Goal: Transaction & Acquisition: Book appointment/travel/reservation

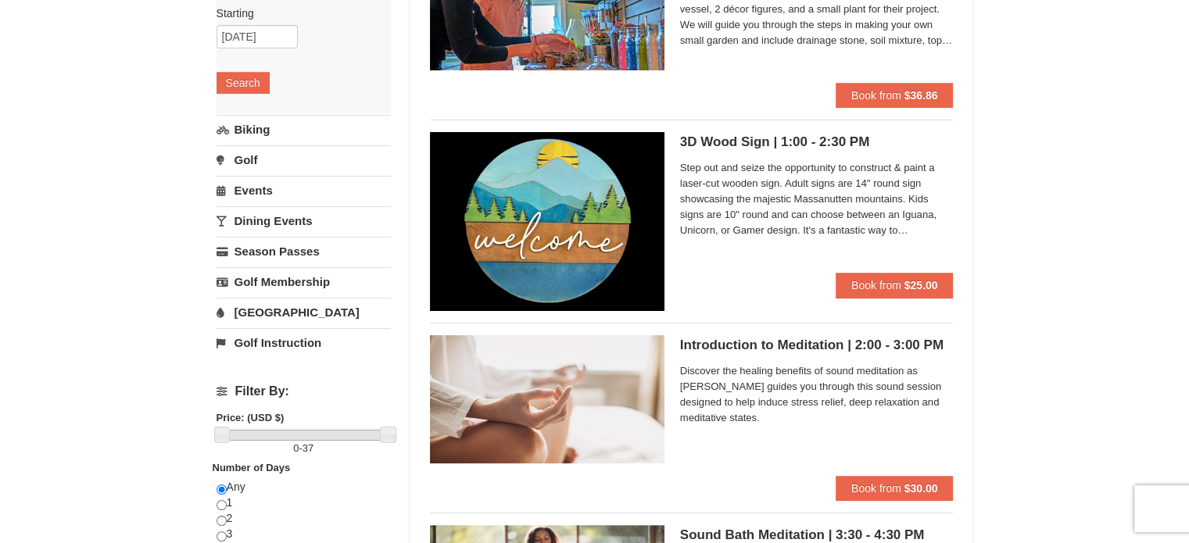
scroll to position [156, 0]
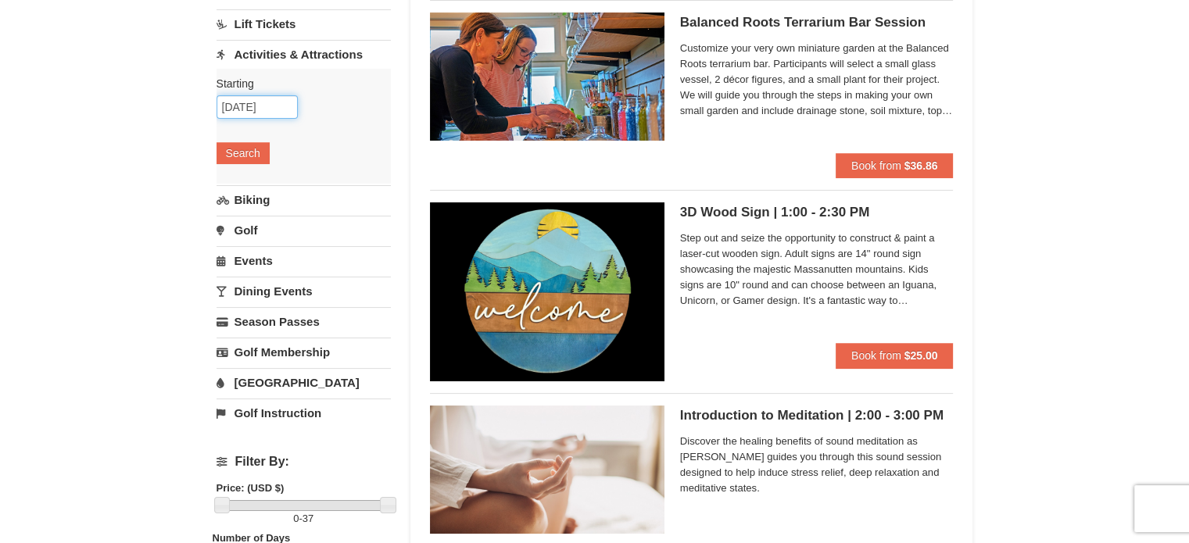
click at [281, 104] on input "09/15/2025" at bounding box center [257, 106] width 81 height 23
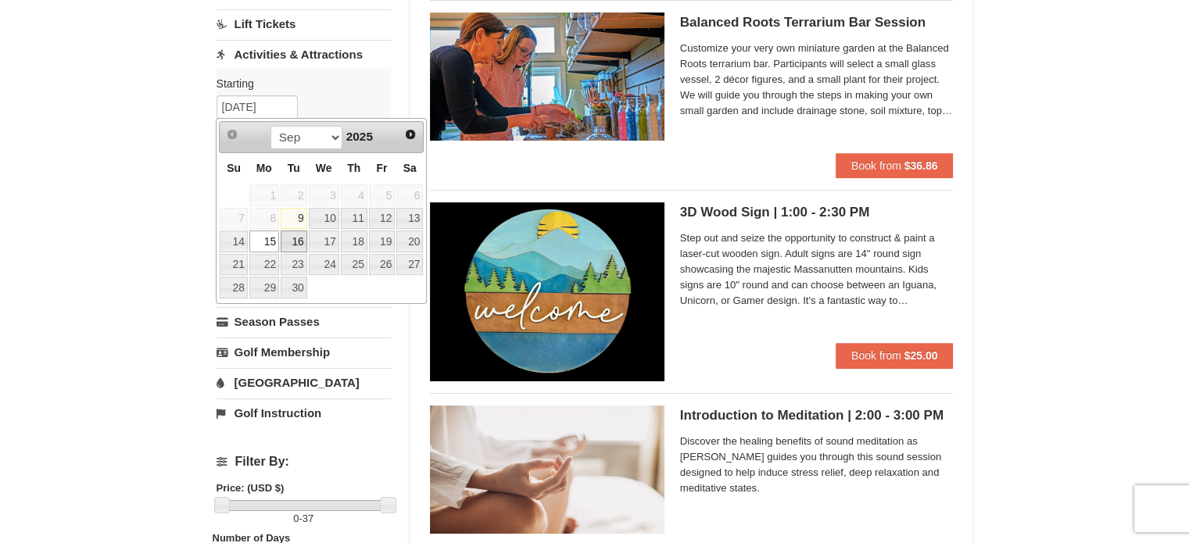
click at [302, 243] on link "16" at bounding box center [294, 242] width 27 height 22
type input "09/16/2025"
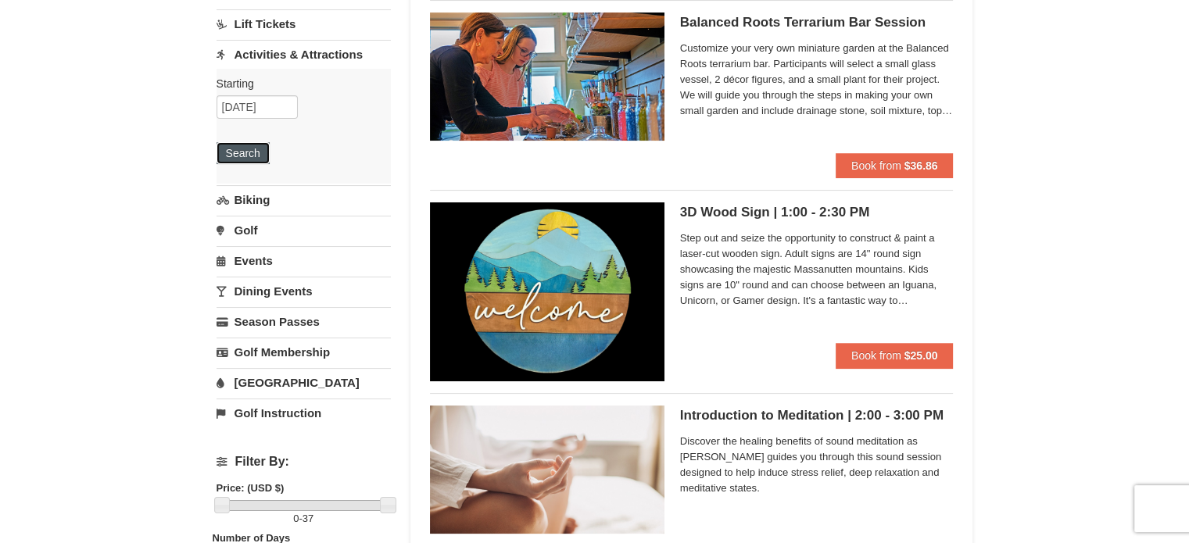
click at [253, 154] on button "Search" at bounding box center [243, 153] width 53 height 22
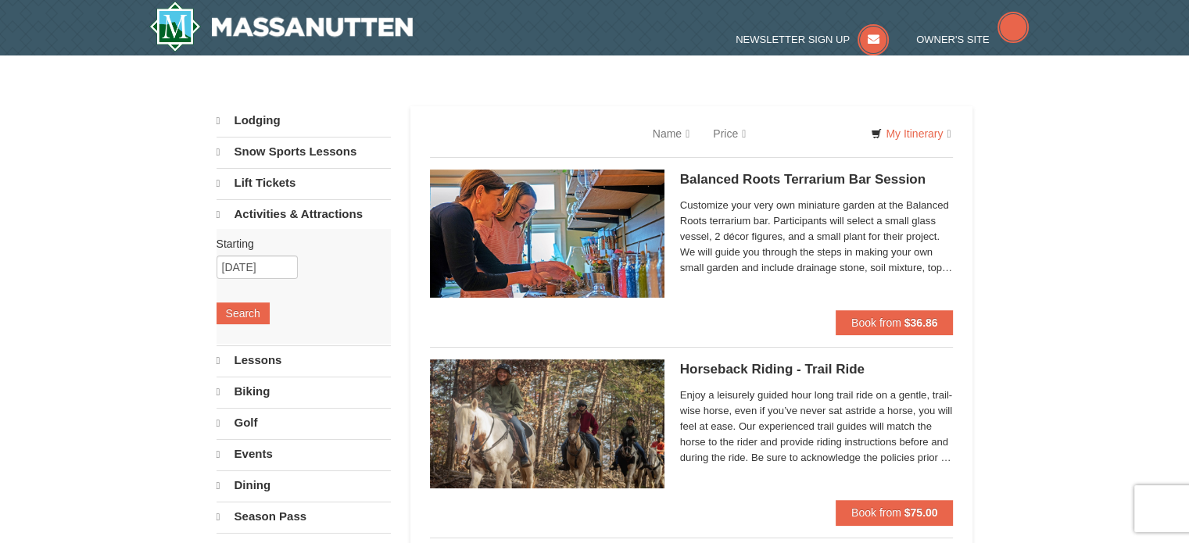
select select "9"
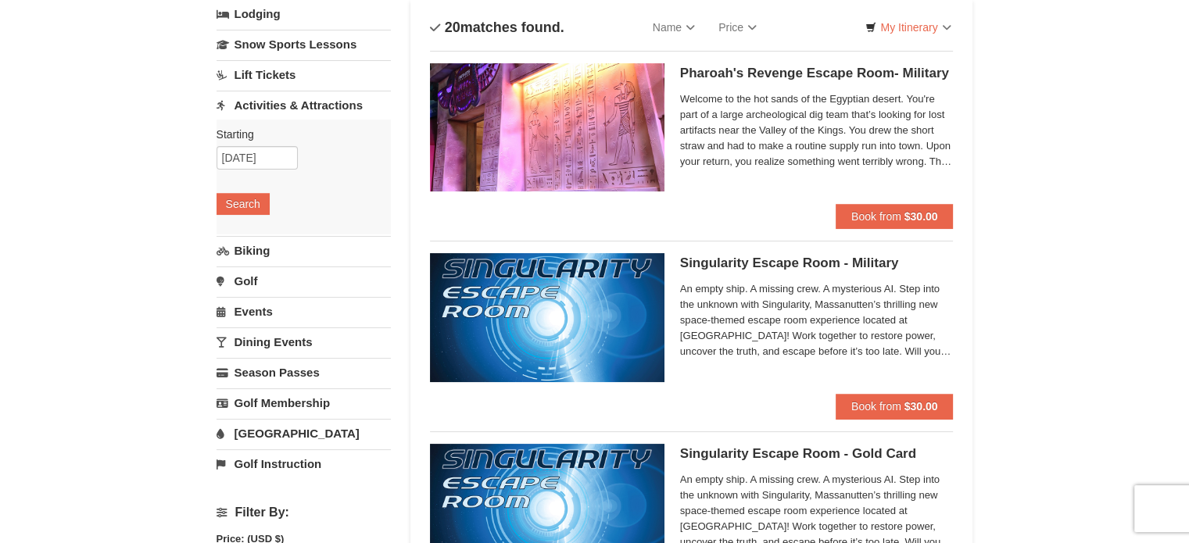
scroll to position [78, 0]
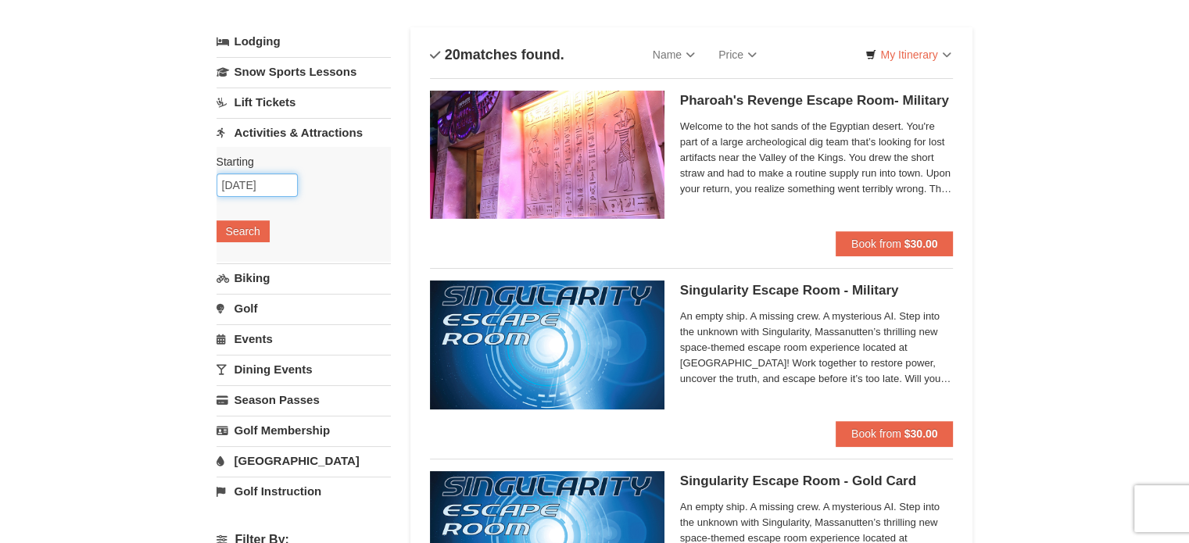
click at [284, 188] on input "09/16/2025" at bounding box center [257, 185] width 81 height 23
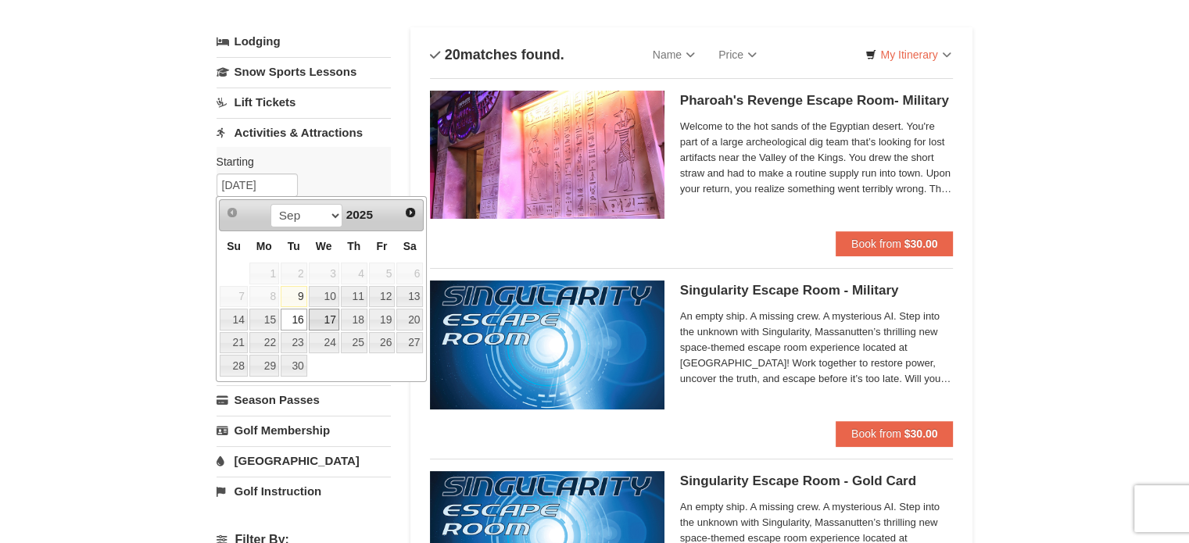
click at [315, 326] on link "17" at bounding box center [324, 320] width 30 height 22
type input "09/17/2025"
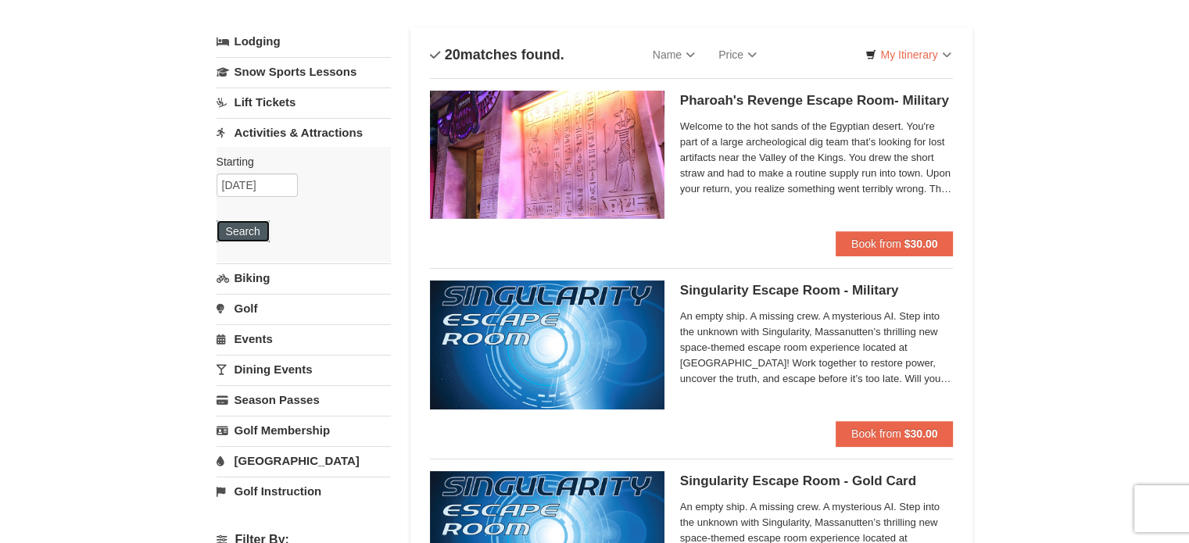
click at [234, 223] on button "Search" at bounding box center [243, 231] width 53 height 22
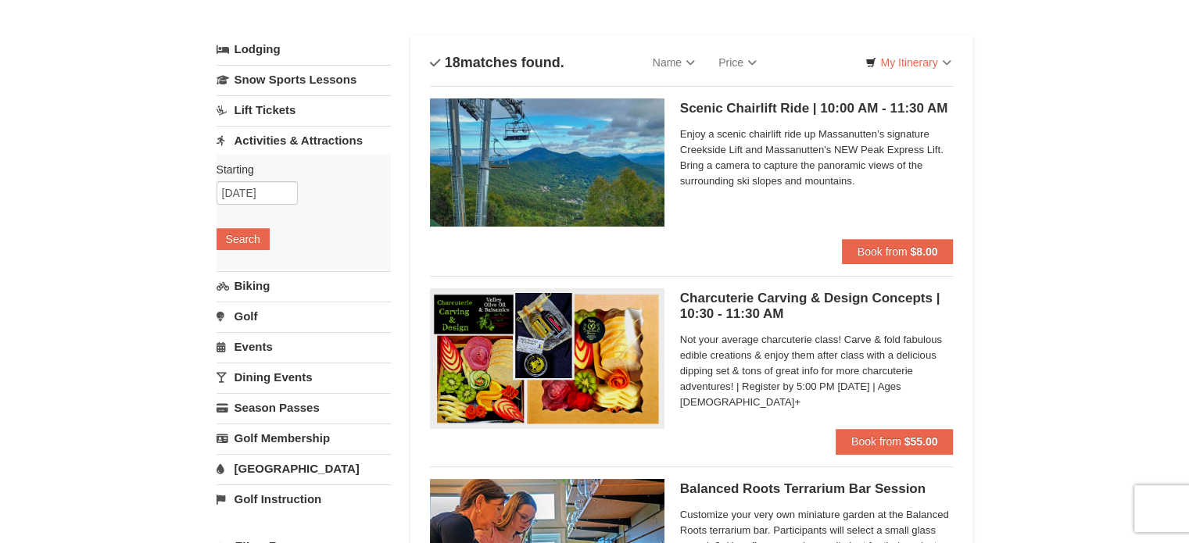
scroll to position [156, 0]
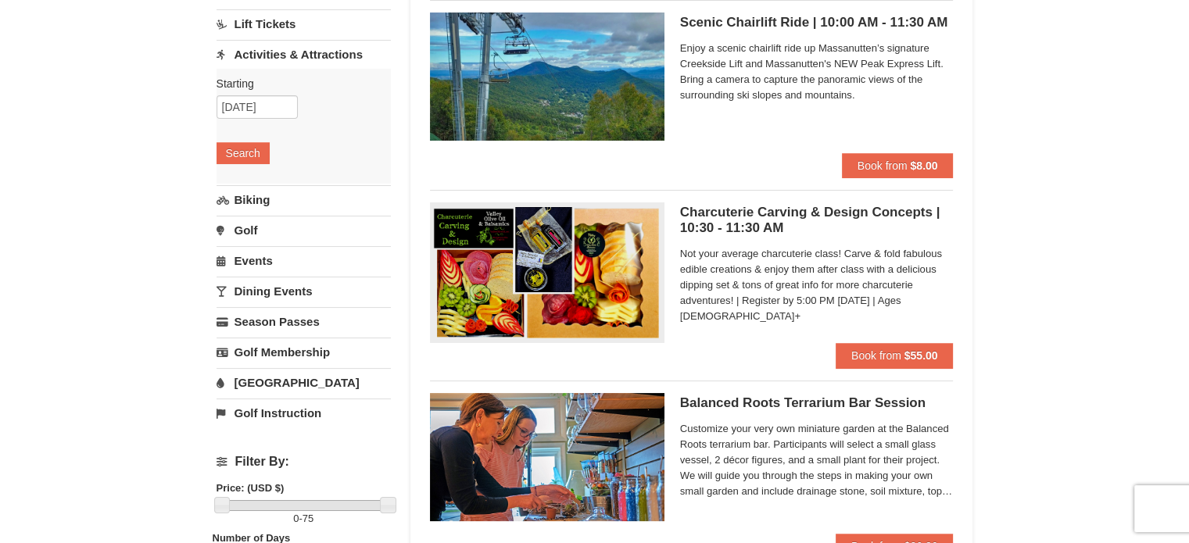
click at [841, 215] on h5 "Charcuterie Carving & Design Concepts | 10:30 - 11:30 AM Massanutten Select Cla…" at bounding box center [817, 220] width 274 height 31
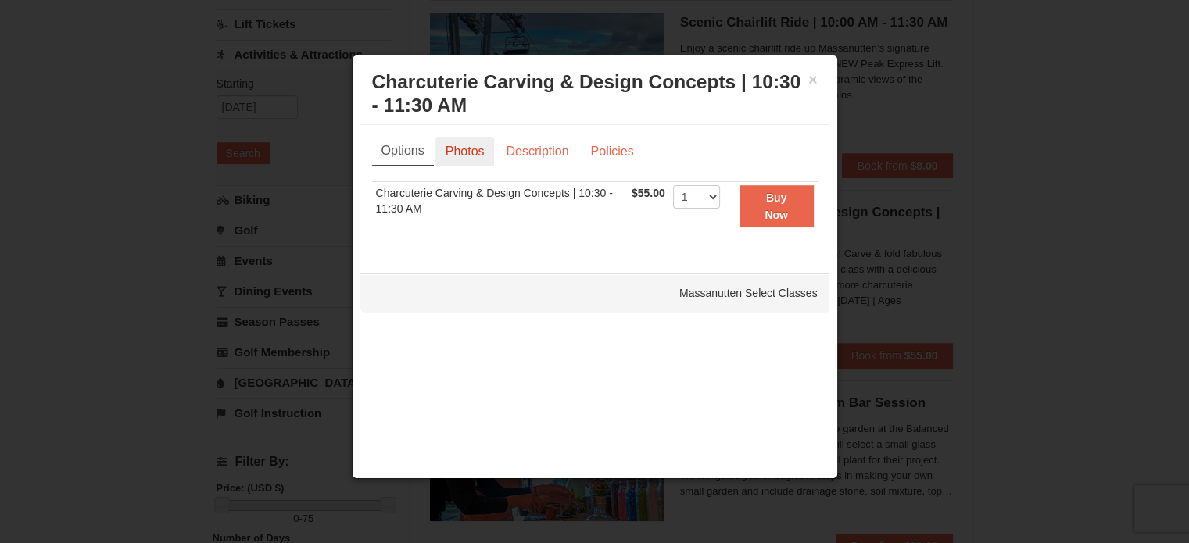
click at [477, 150] on link "Photos" at bounding box center [464, 152] width 59 height 30
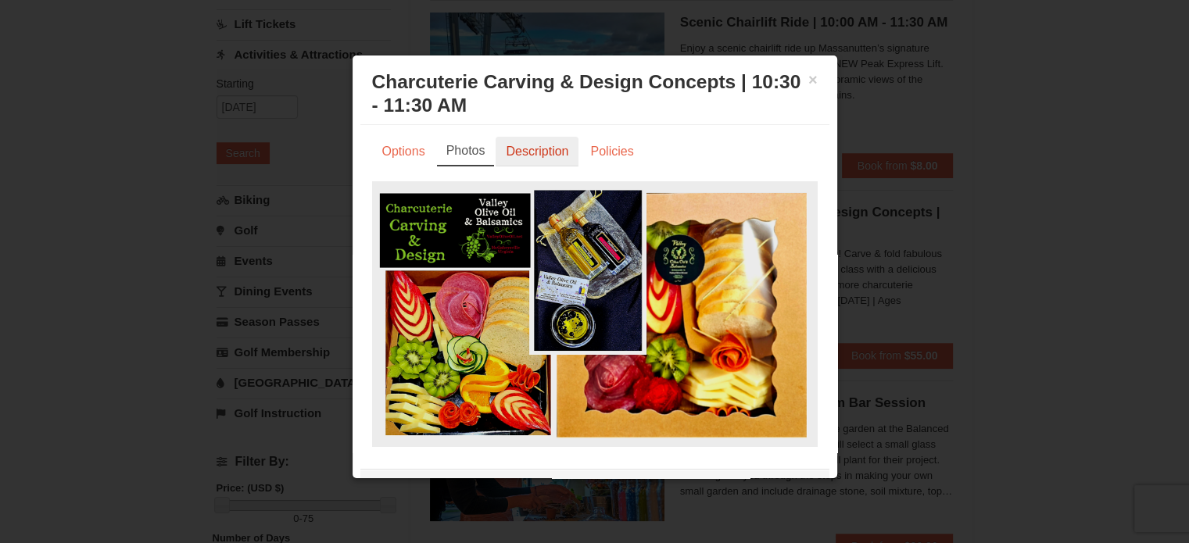
click at [517, 156] on link "Description" at bounding box center [537, 152] width 83 height 30
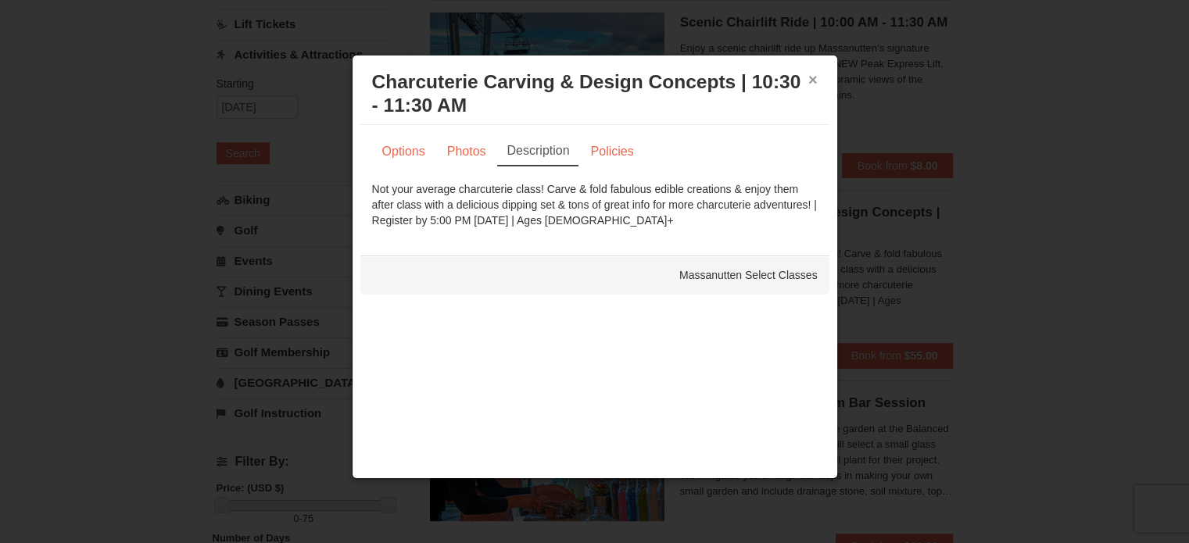
click at [813, 77] on button "×" at bounding box center [812, 80] width 9 height 16
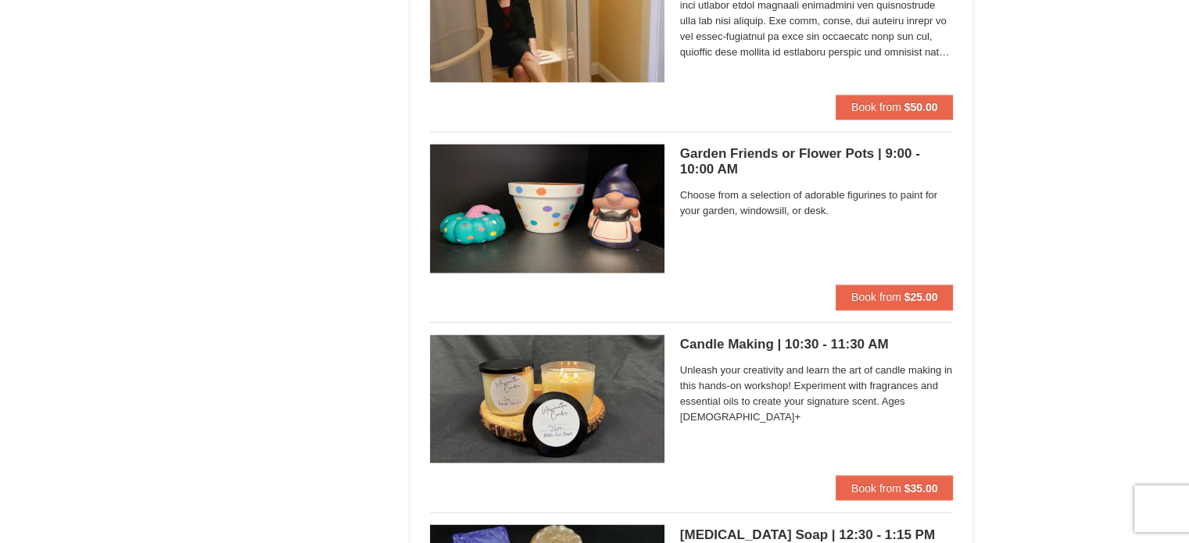
scroll to position [2423, 0]
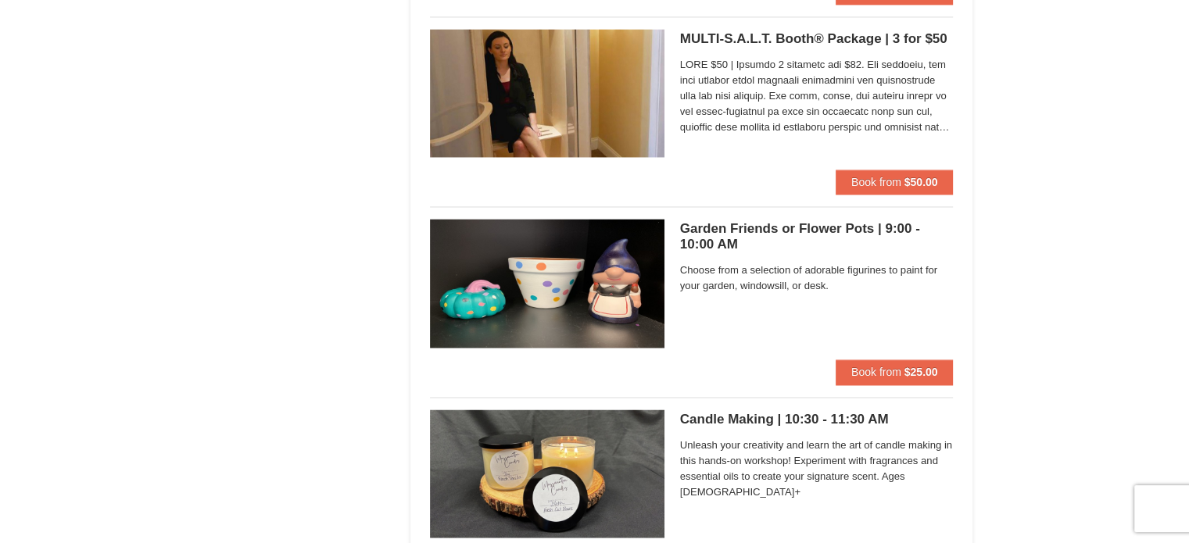
click at [761, 227] on h5 "Garden Friends or Flower Pots | 9:00 - 10:00 AM Massanutten Classes and Worksho…" at bounding box center [817, 236] width 274 height 31
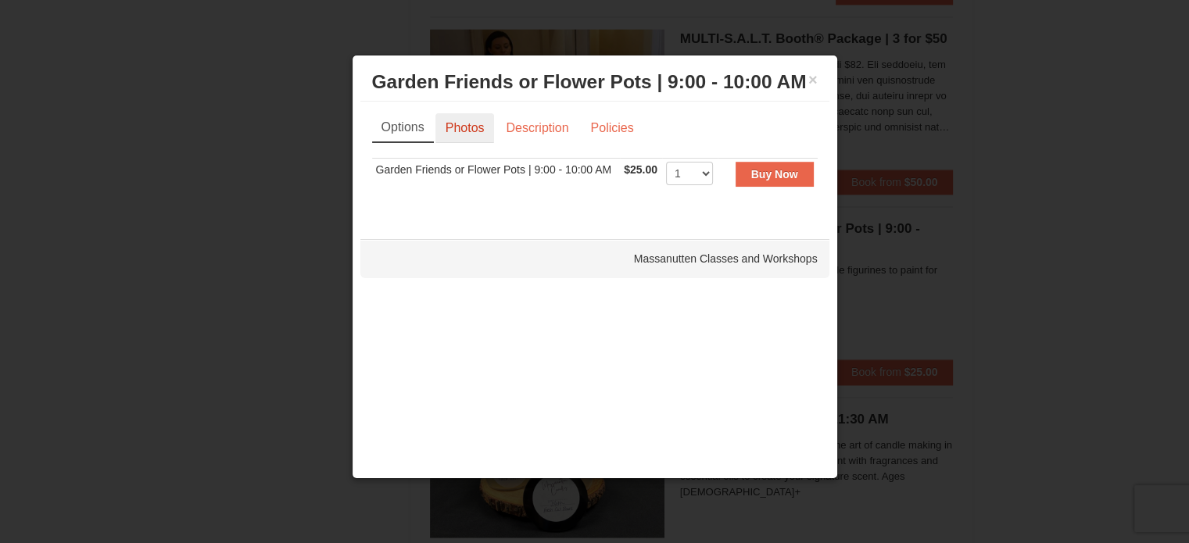
click at [472, 134] on link "Photos" at bounding box center [464, 128] width 59 height 30
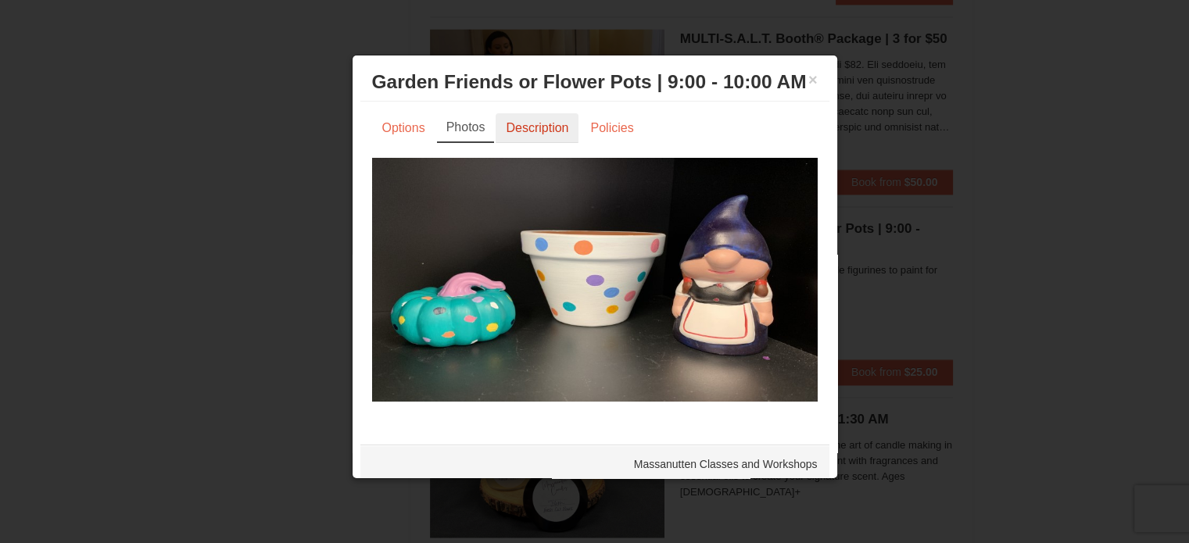
click at [519, 143] on link "Description" at bounding box center [537, 128] width 83 height 30
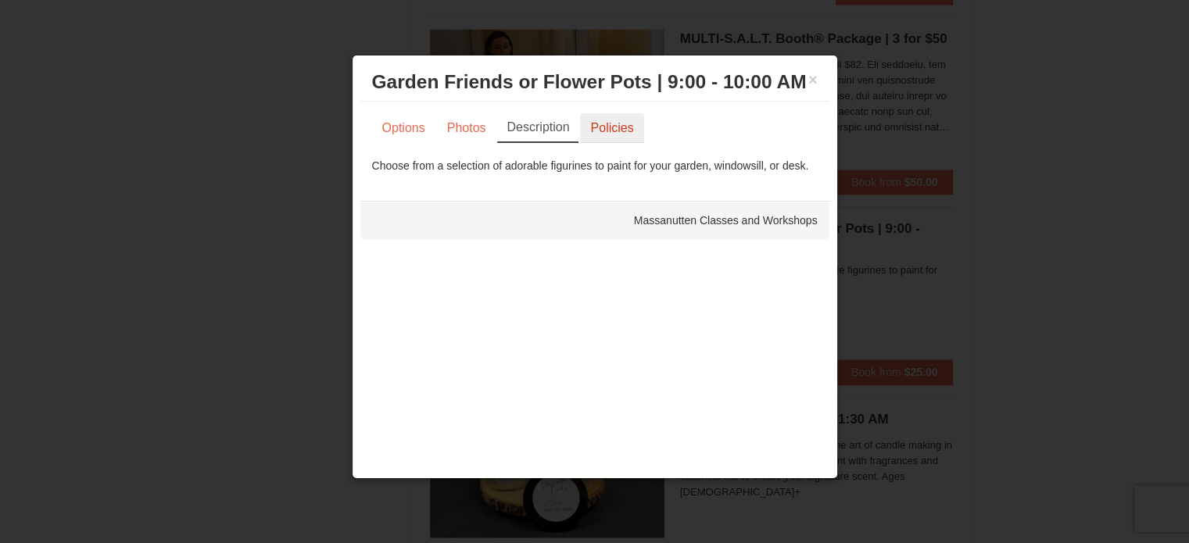
click at [612, 127] on link "Policies" at bounding box center [611, 128] width 63 height 30
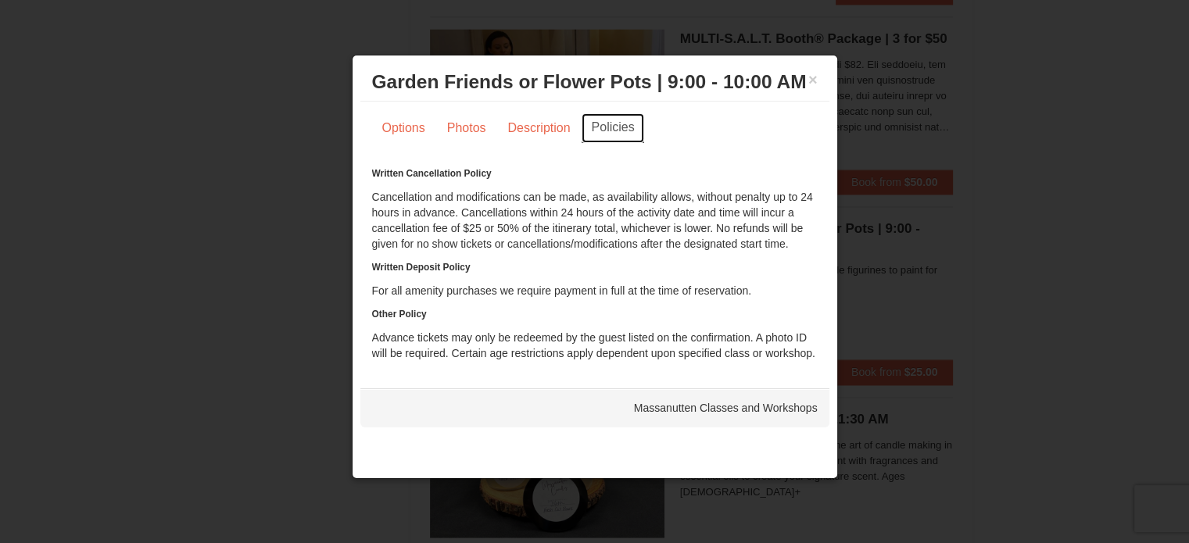
scroll to position [2501, 0]
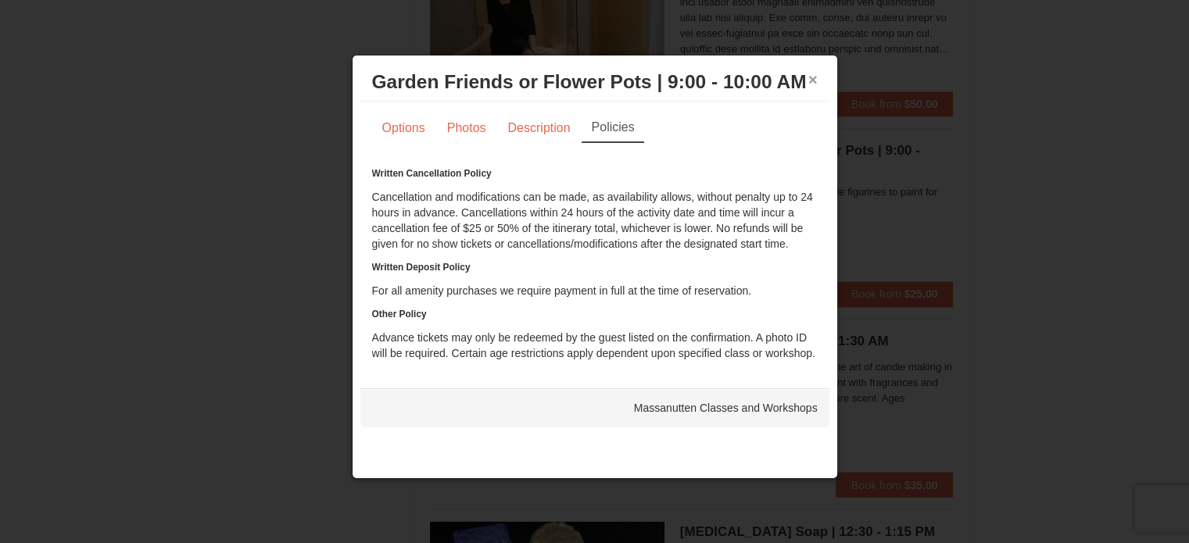
click at [813, 83] on button "×" at bounding box center [812, 80] width 9 height 16
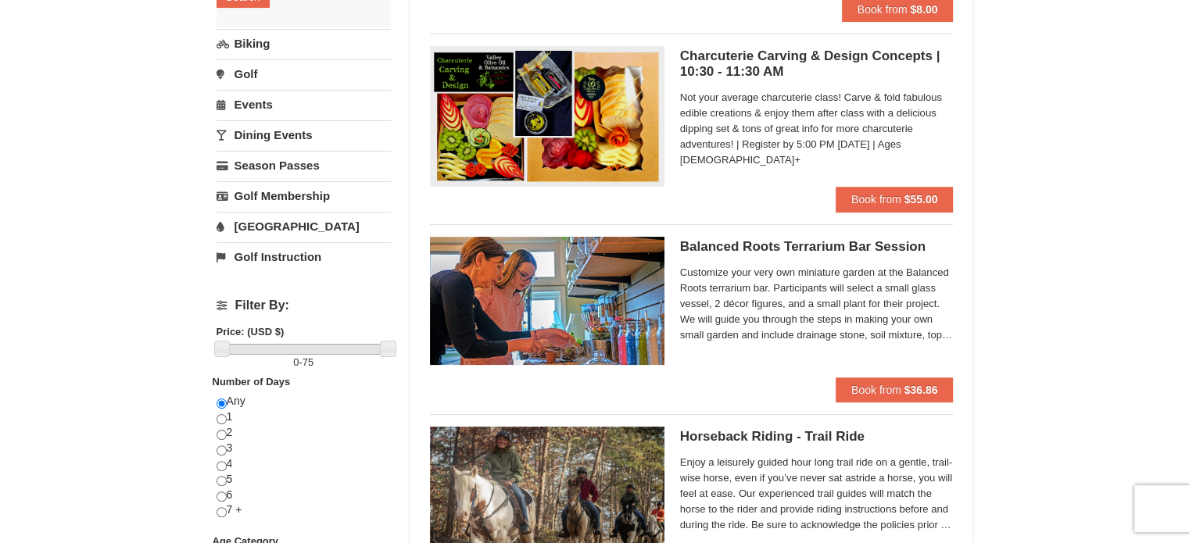
scroll to position [0, 0]
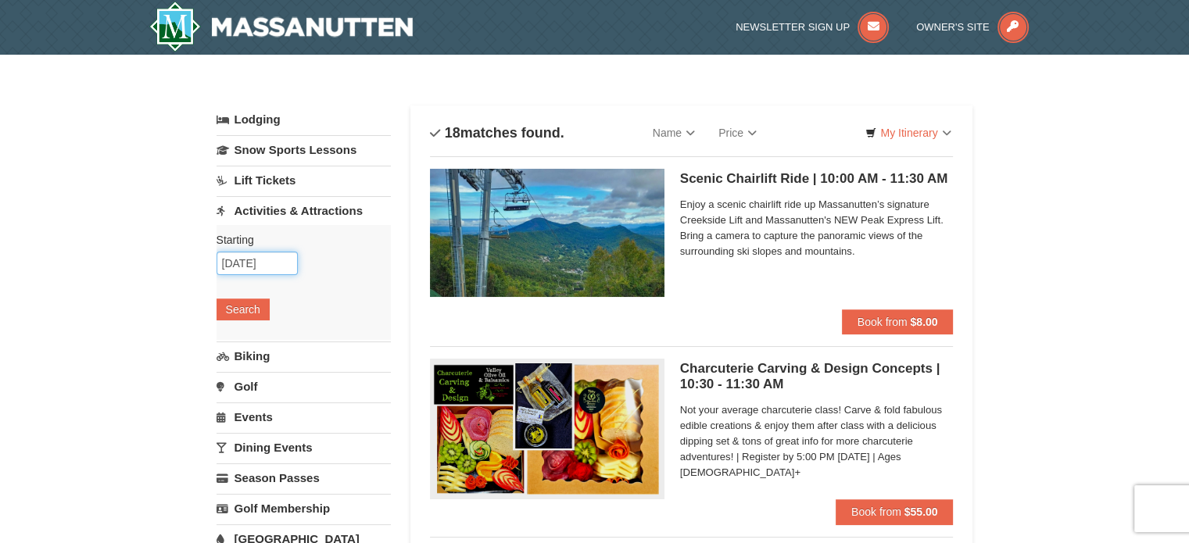
click at [279, 256] on input "[DATE]" at bounding box center [257, 263] width 81 height 23
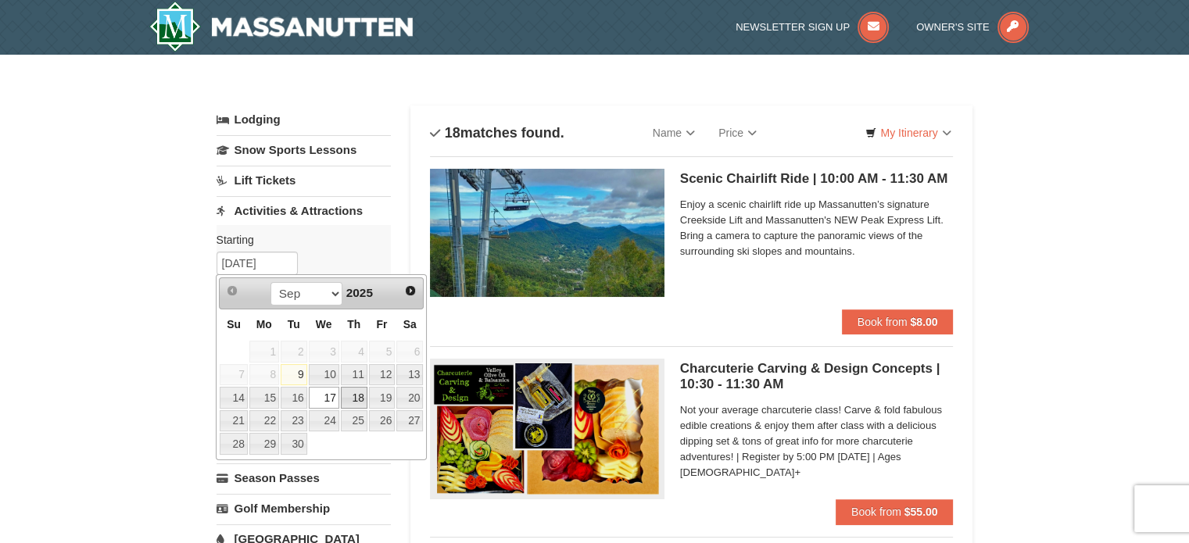
click at [354, 399] on link "18" at bounding box center [354, 398] width 27 height 22
type input "[DATE]"
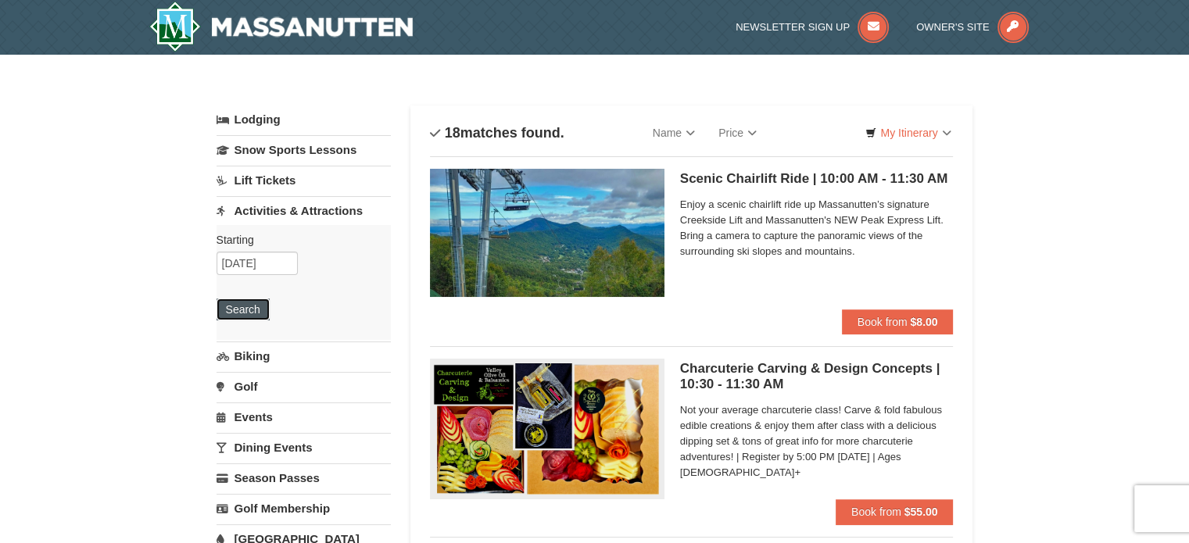
click at [241, 302] on button "Search" at bounding box center [243, 310] width 53 height 22
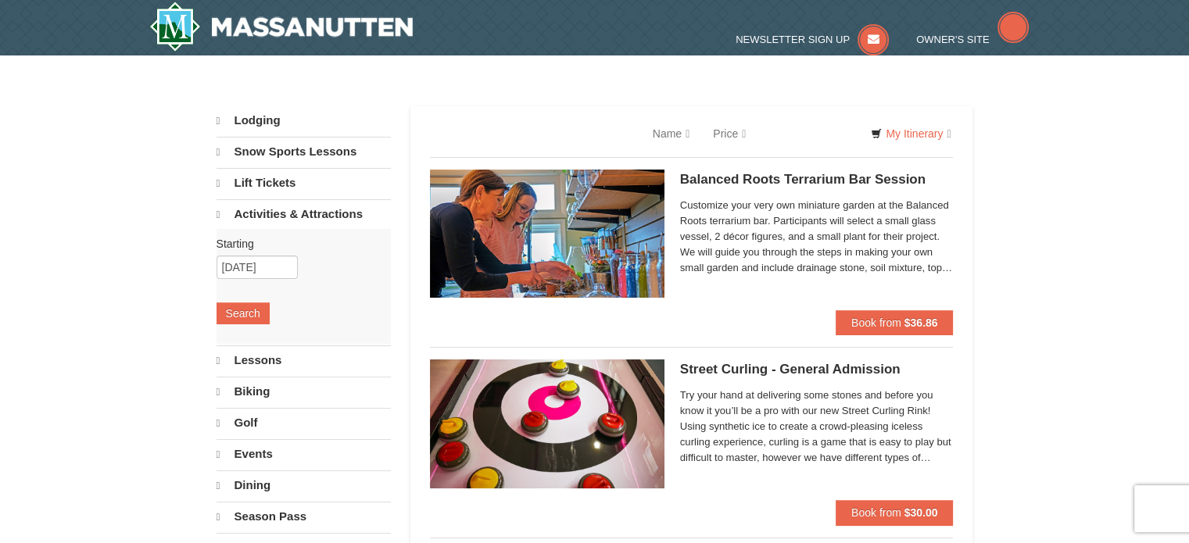
select select "9"
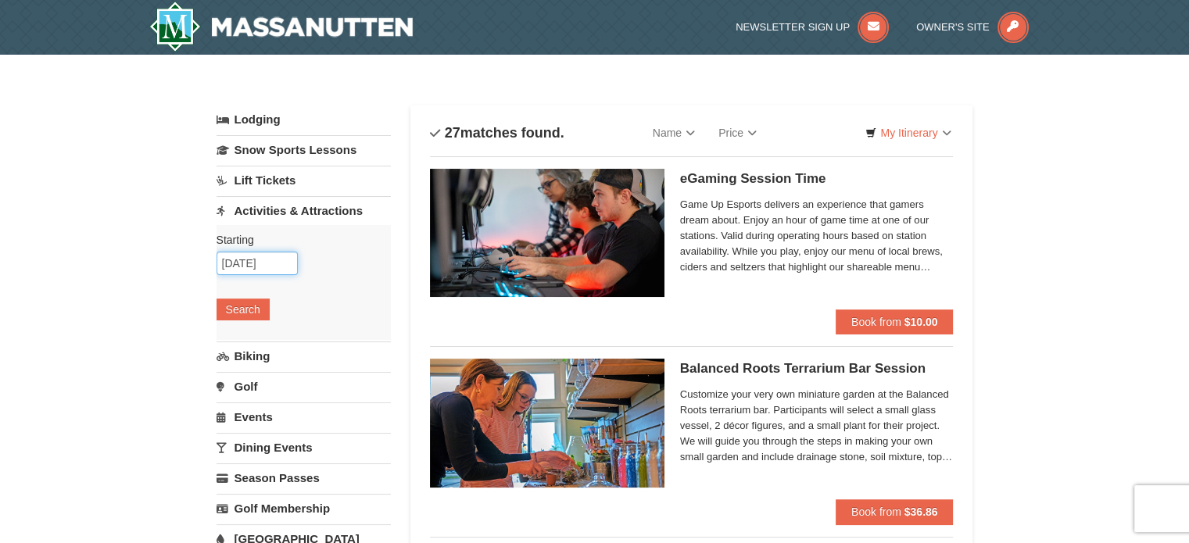
click at [286, 259] on input "[DATE]" at bounding box center [257, 263] width 81 height 23
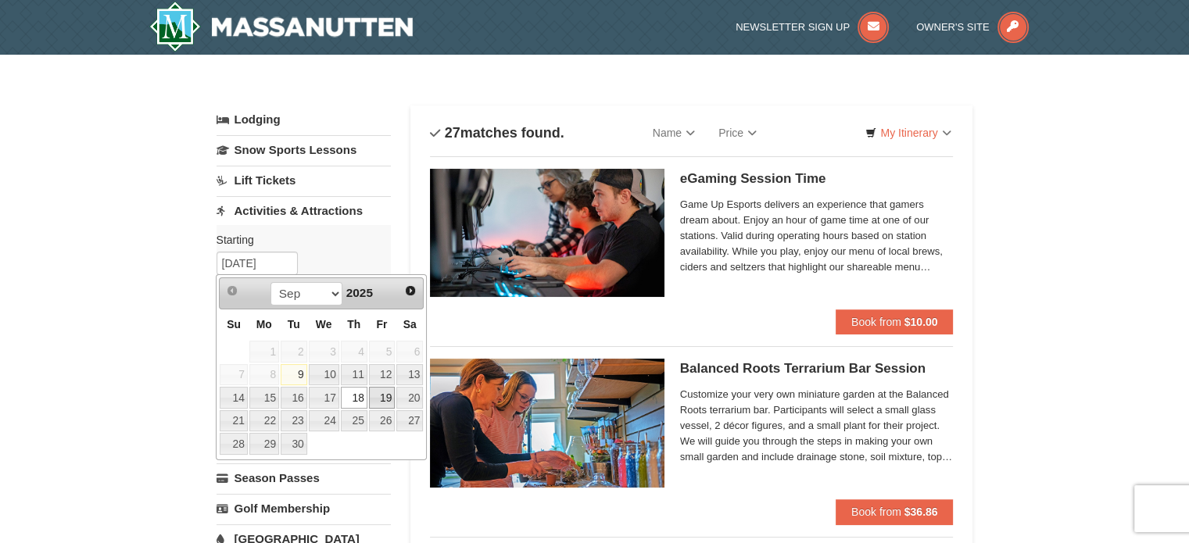
click at [380, 398] on link "19" at bounding box center [382, 398] width 27 height 22
type input "[DATE]"
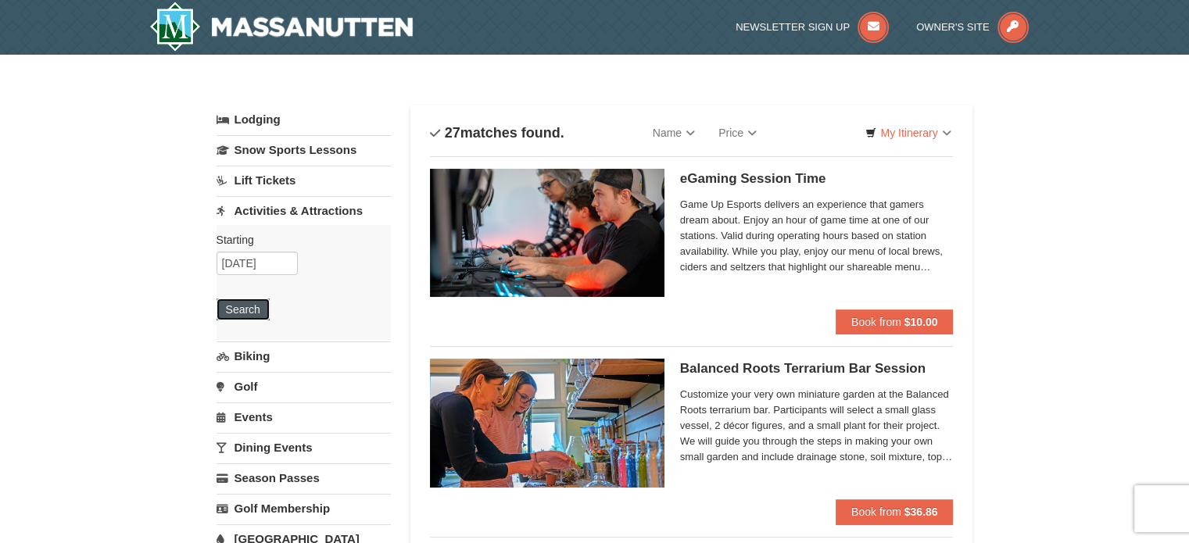
click at [238, 315] on button "Search" at bounding box center [243, 310] width 53 height 22
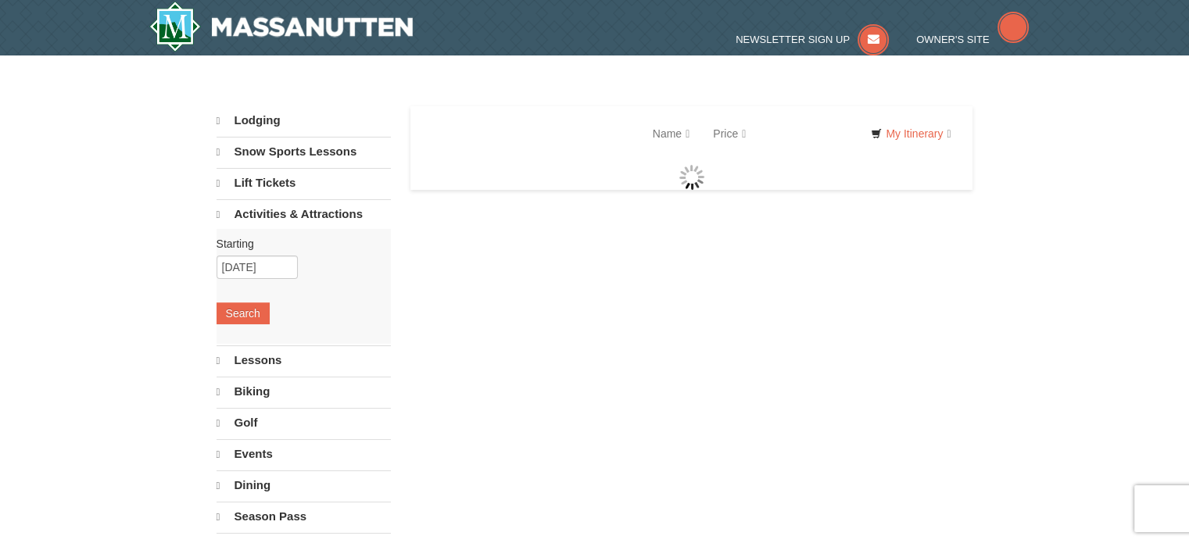
select select "9"
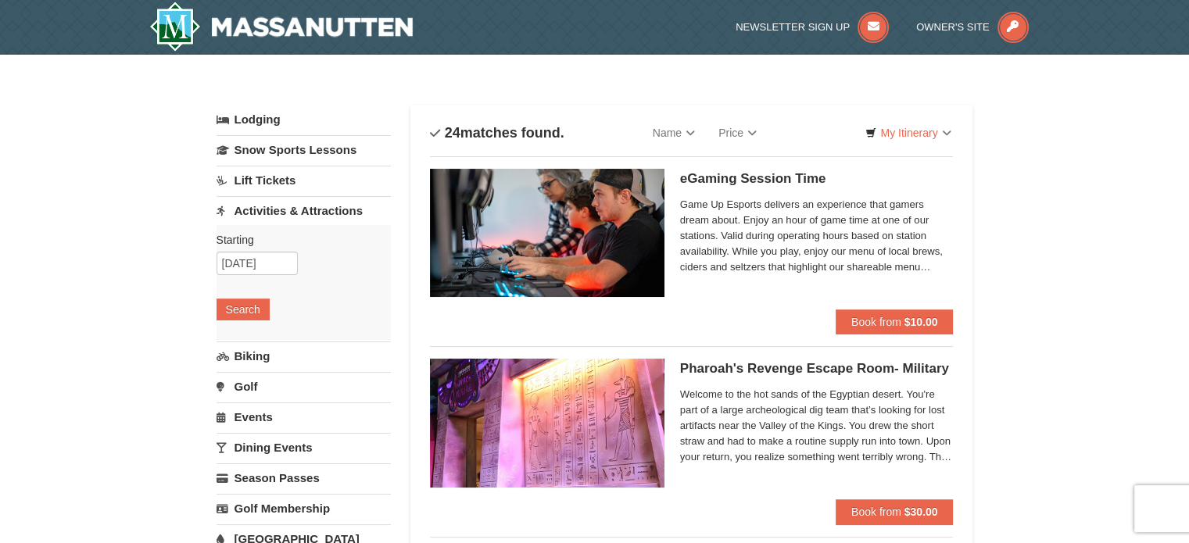
click at [274, 118] on link "Lodging" at bounding box center [304, 120] width 174 height 28
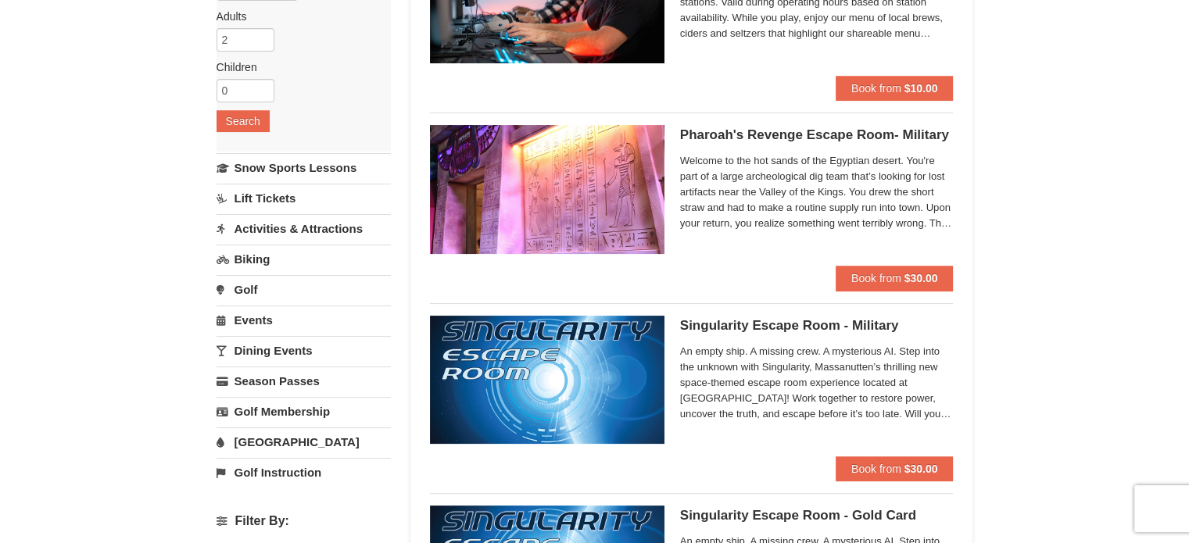
scroll to position [234, 0]
click at [245, 260] on link "Biking" at bounding box center [304, 258] width 174 height 29
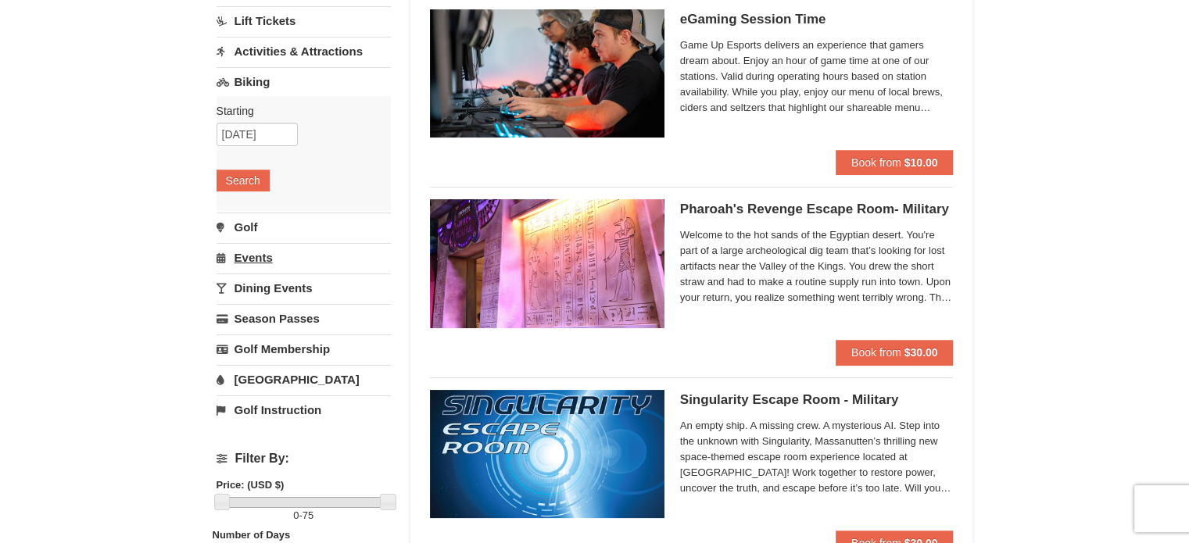
scroll to position [78, 0]
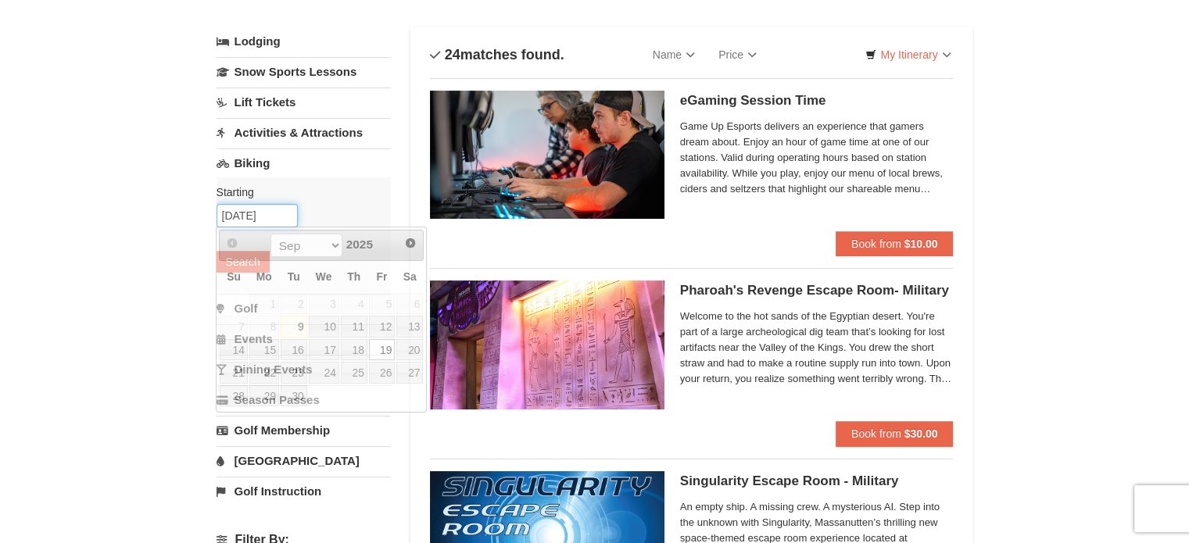
click at [274, 217] on input "[DATE]" at bounding box center [257, 215] width 81 height 23
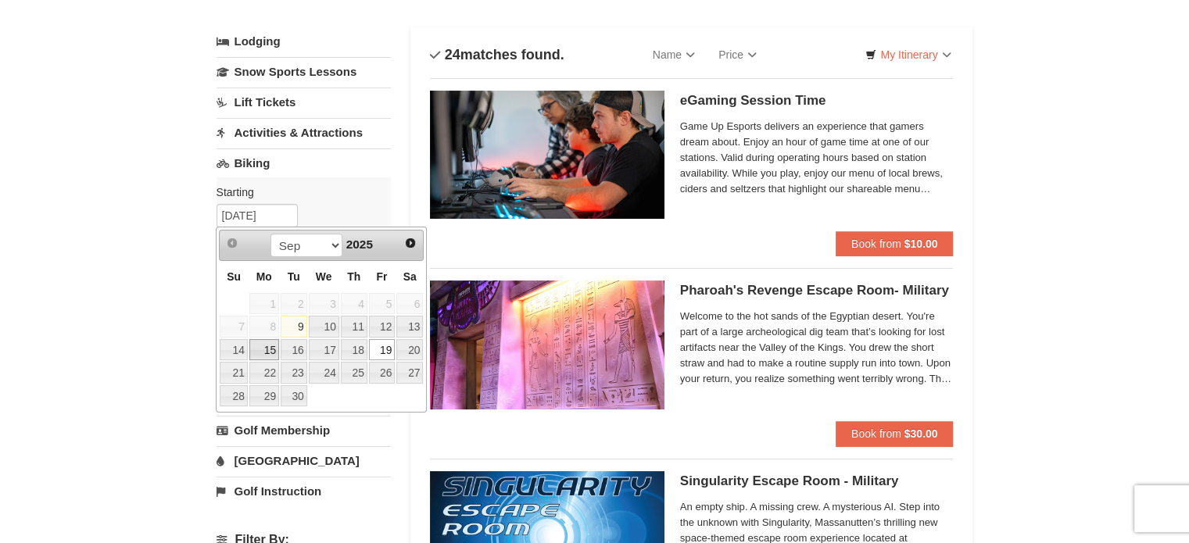
click at [270, 345] on link "15" at bounding box center [264, 350] width 30 height 22
type input "09/15/2025"
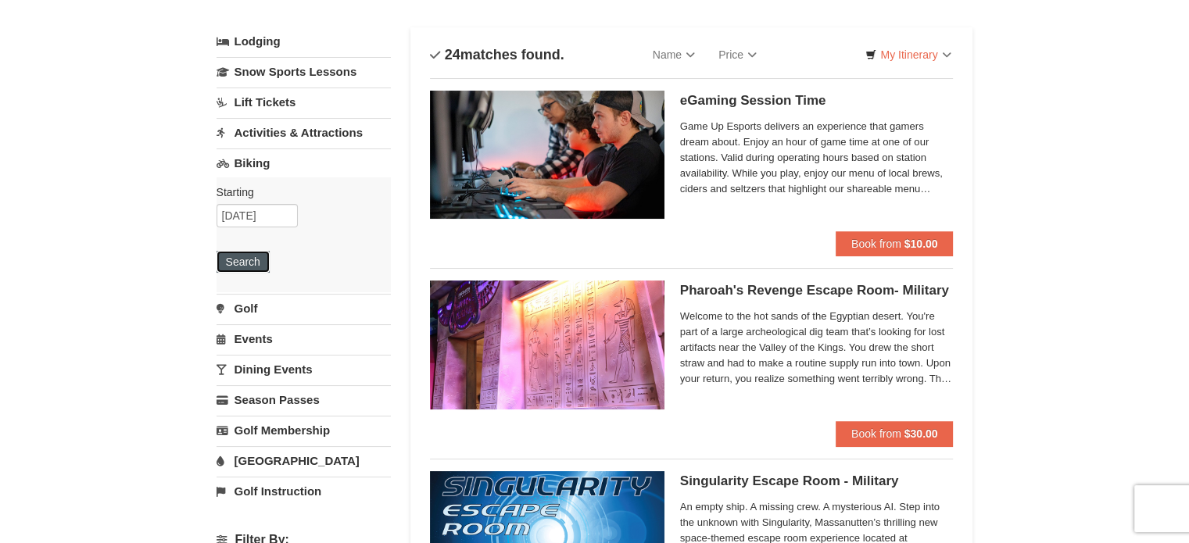
click at [252, 267] on button "Search" at bounding box center [243, 262] width 53 height 22
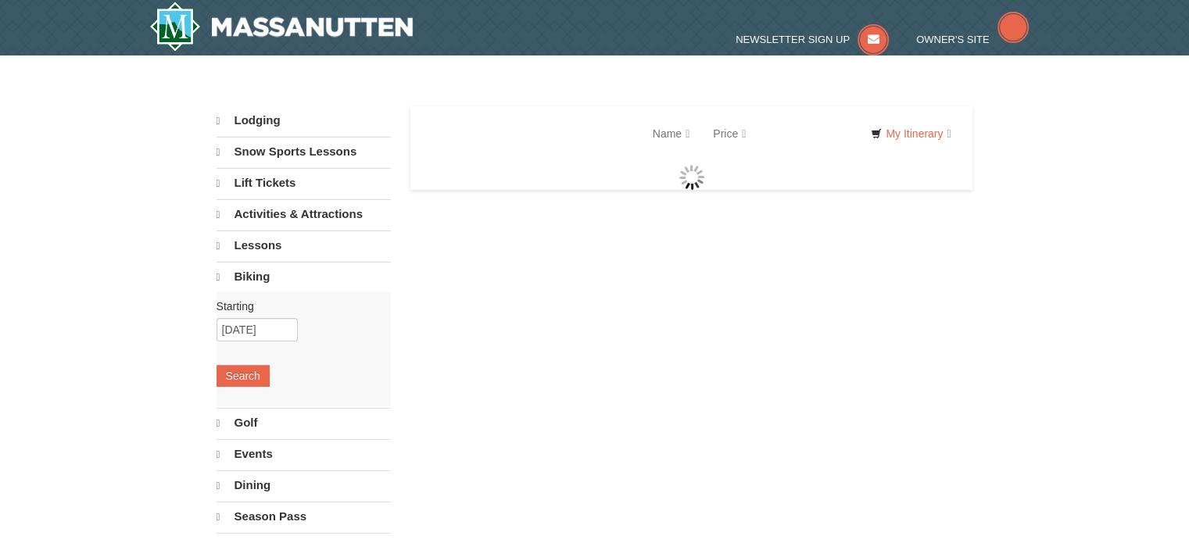
select select "9"
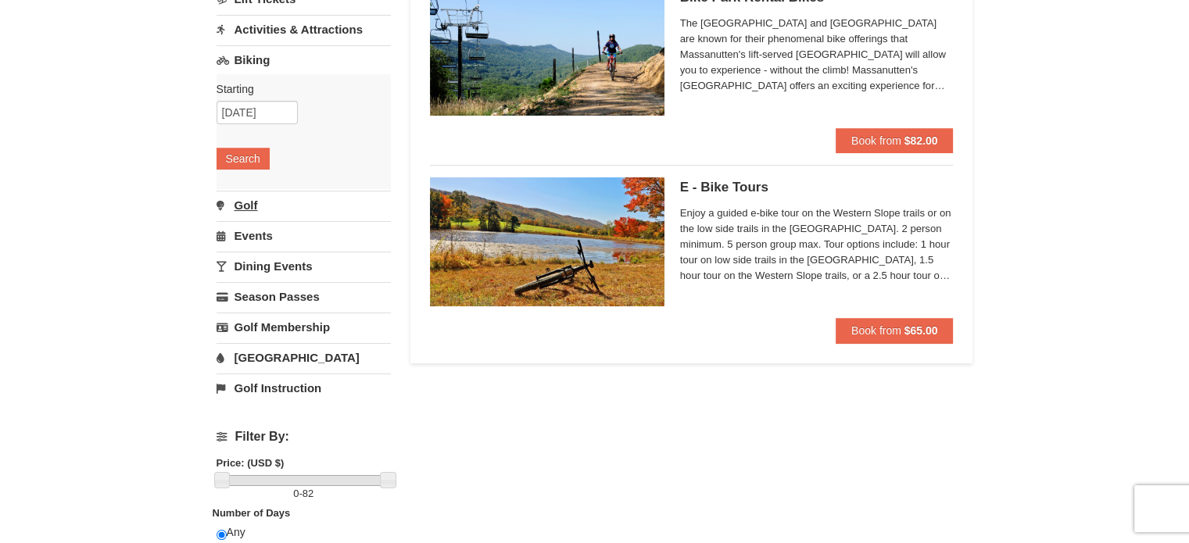
scroll to position [156, 0]
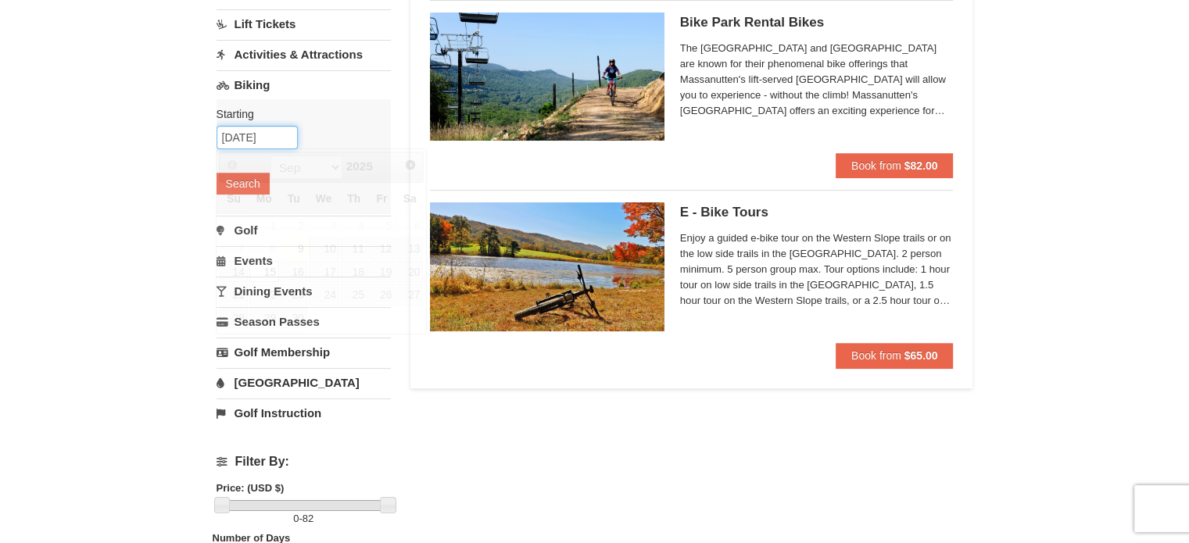
click at [266, 133] on input "09/15/2025" at bounding box center [257, 137] width 81 height 23
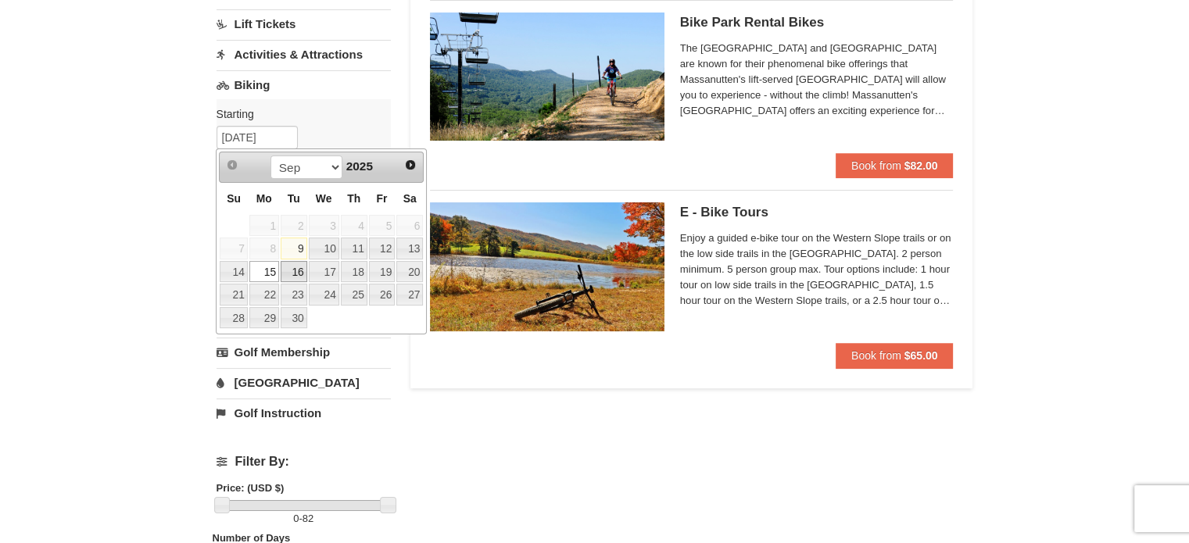
click at [288, 268] on link "16" at bounding box center [294, 272] width 27 height 22
type input "09/16/2025"
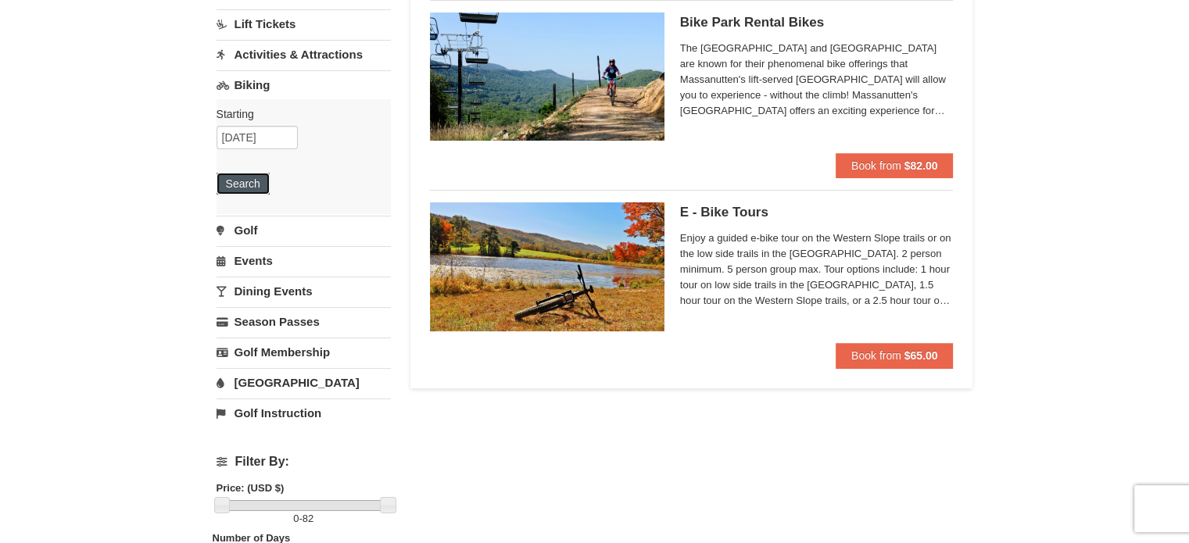
click at [244, 184] on button "Search" at bounding box center [243, 184] width 53 height 22
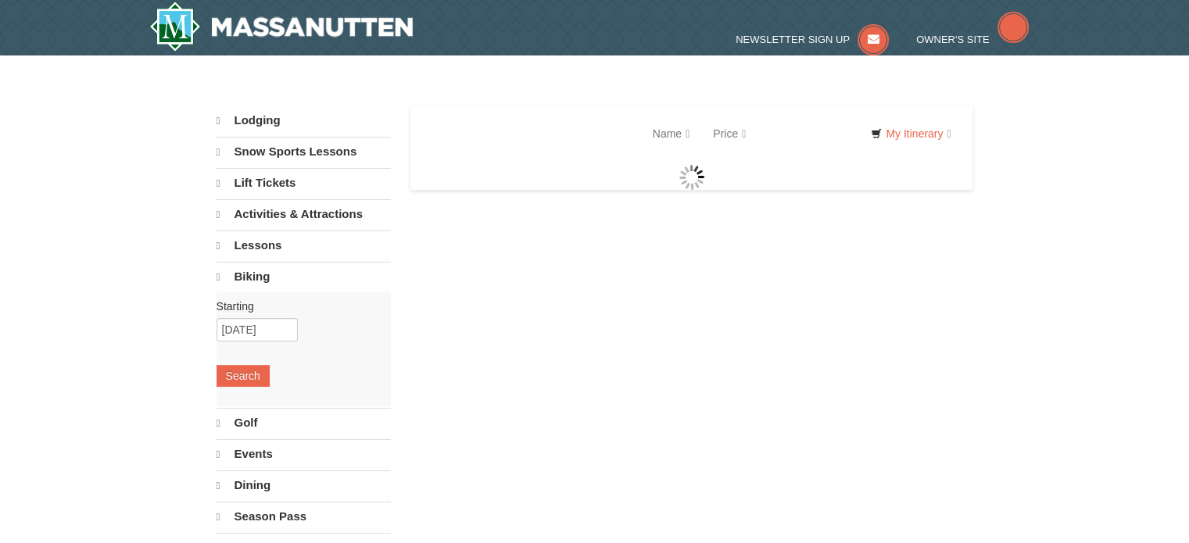
select select "9"
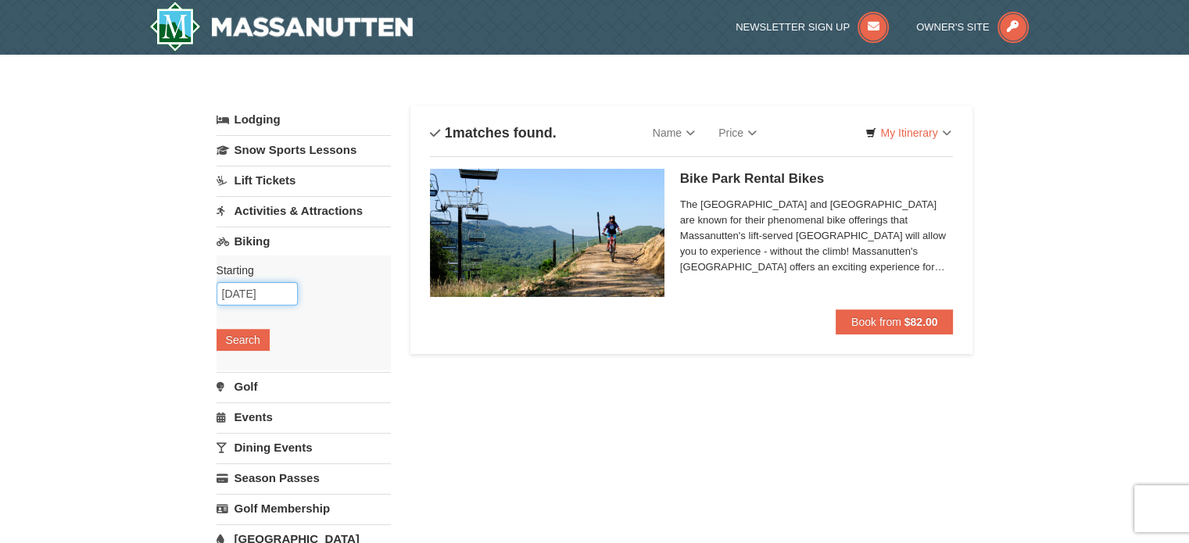
click at [262, 296] on input "[DATE]" at bounding box center [257, 293] width 81 height 23
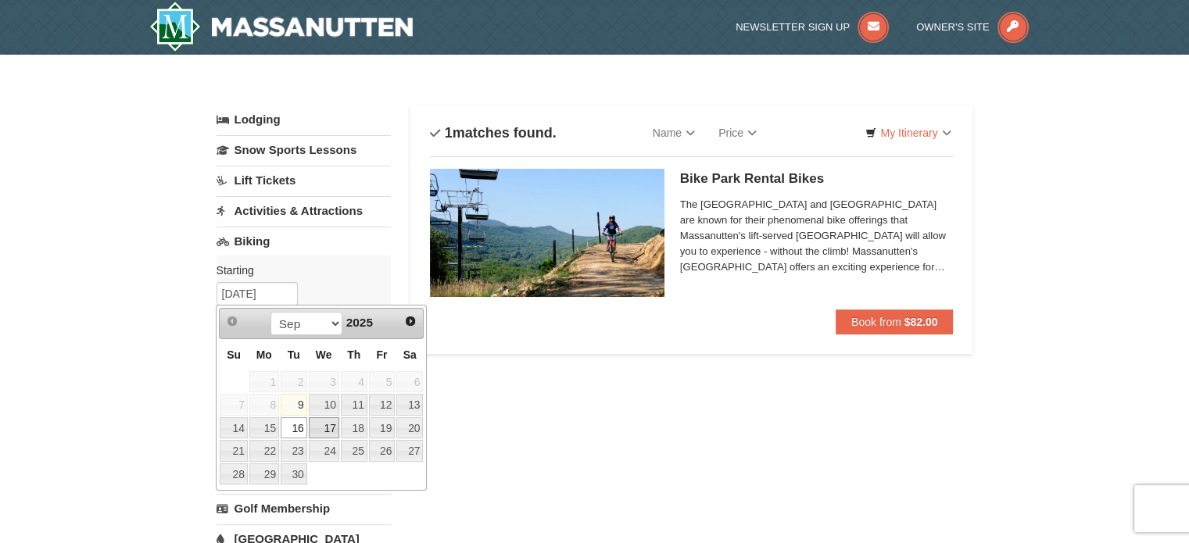
click at [326, 424] on link "17" at bounding box center [324, 428] width 30 height 22
type input "[DATE]"
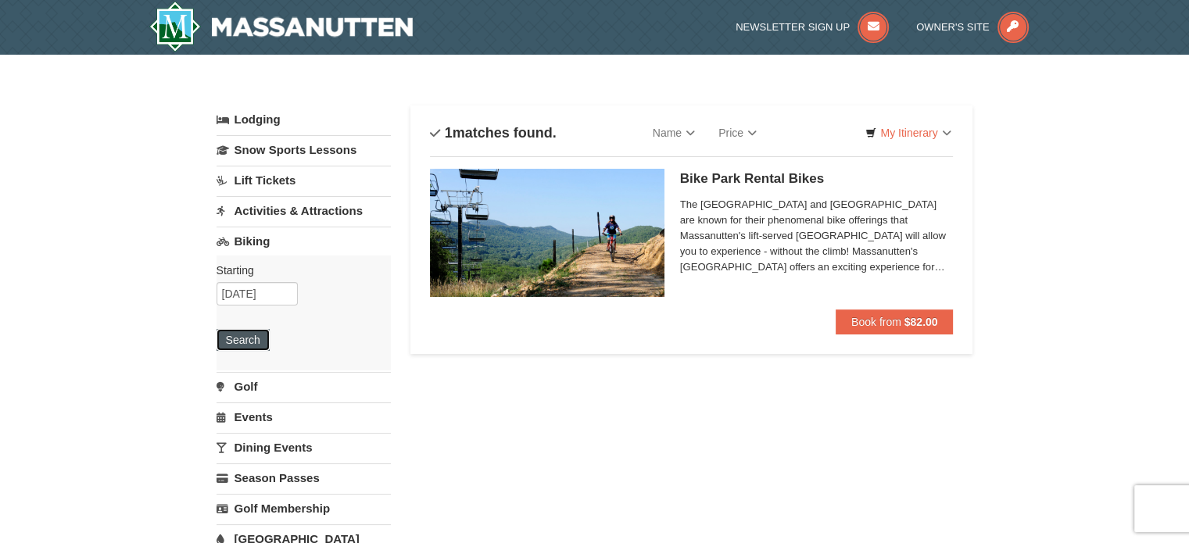
click at [249, 337] on button "Search" at bounding box center [243, 340] width 53 height 22
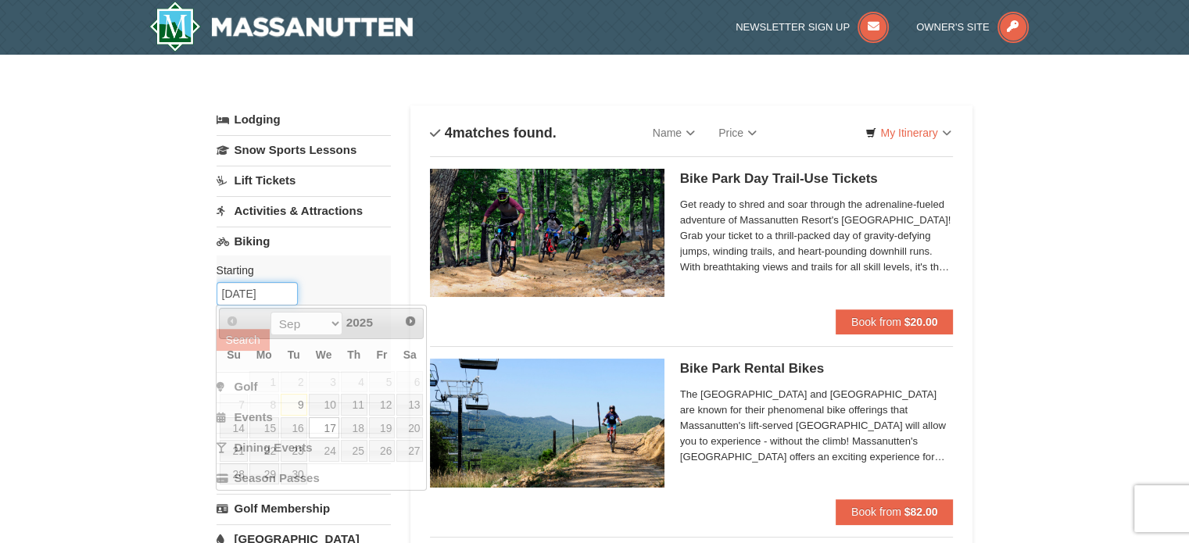
click at [251, 297] on input "09/17/2025" at bounding box center [257, 293] width 81 height 23
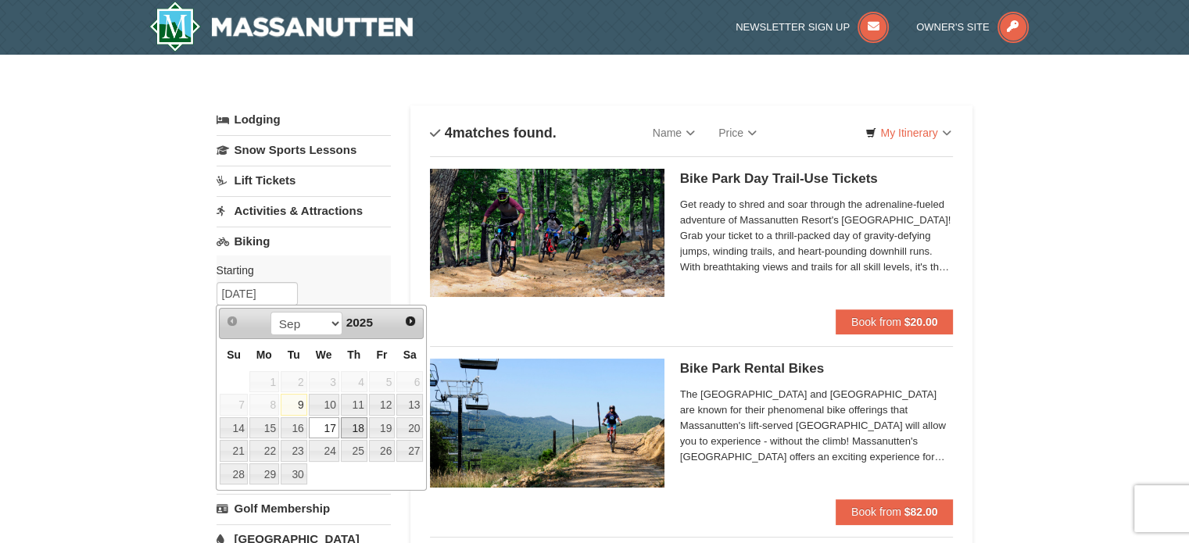
click at [359, 427] on link "18" at bounding box center [354, 428] width 27 height 22
type input "[DATE]"
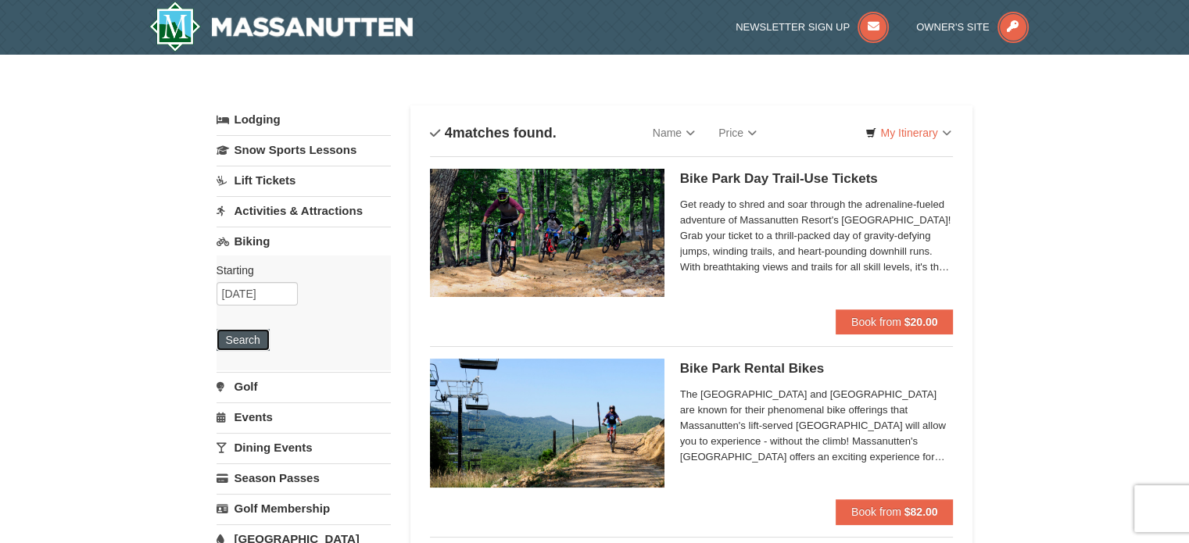
click at [250, 338] on button "Search" at bounding box center [243, 340] width 53 height 22
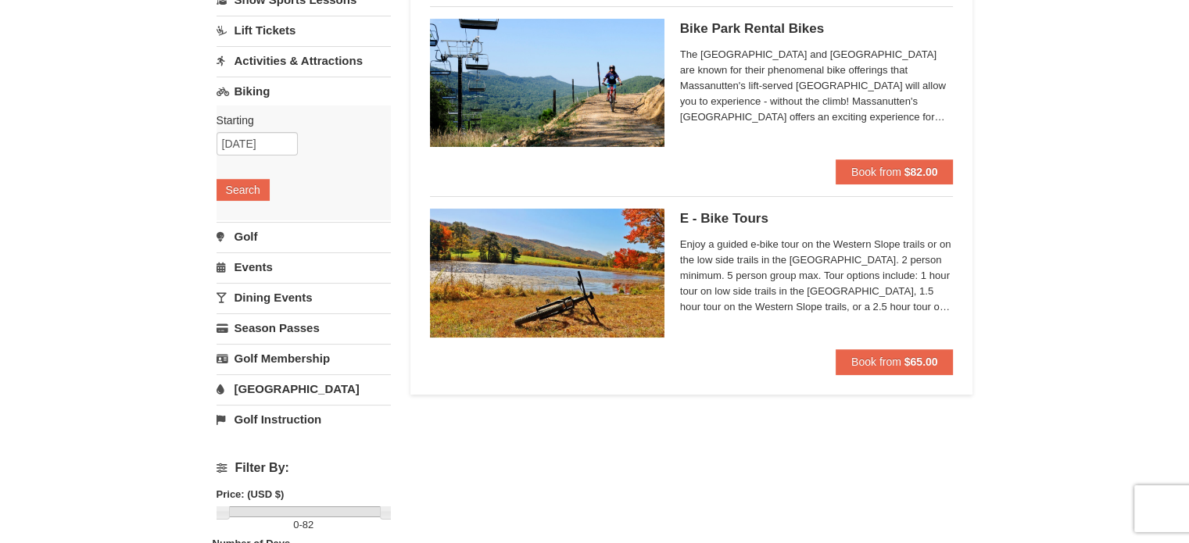
scroll to position [156, 0]
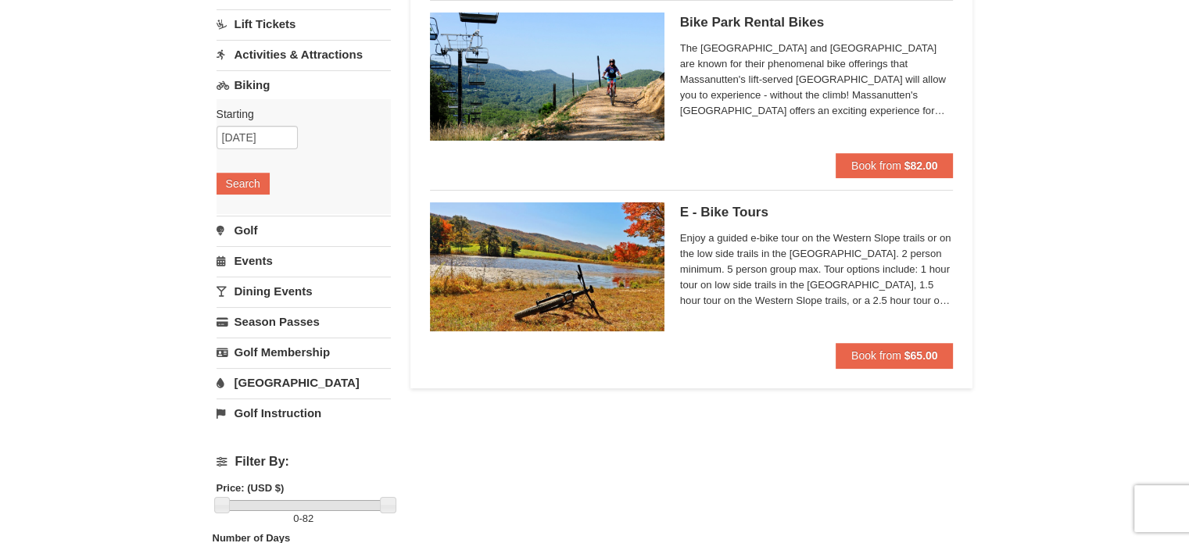
click at [242, 227] on link "Golf" at bounding box center [304, 230] width 174 height 29
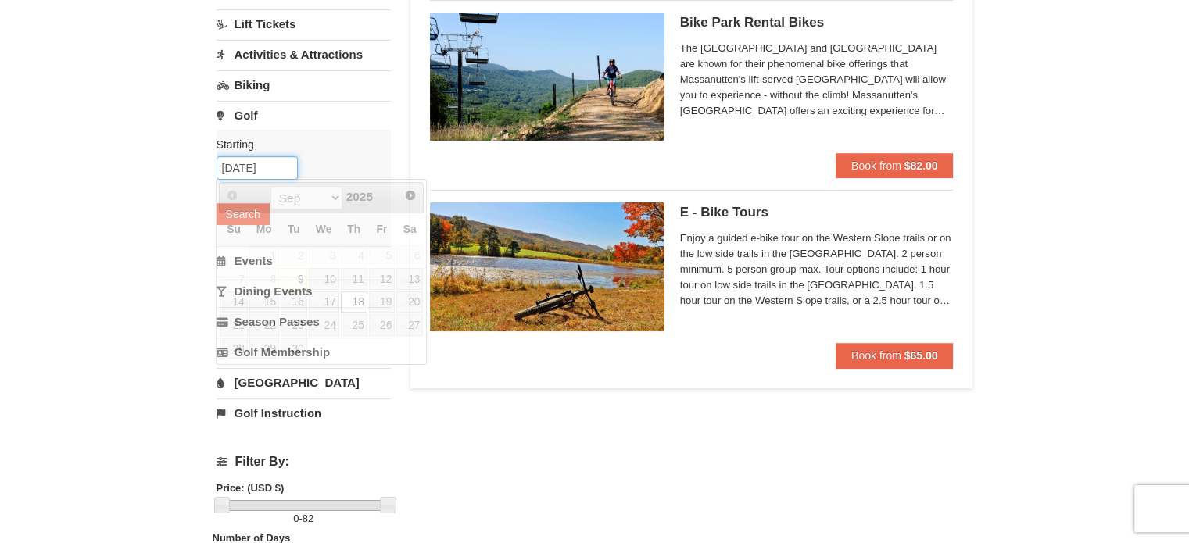
click at [263, 165] on input "[DATE]" at bounding box center [257, 167] width 81 height 23
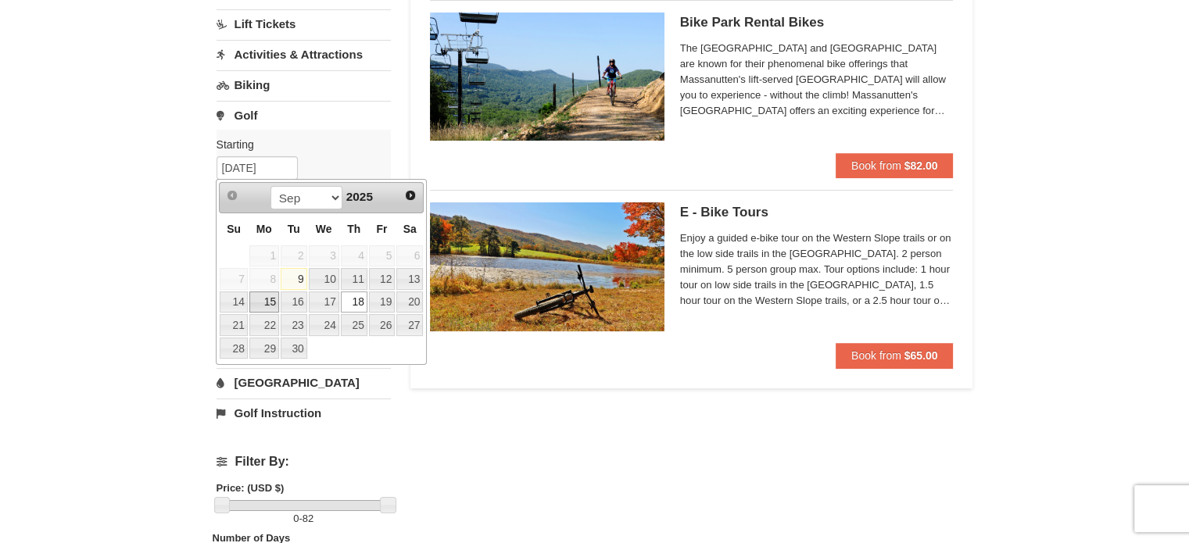
click at [272, 302] on link "15" at bounding box center [264, 303] width 30 height 22
type input "[DATE]"
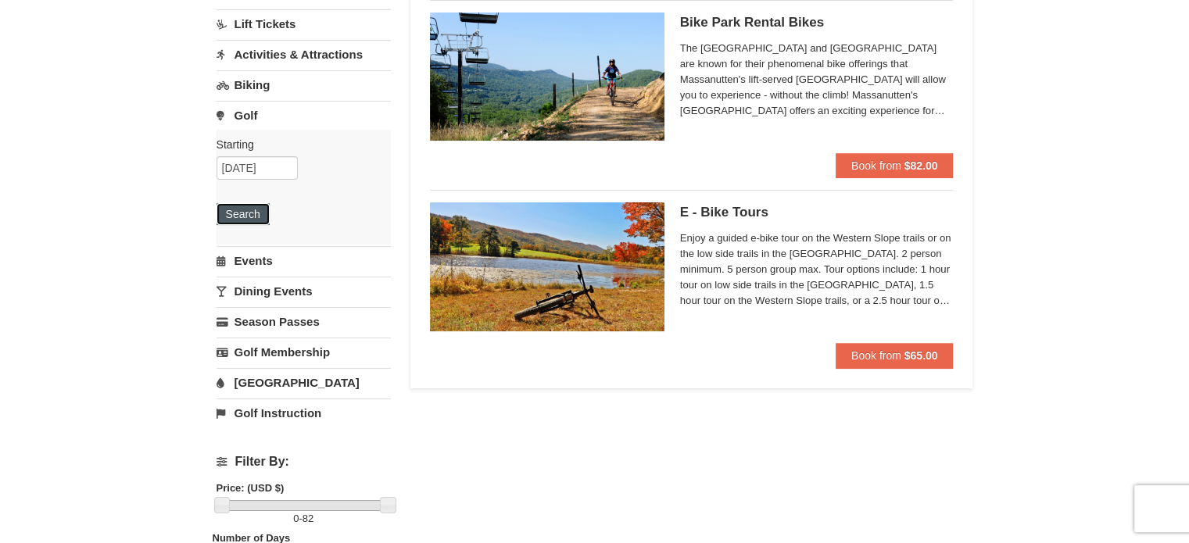
click at [252, 211] on button "Search" at bounding box center [243, 214] width 53 height 22
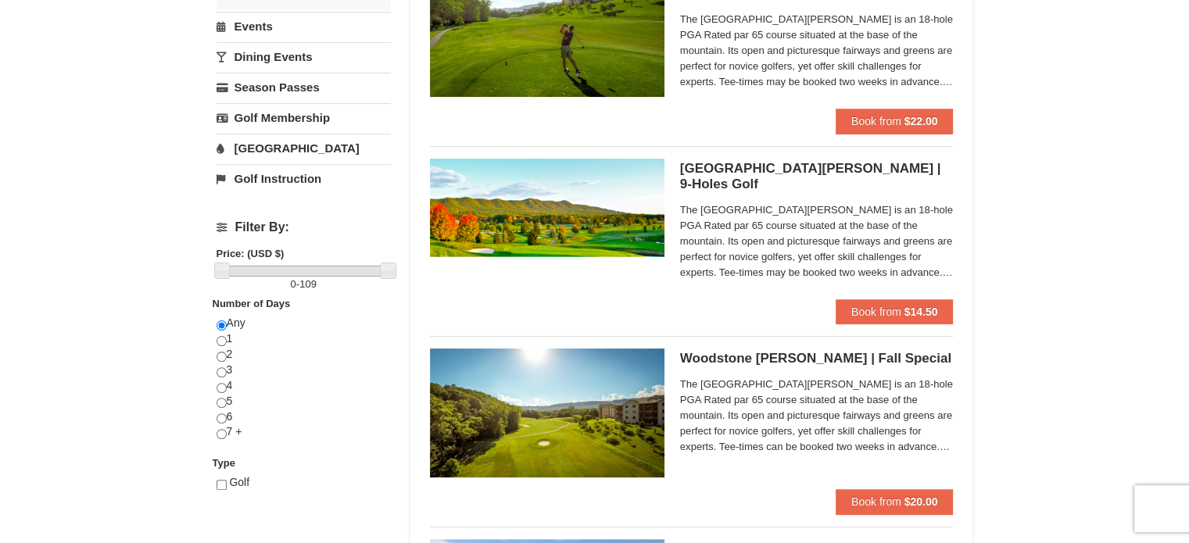
scroll to position [78, 0]
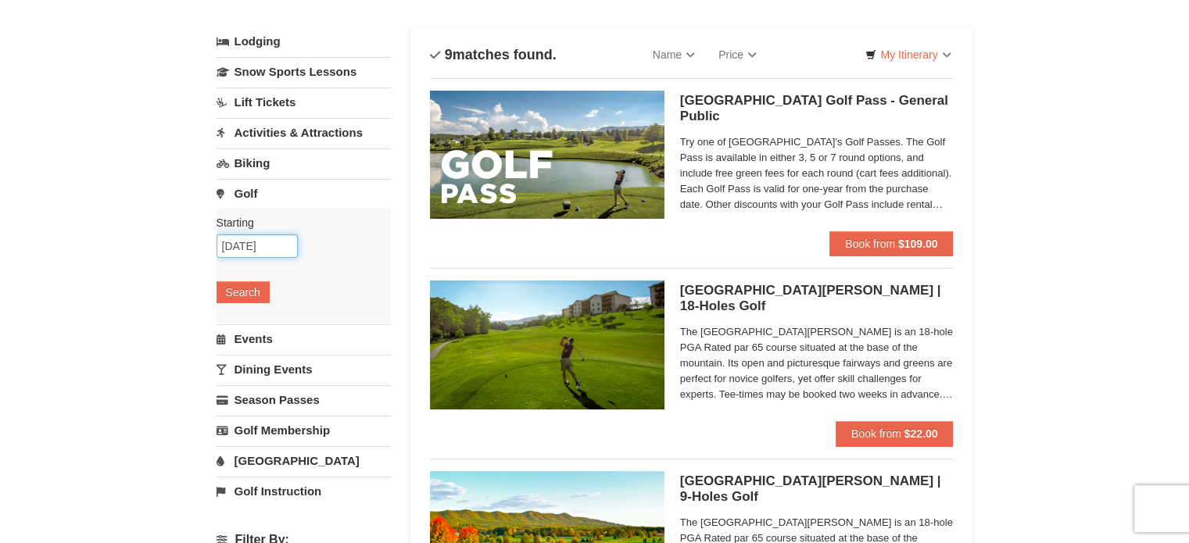
click at [259, 246] on input "09/15/2025" at bounding box center [257, 245] width 81 height 23
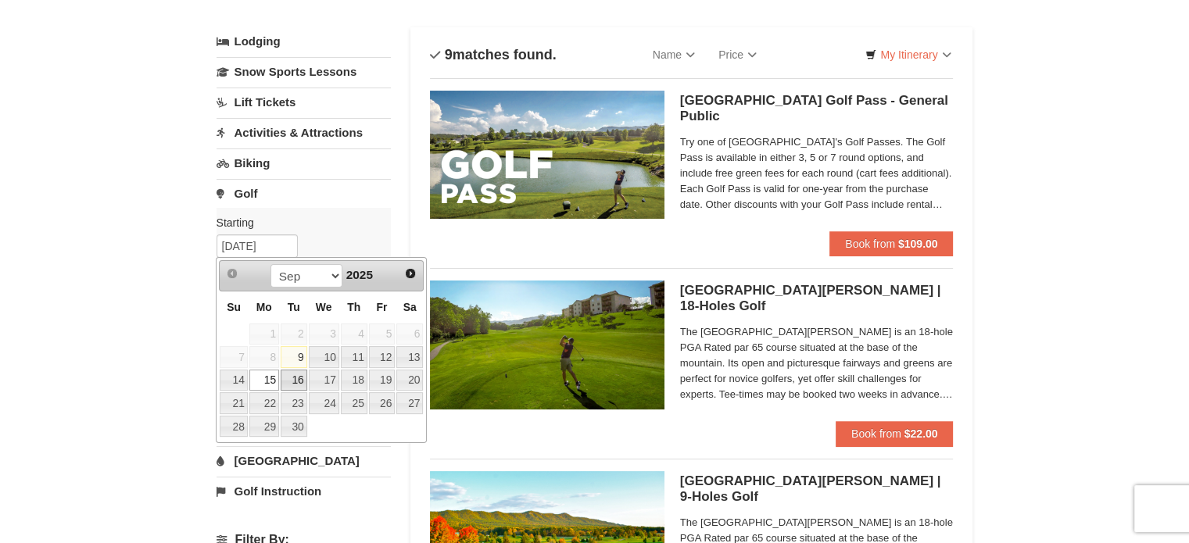
click at [294, 381] on link "16" at bounding box center [294, 381] width 27 height 22
type input "09/16/2025"
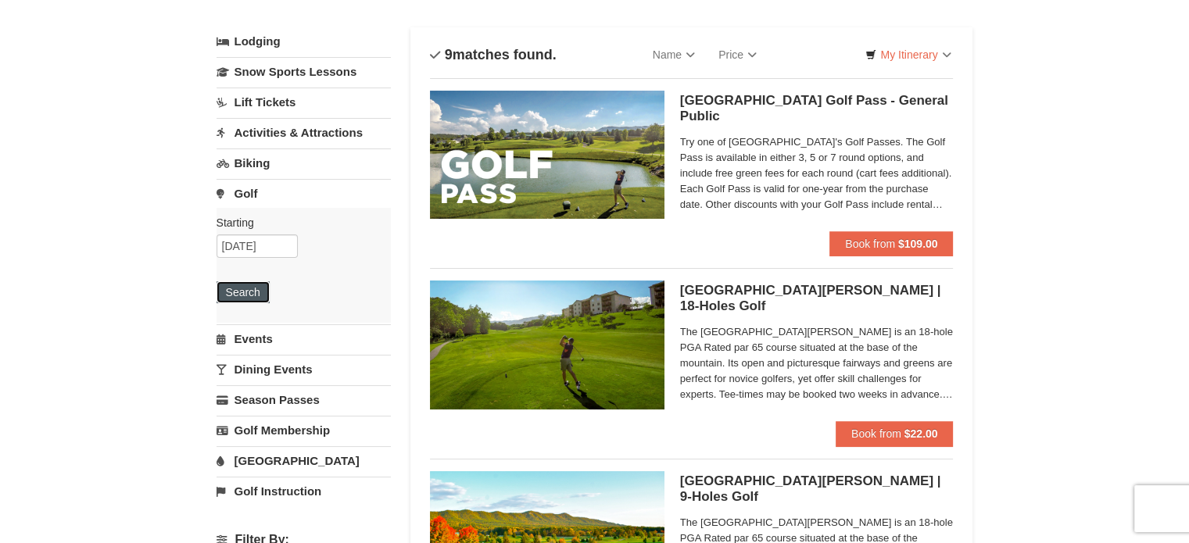
click at [264, 295] on button "Search" at bounding box center [243, 292] width 53 height 22
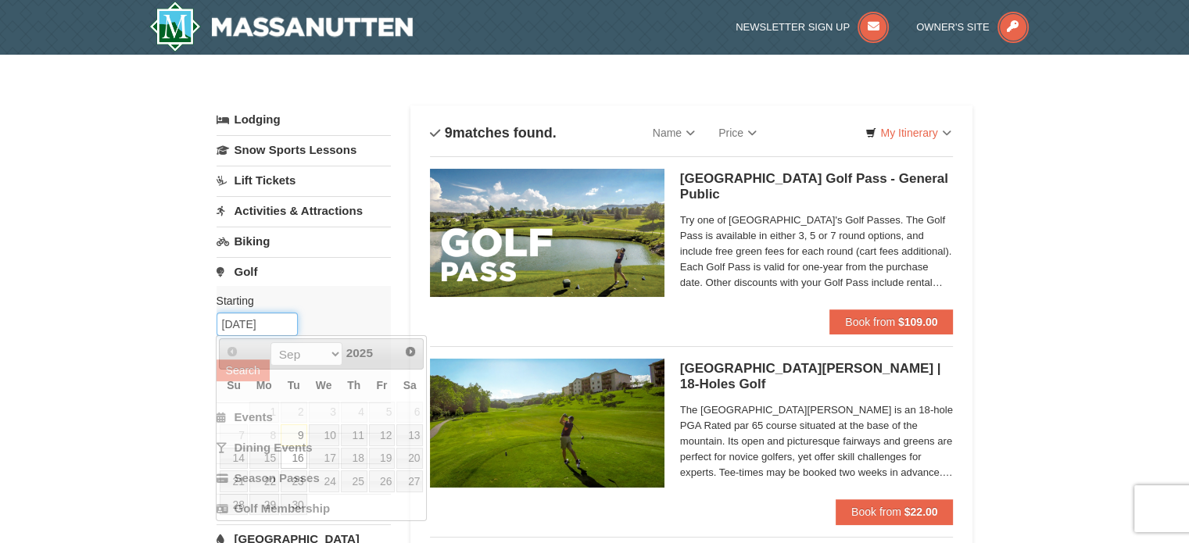
click at [283, 327] on input "[DATE]" at bounding box center [257, 324] width 81 height 23
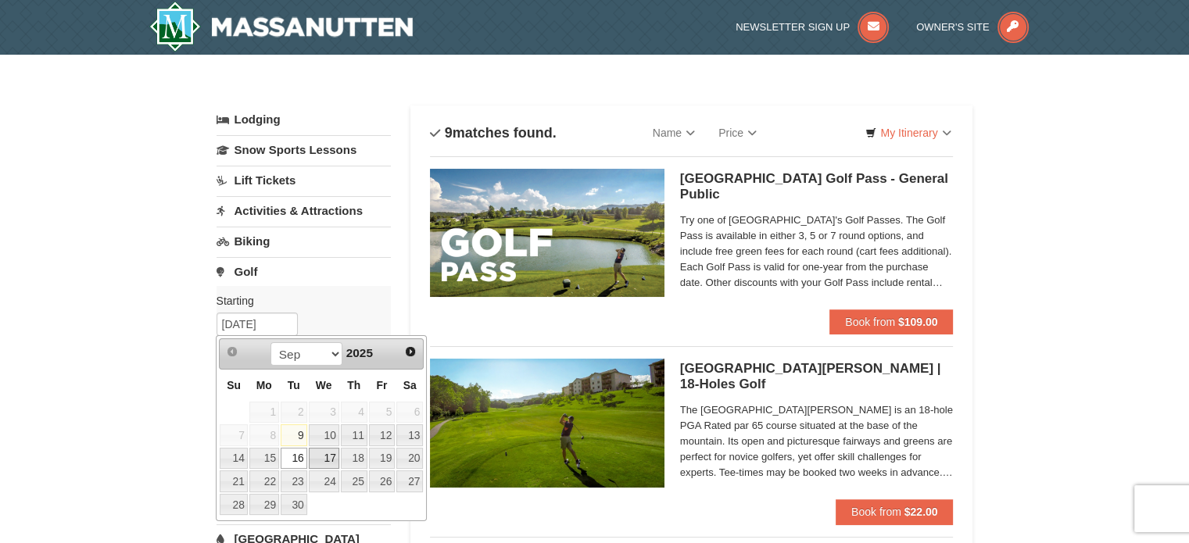
click at [325, 461] on link "17" at bounding box center [324, 459] width 30 height 22
type input "[DATE]"
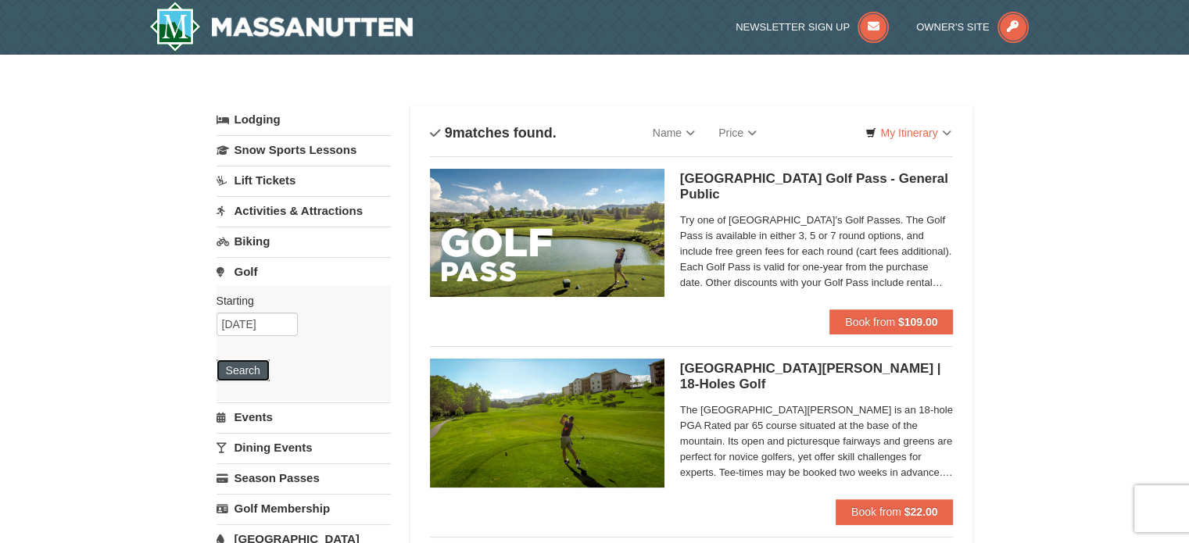
click at [244, 367] on button "Search" at bounding box center [243, 371] width 53 height 22
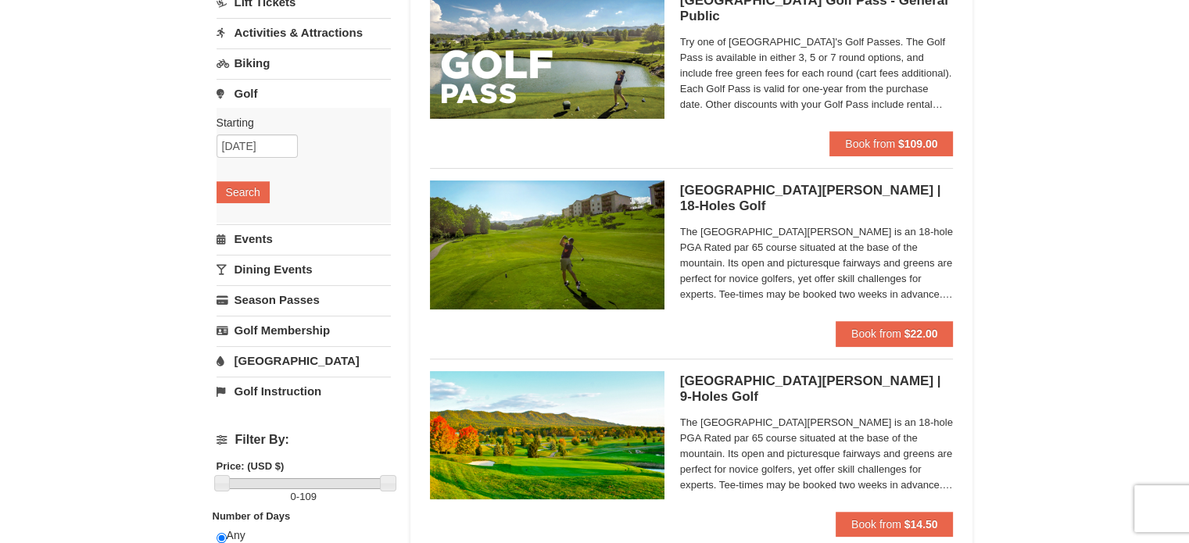
scroll to position [156, 0]
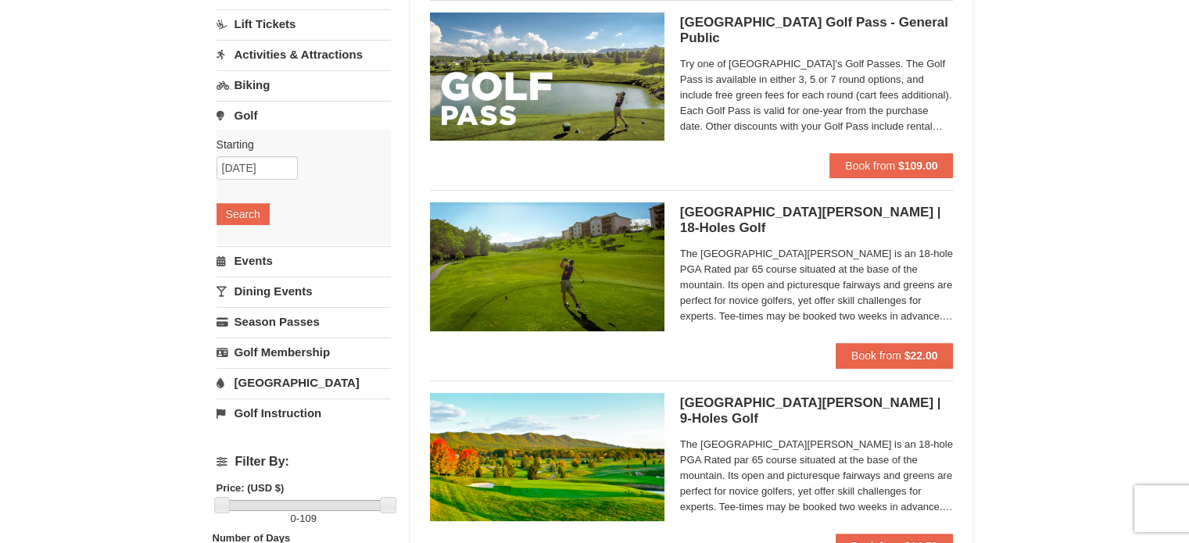
click at [241, 266] on link "Events" at bounding box center [304, 260] width 174 height 29
click at [277, 196] on input "[DATE]" at bounding box center [257, 198] width 81 height 23
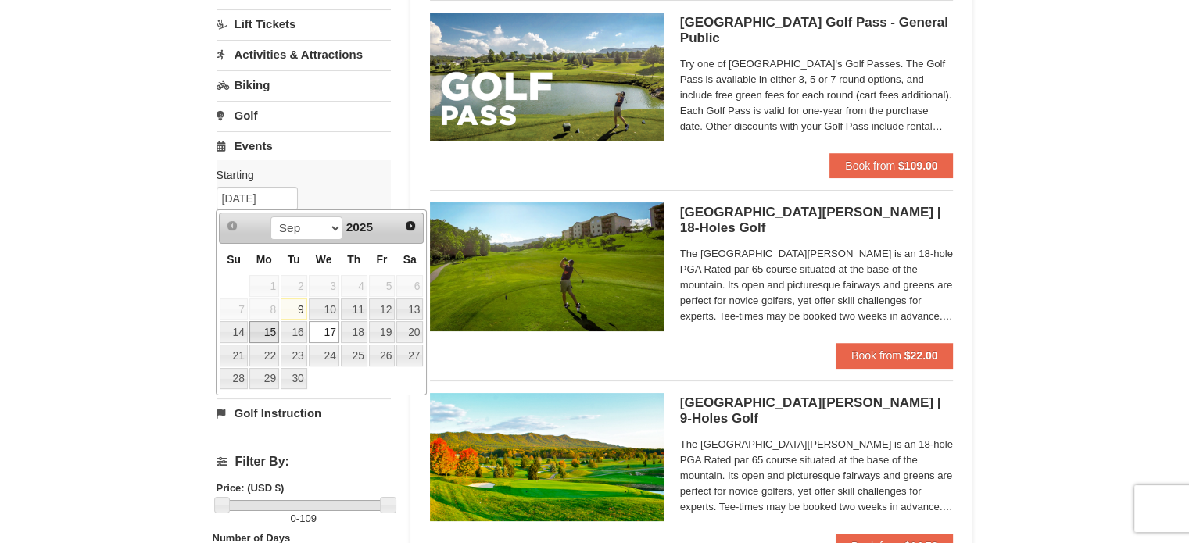
click at [270, 329] on link "15" at bounding box center [264, 332] width 30 height 22
type input "[DATE]"
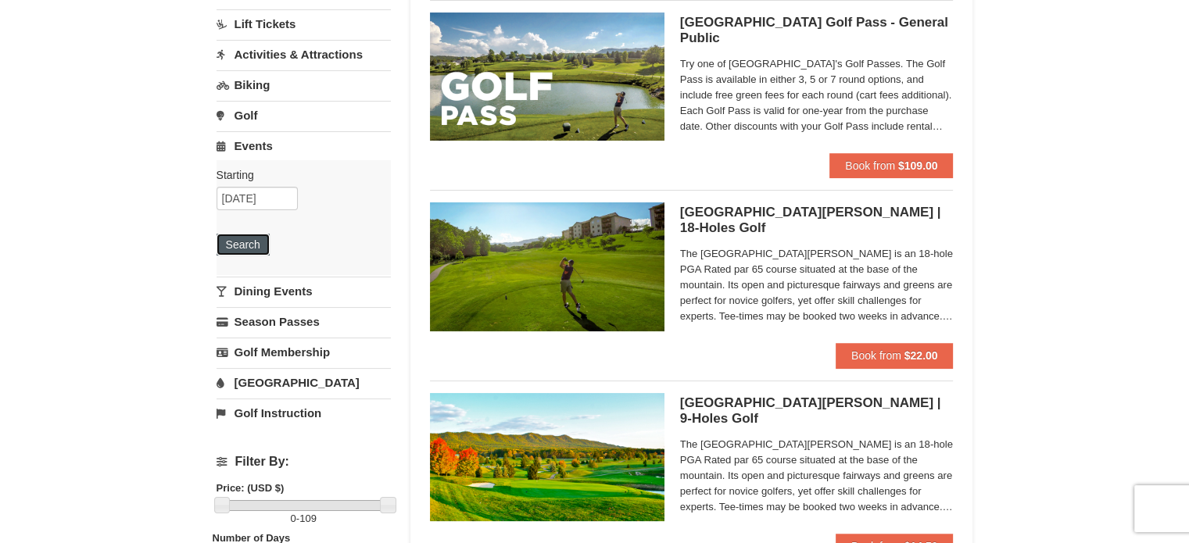
click at [250, 245] on button "Search" at bounding box center [243, 245] width 53 height 22
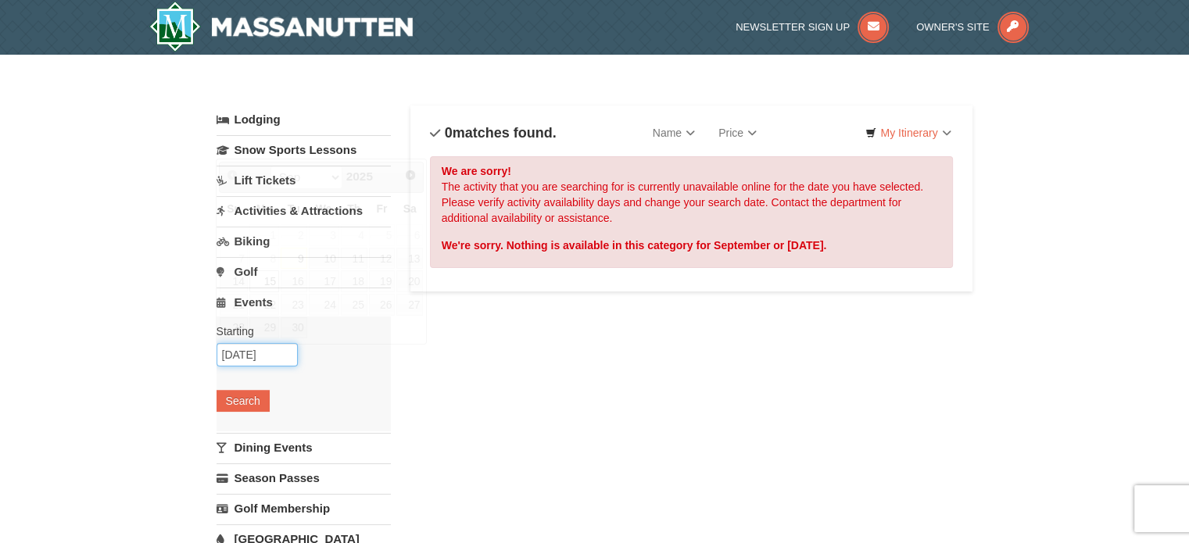
click at [277, 351] on input "[DATE]" at bounding box center [257, 354] width 81 height 23
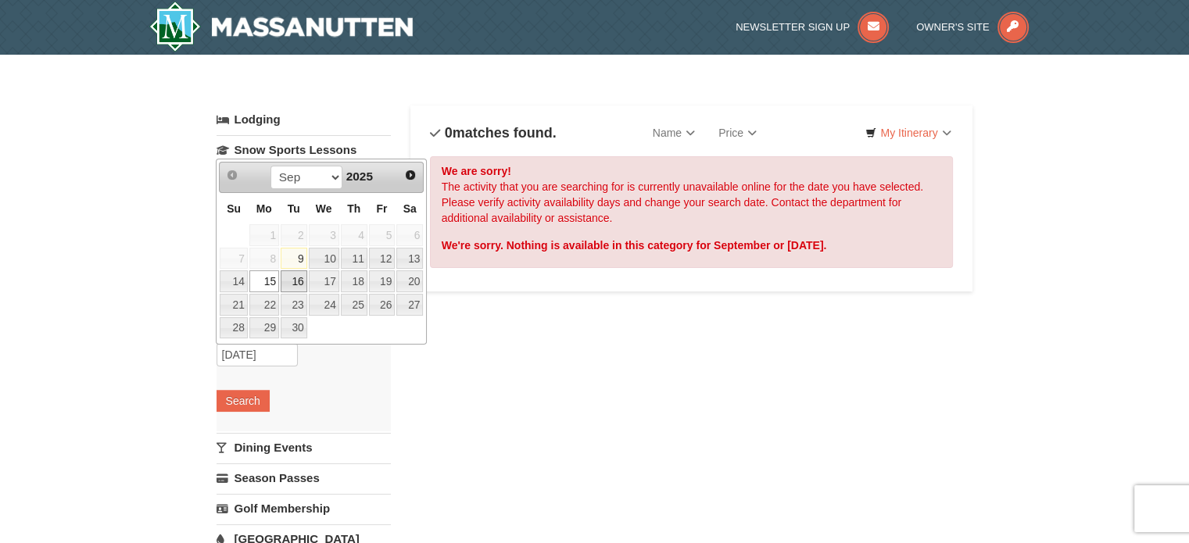
click at [292, 284] on link "16" at bounding box center [294, 281] width 27 height 22
type input "[DATE]"
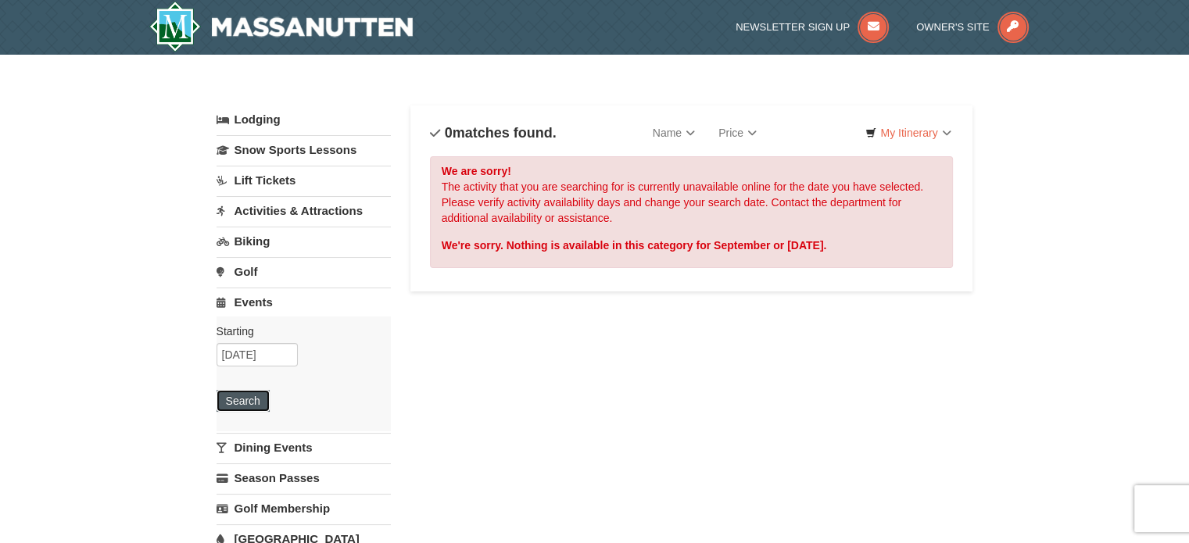
click at [246, 403] on button "Search" at bounding box center [243, 401] width 53 height 22
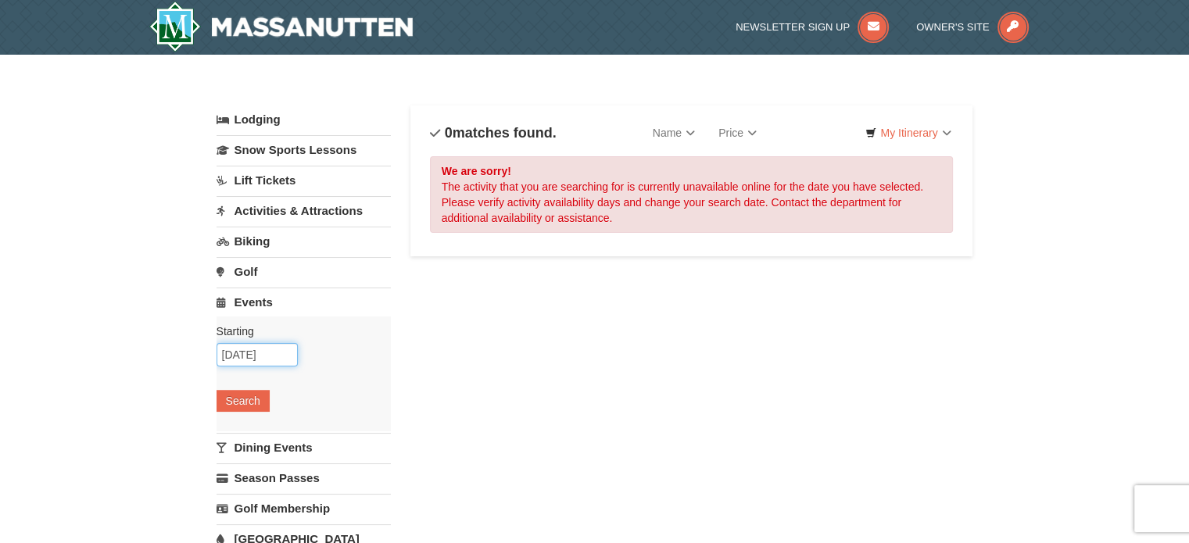
click at [261, 353] on input "[DATE]" at bounding box center [257, 354] width 81 height 23
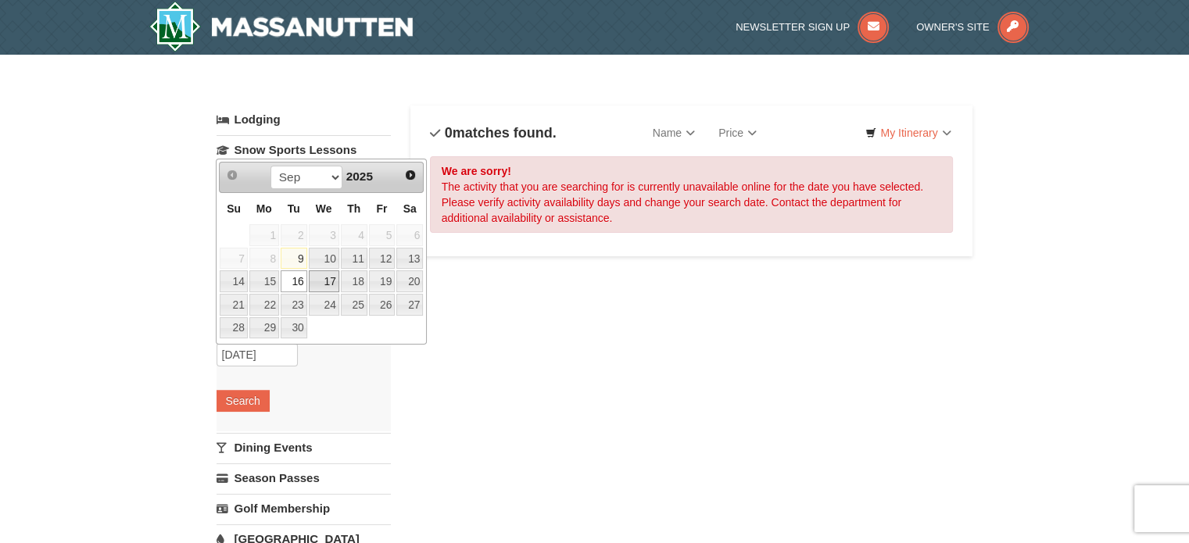
click at [324, 281] on link "17" at bounding box center [324, 281] width 30 height 22
type input "[DATE]"
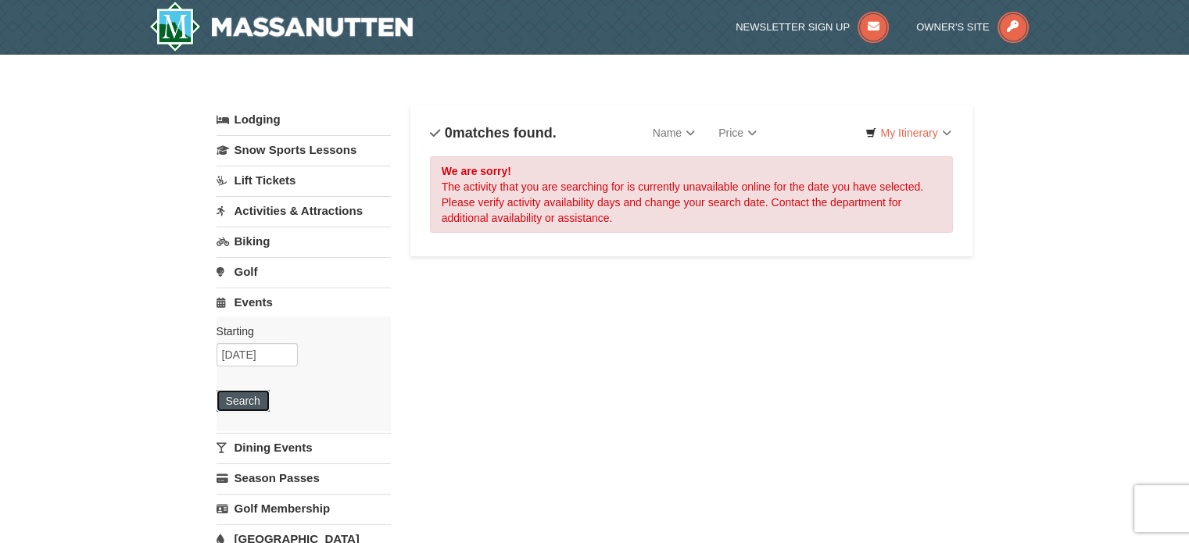
click at [246, 399] on button "Search" at bounding box center [243, 401] width 53 height 22
click at [281, 349] on input "[DATE]" at bounding box center [257, 354] width 81 height 23
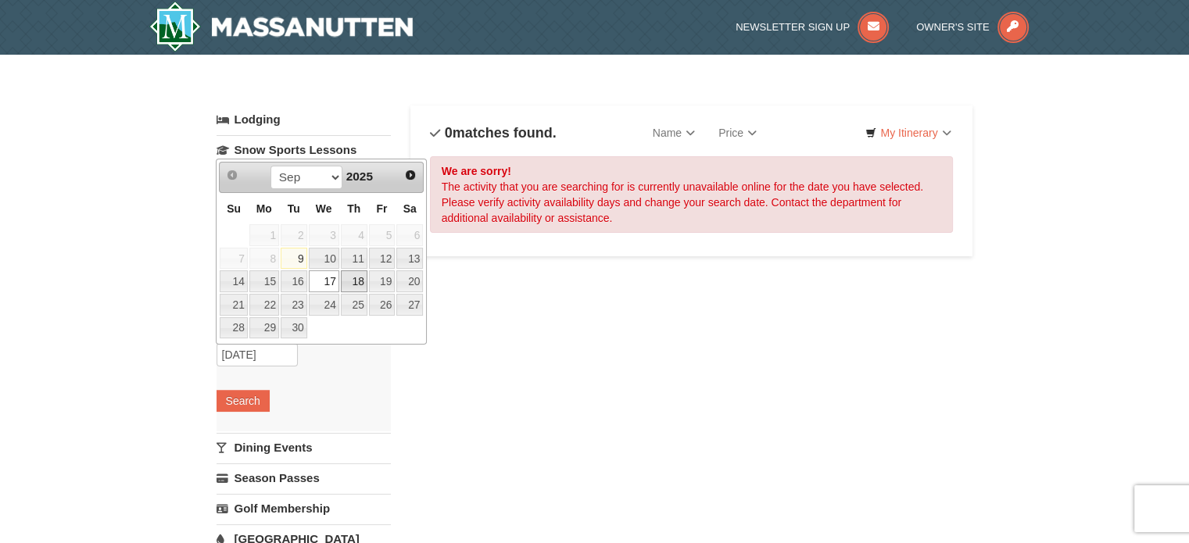
click at [365, 284] on link "18" at bounding box center [354, 281] width 27 height 22
type input "[DATE]"
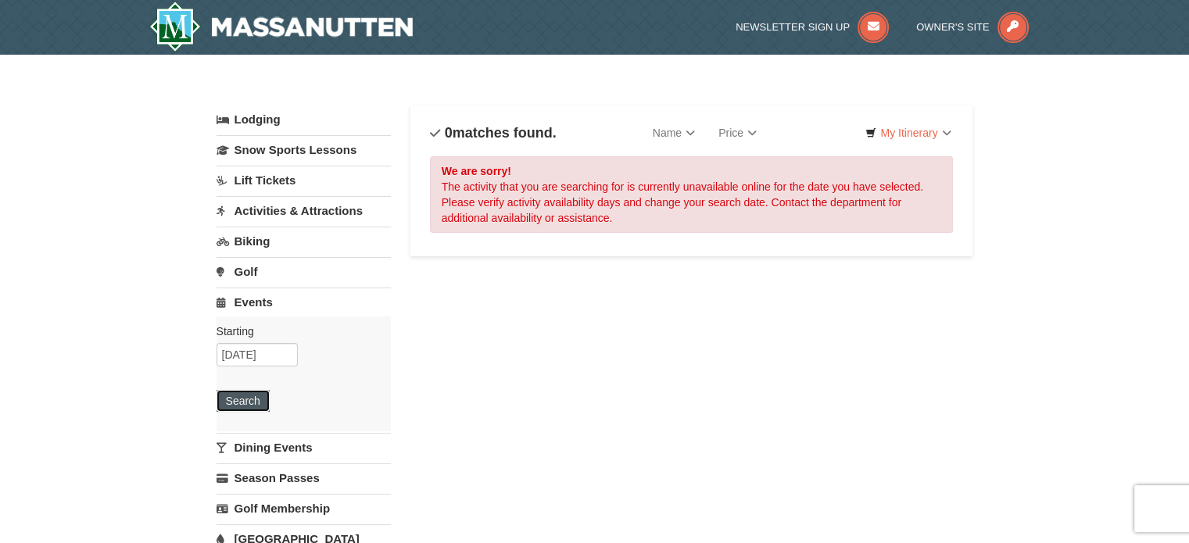
click at [259, 400] on button "Search" at bounding box center [243, 401] width 53 height 22
click at [275, 354] on input "[DATE]" at bounding box center [257, 354] width 81 height 23
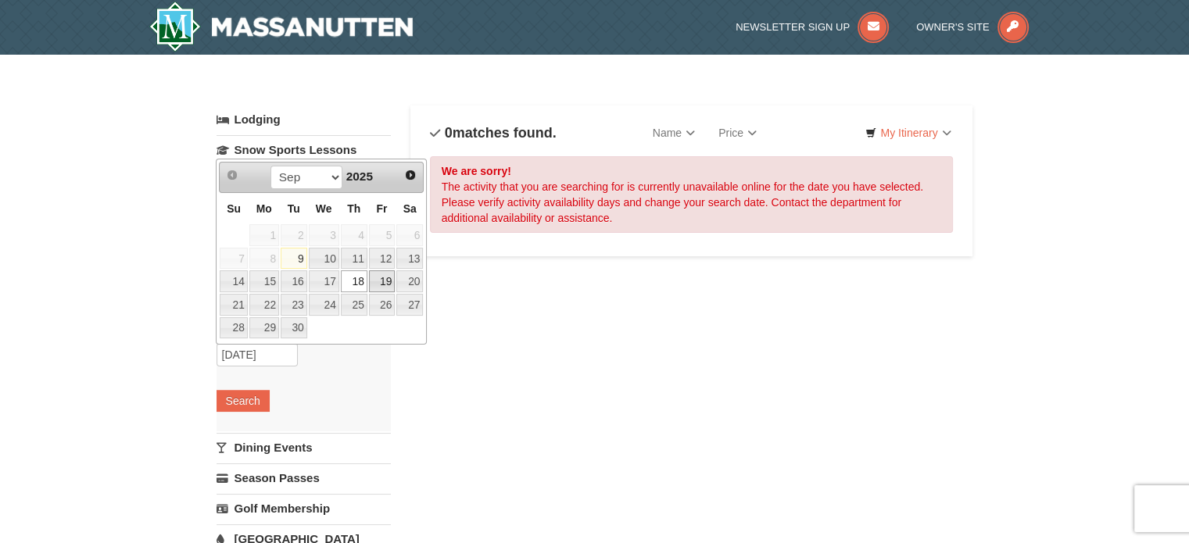
click at [378, 275] on link "19" at bounding box center [382, 281] width 27 height 22
type input "[DATE]"
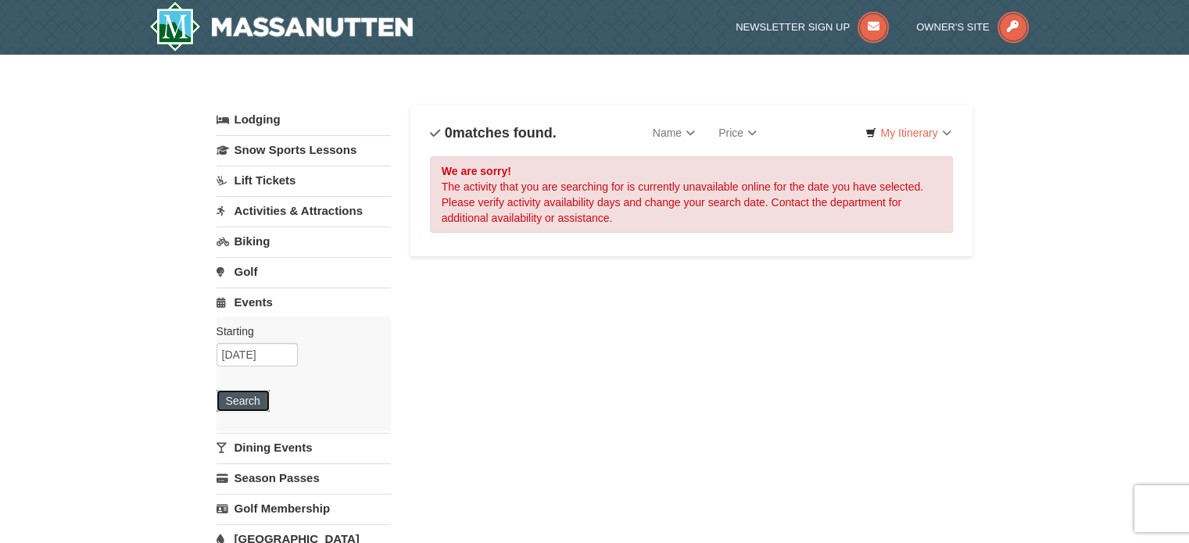
click at [243, 401] on button "Search" at bounding box center [243, 401] width 53 height 22
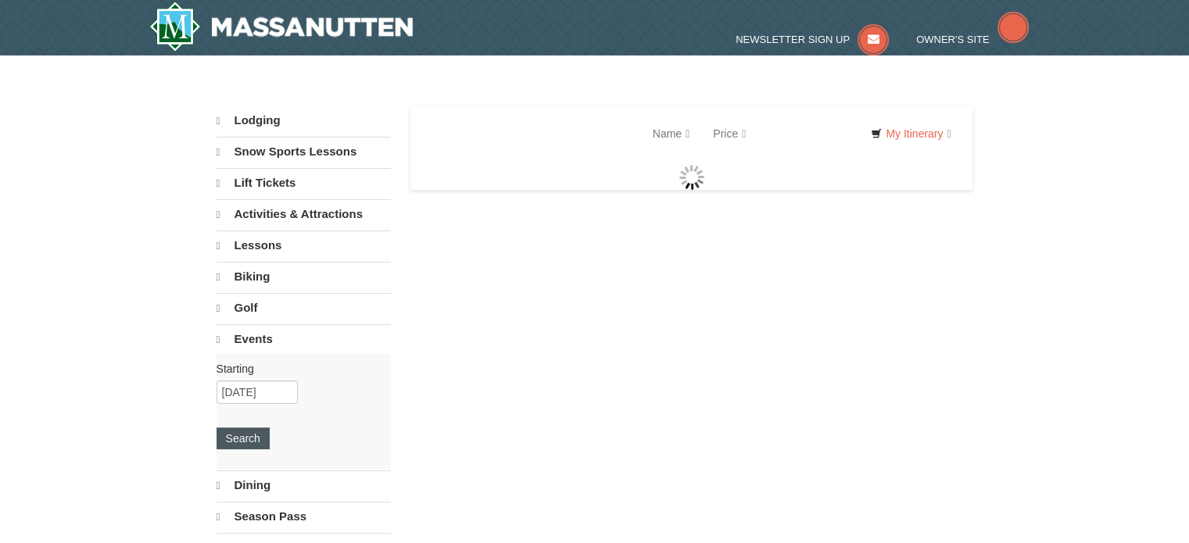
select select "9"
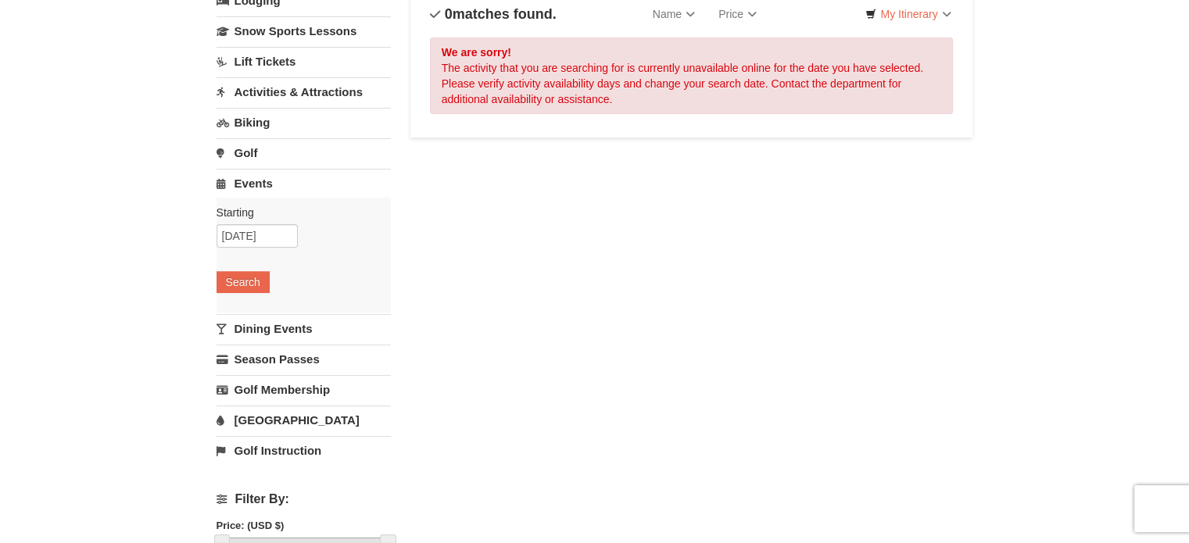
scroll to position [156, 0]
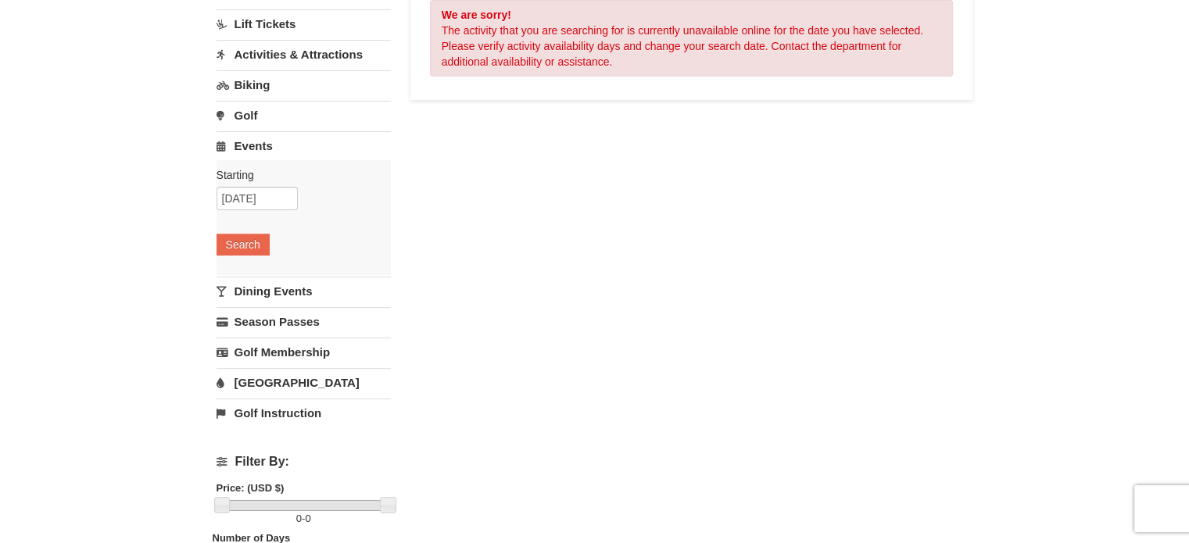
click at [274, 288] on link "Dining Events" at bounding box center [304, 291] width 174 height 29
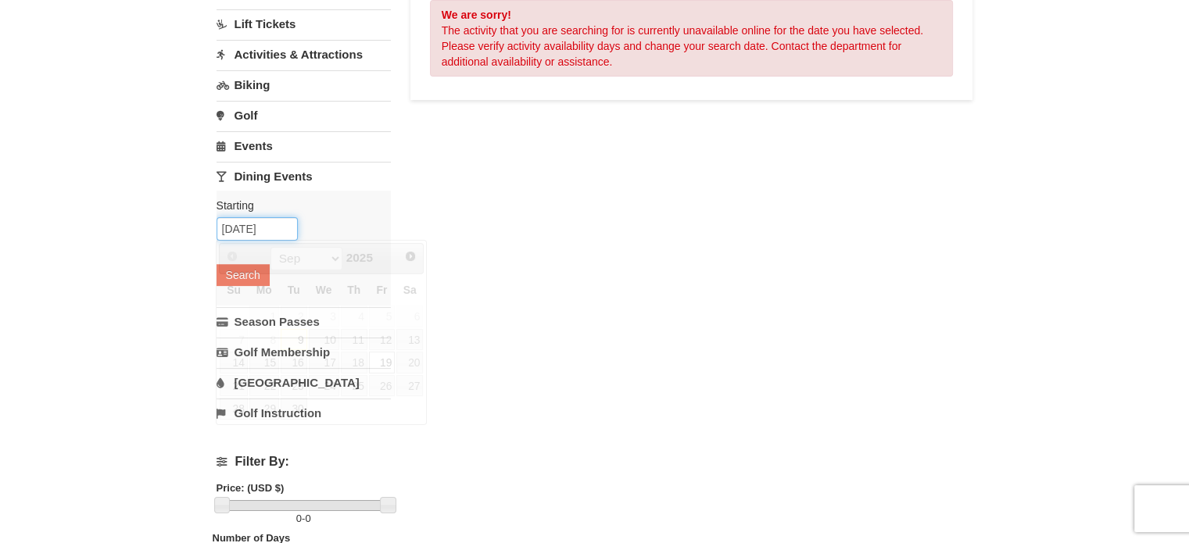
click at [250, 233] on input "[DATE]" at bounding box center [257, 228] width 81 height 23
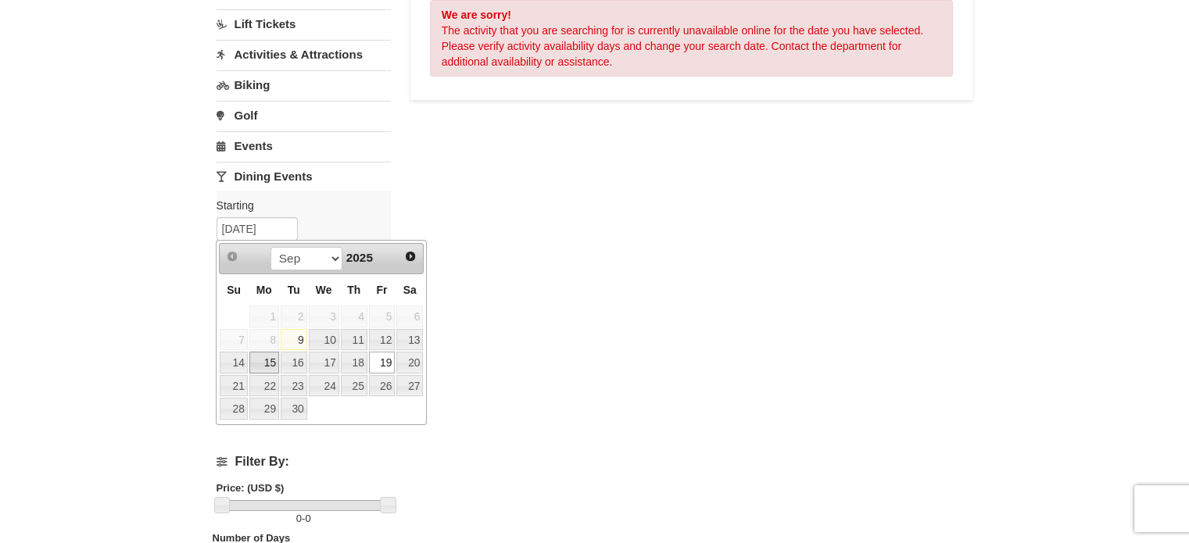
click at [263, 359] on link "15" at bounding box center [264, 363] width 30 height 22
type input "[DATE]"
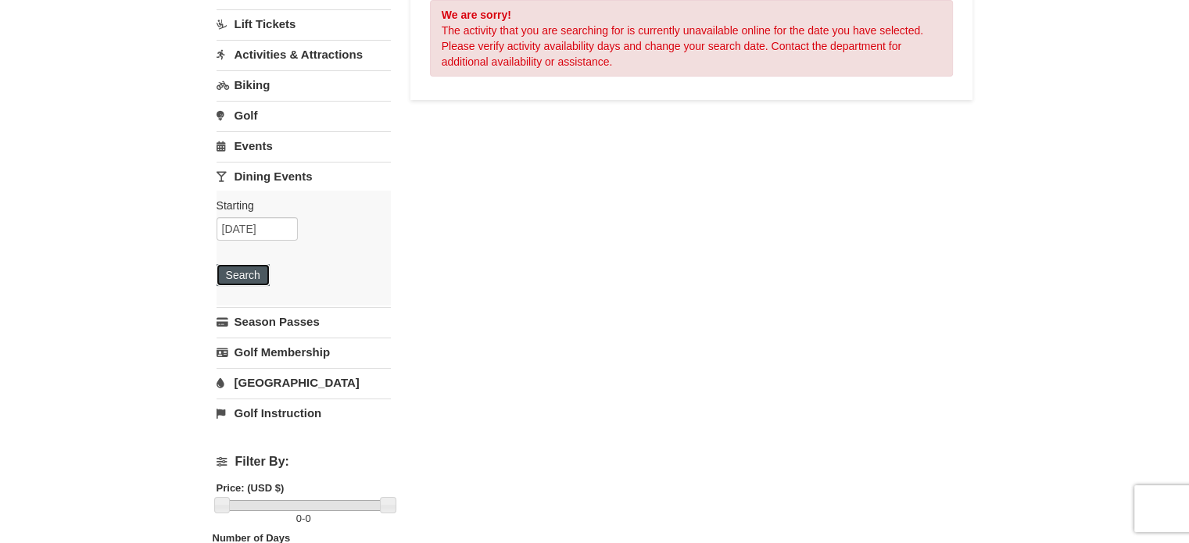
click at [249, 270] on button "Search" at bounding box center [243, 275] width 53 height 22
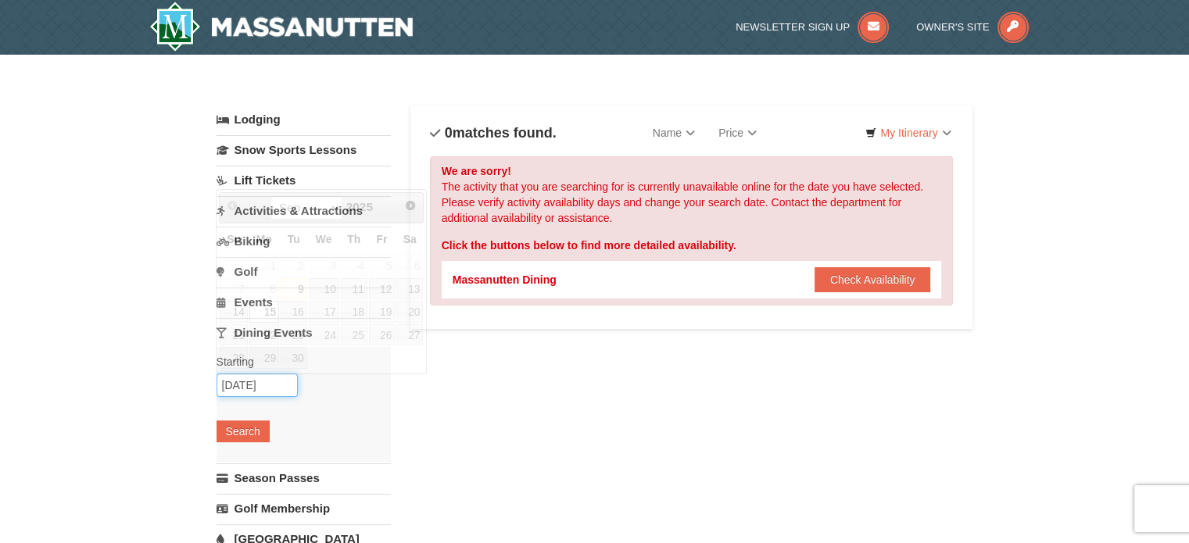
click at [267, 382] on input "[DATE]" at bounding box center [257, 385] width 81 height 23
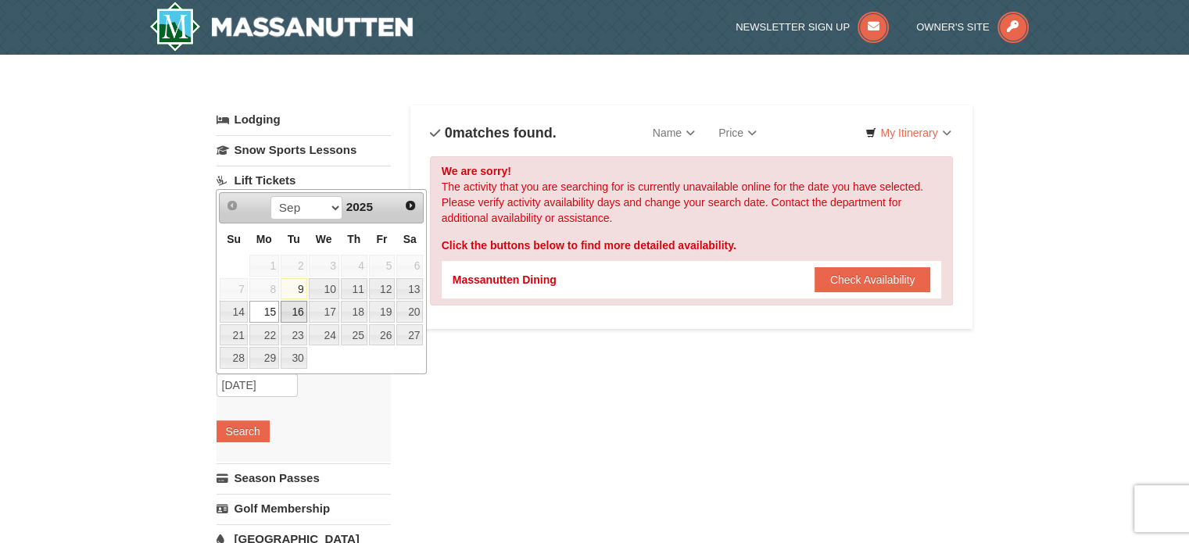
click at [294, 313] on link "16" at bounding box center [294, 312] width 27 height 22
type input "[DATE]"
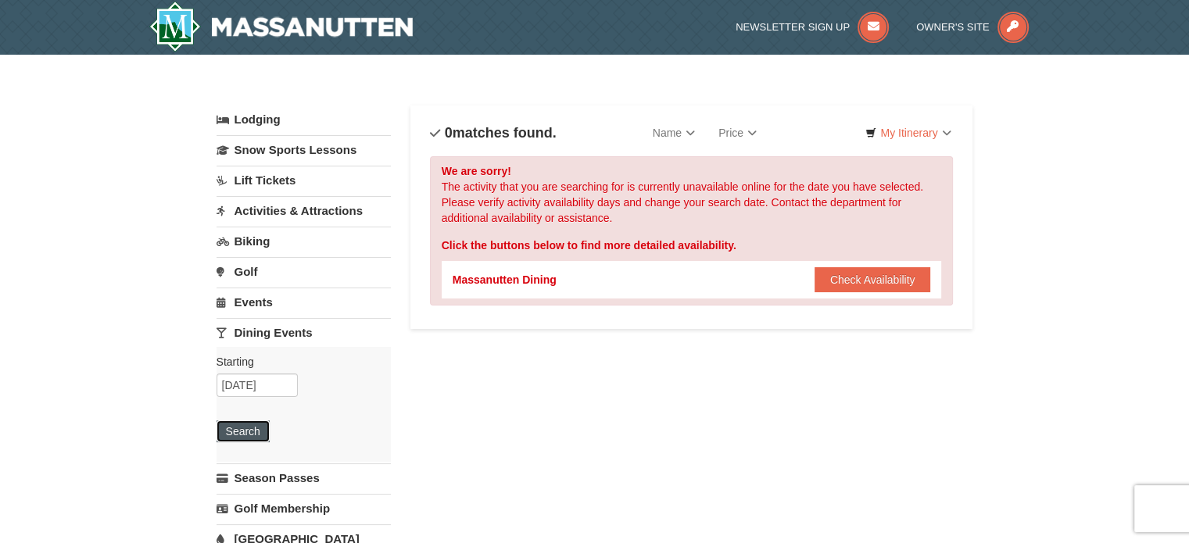
click at [252, 425] on button "Search" at bounding box center [243, 432] width 53 height 22
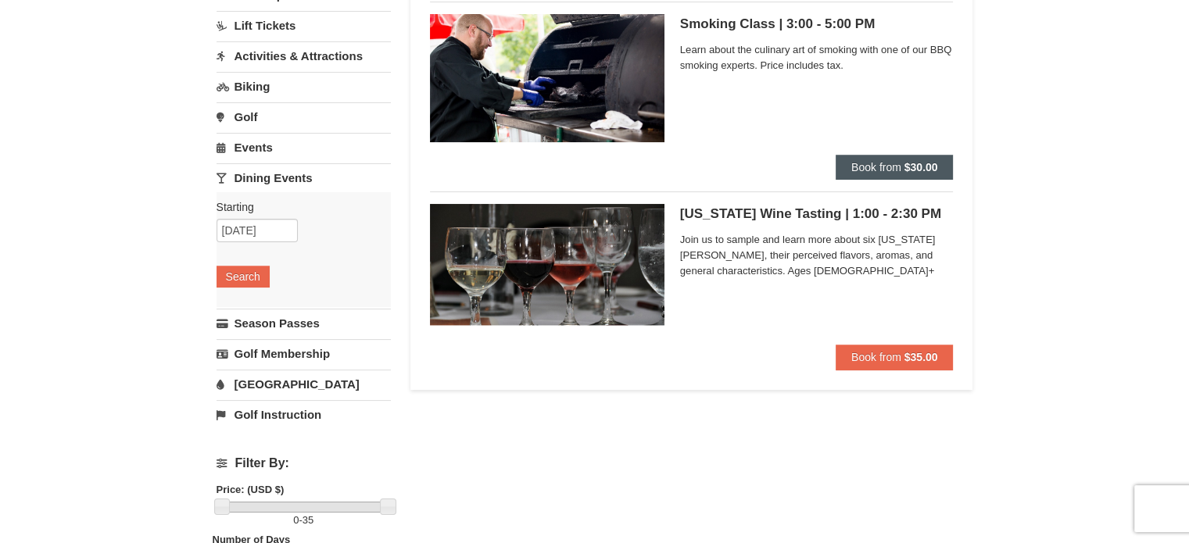
scroll to position [156, 0]
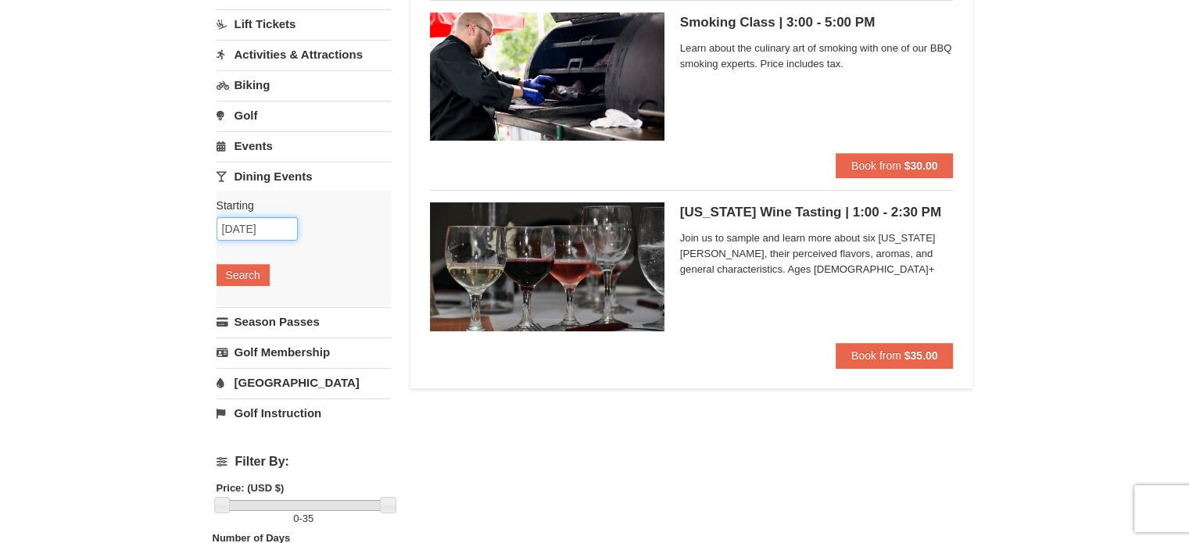
click at [280, 228] on input "09/16/2025" at bounding box center [257, 228] width 81 height 23
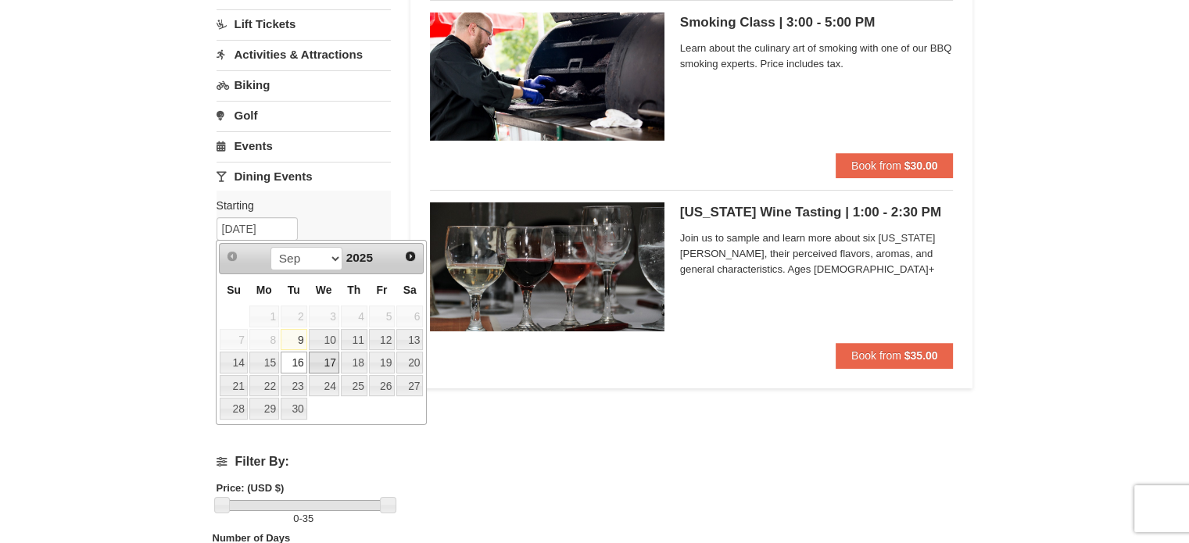
click at [330, 366] on link "17" at bounding box center [324, 363] width 30 height 22
type input "[DATE]"
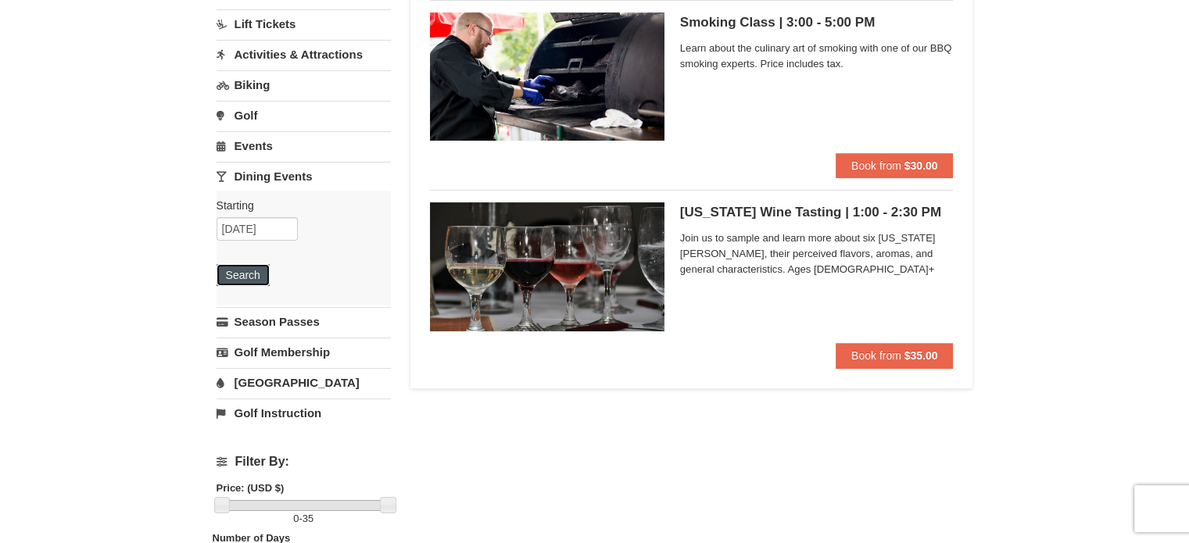
click at [256, 278] on button "Search" at bounding box center [243, 275] width 53 height 22
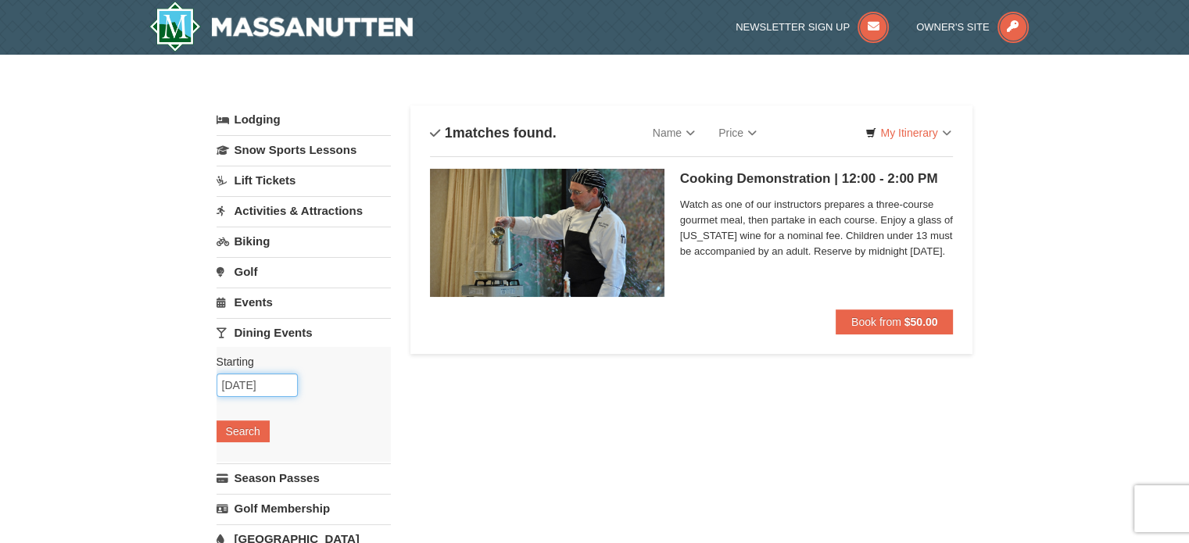
click at [277, 390] on input "[DATE]" at bounding box center [257, 385] width 81 height 23
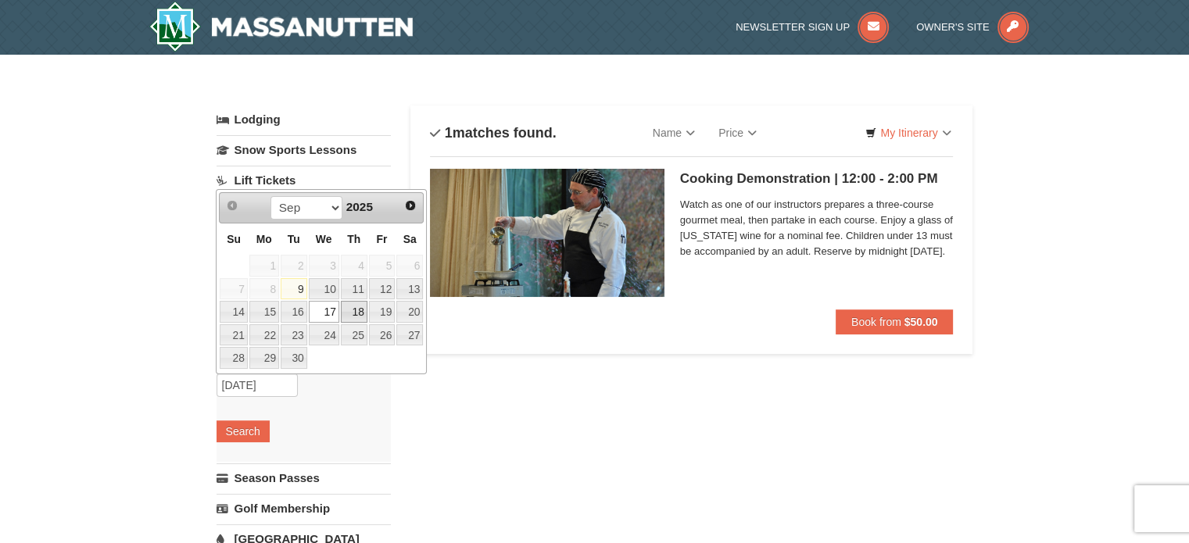
click at [361, 310] on link "18" at bounding box center [354, 312] width 27 height 22
type input "[DATE]"
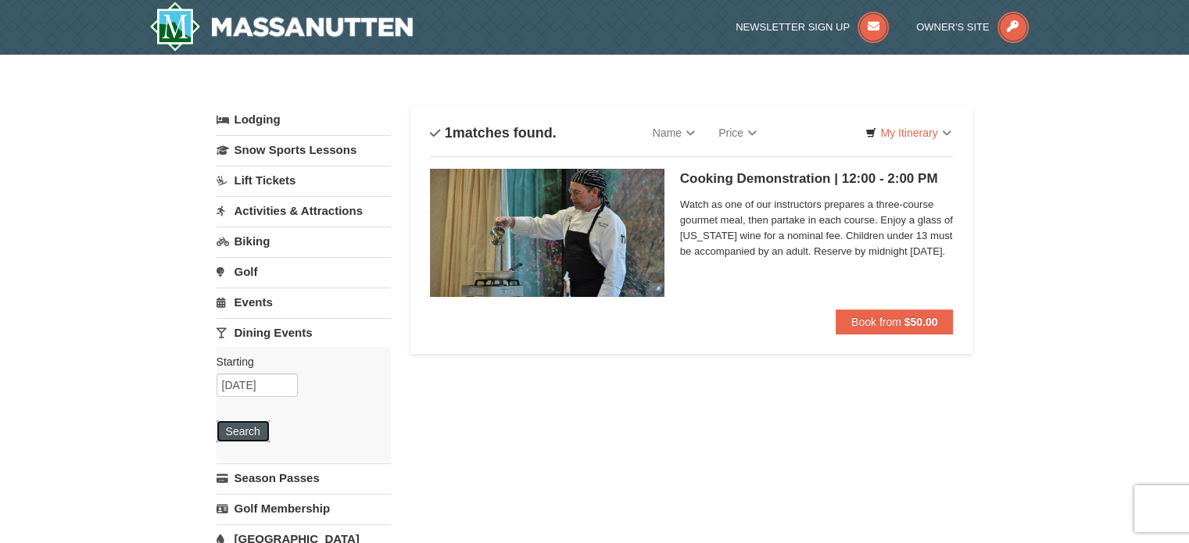
click at [263, 424] on button "Search" at bounding box center [243, 432] width 53 height 22
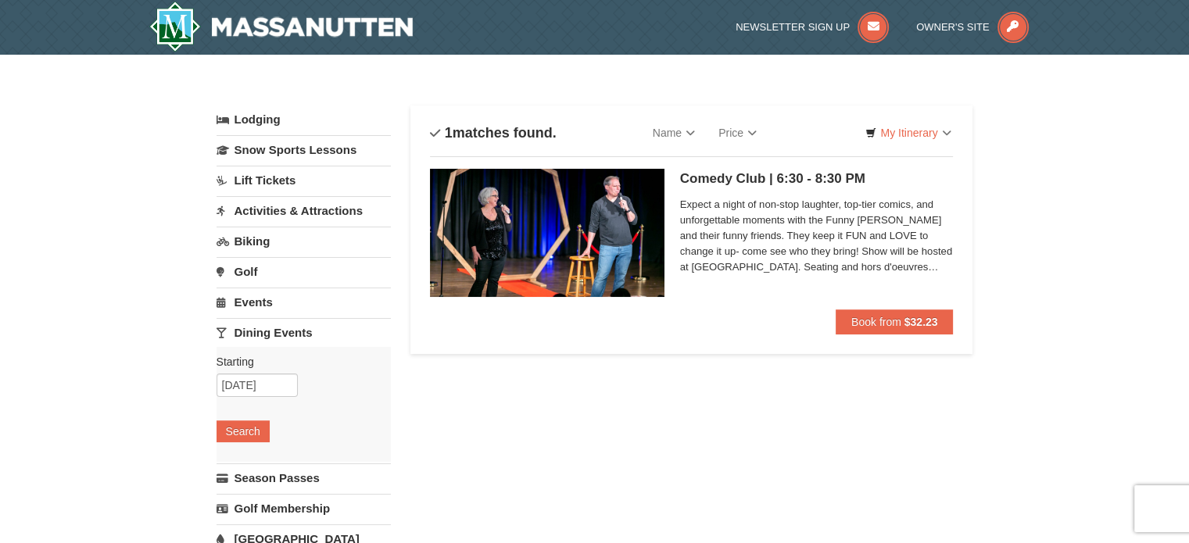
scroll to position [78, 0]
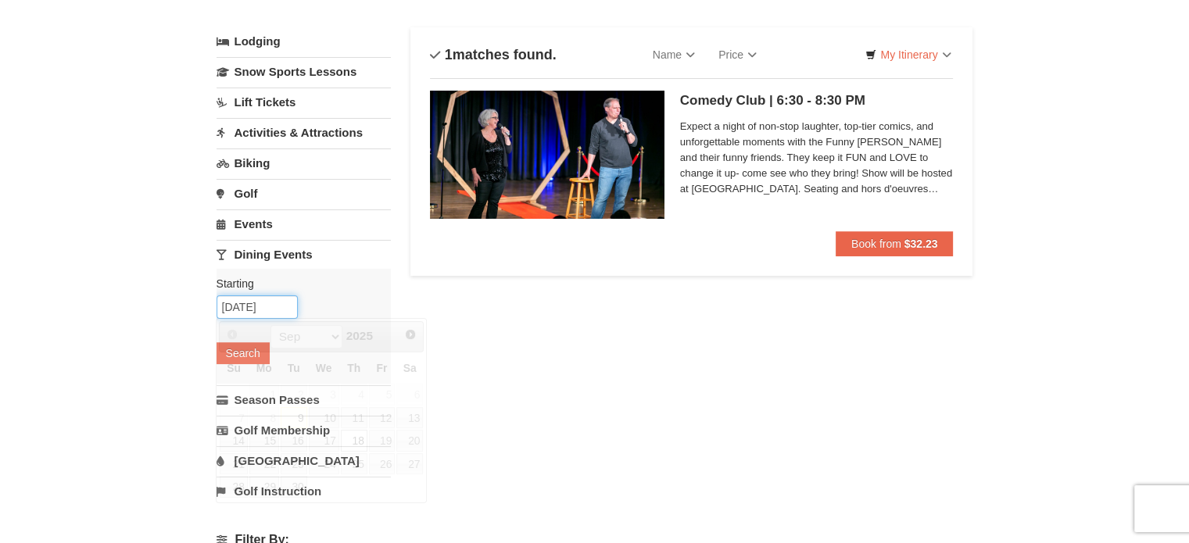
click at [275, 310] on input "[DATE]" at bounding box center [257, 306] width 81 height 23
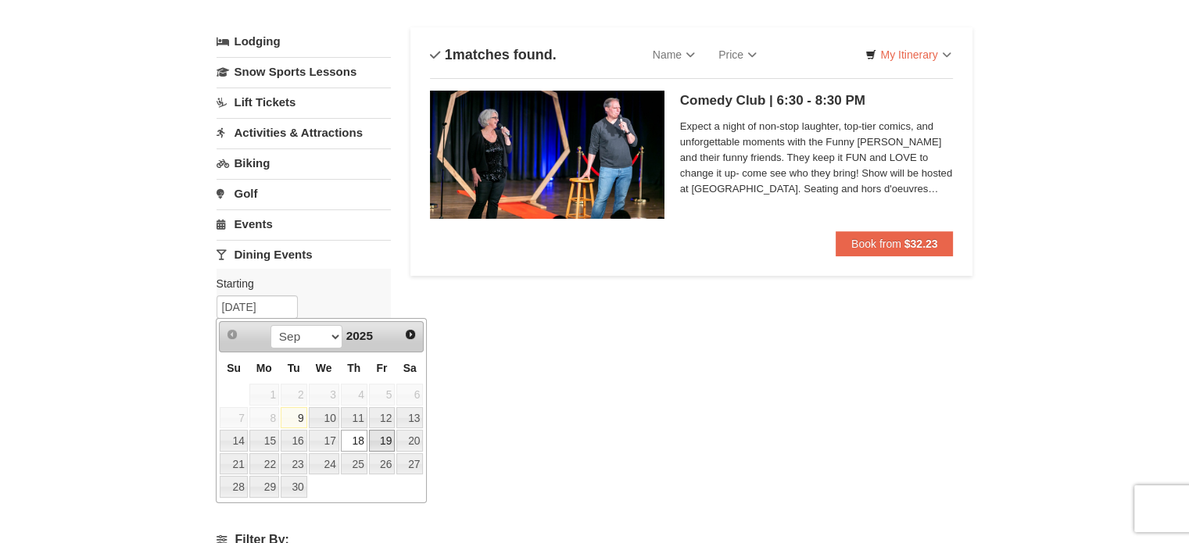
click at [380, 442] on link "19" at bounding box center [382, 441] width 27 height 22
type input "[DATE]"
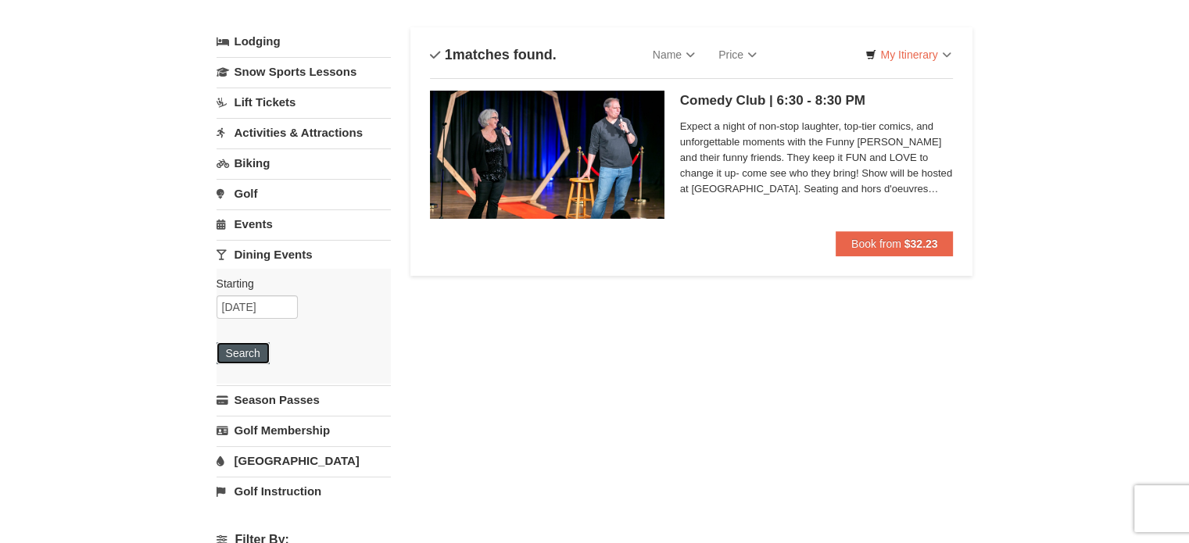
click at [250, 351] on button "Search" at bounding box center [243, 353] width 53 height 22
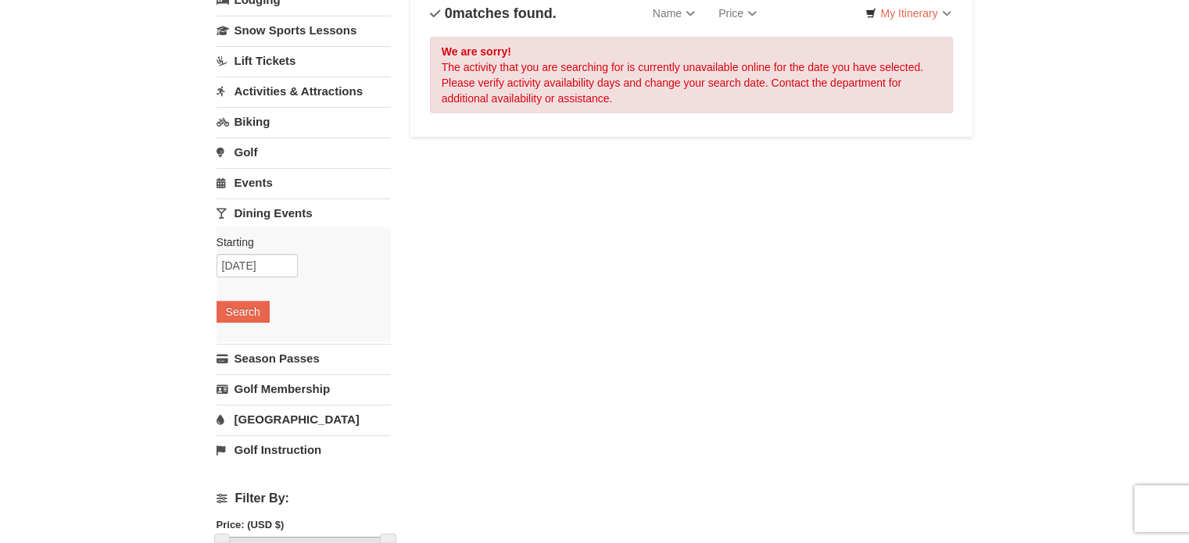
scroll to position [156, 0]
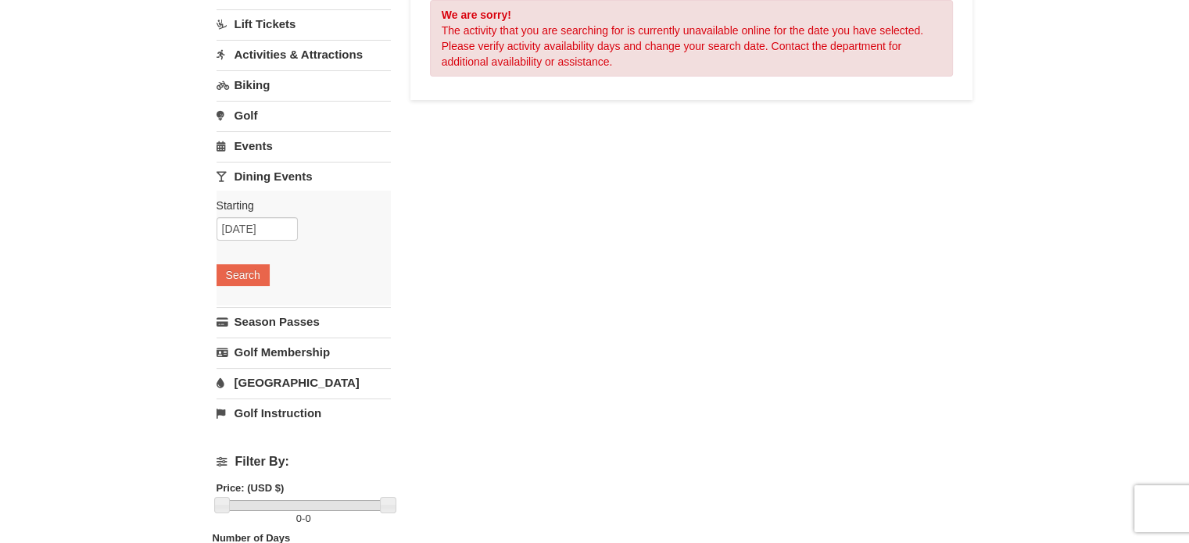
click at [285, 371] on link "[GEOGRAPHIC_DATA]" at bounding box center [304, 382] width 174 height 29
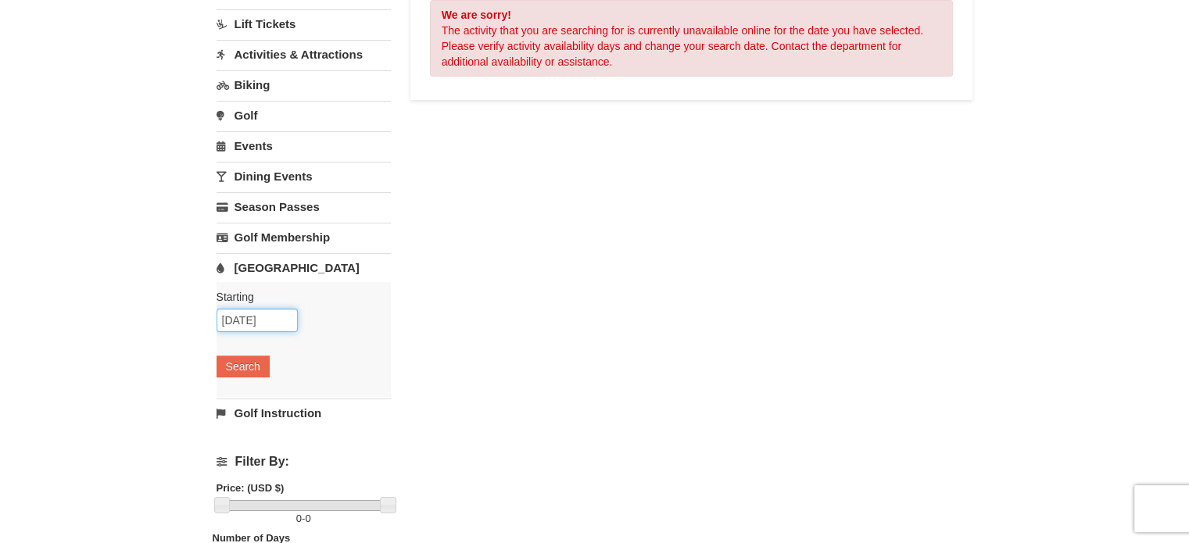
click at [267, 324] on input "[DATE]" at bounding box center [257, 320] width 81 height 23
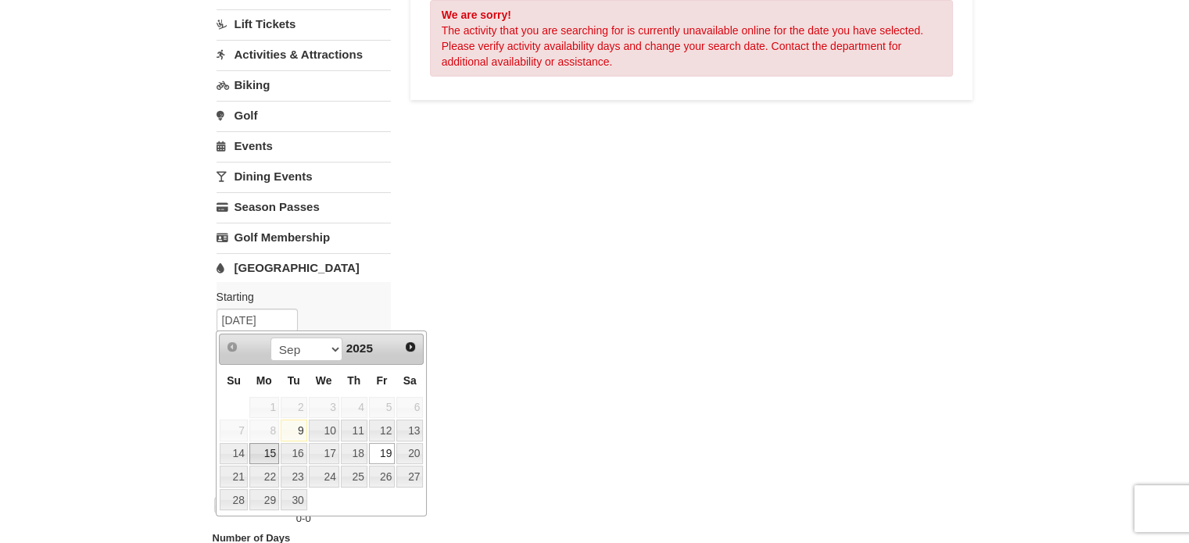
click at [269, 450] on link "15" at bounding box center [264, 454] width 30 height 22
type input "[DATE]"
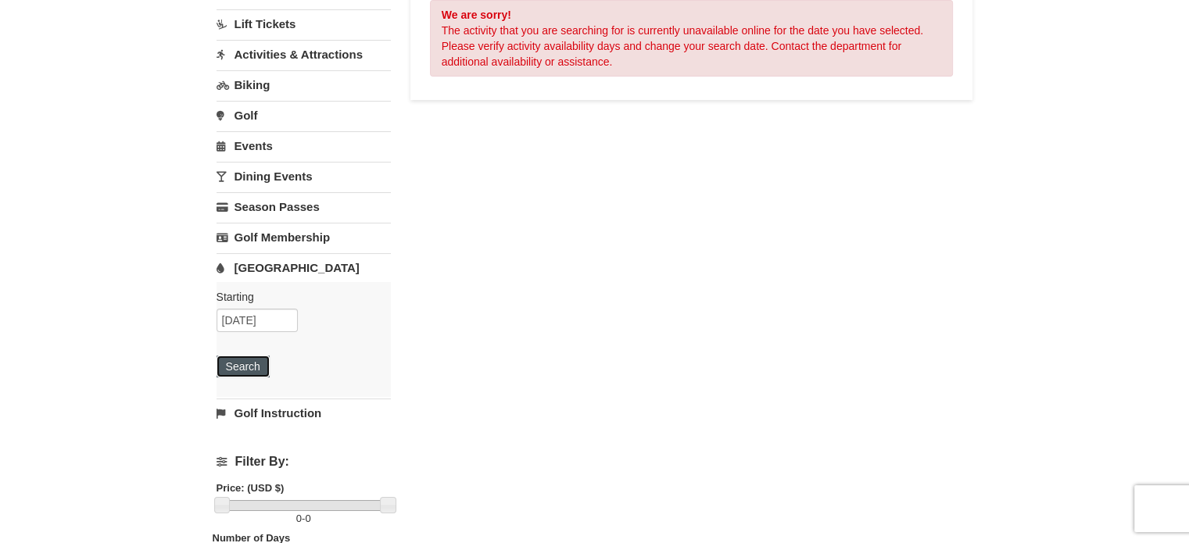
click at [250, 363] on button "Search" at bounding box center [243, 367] width 53 height 22
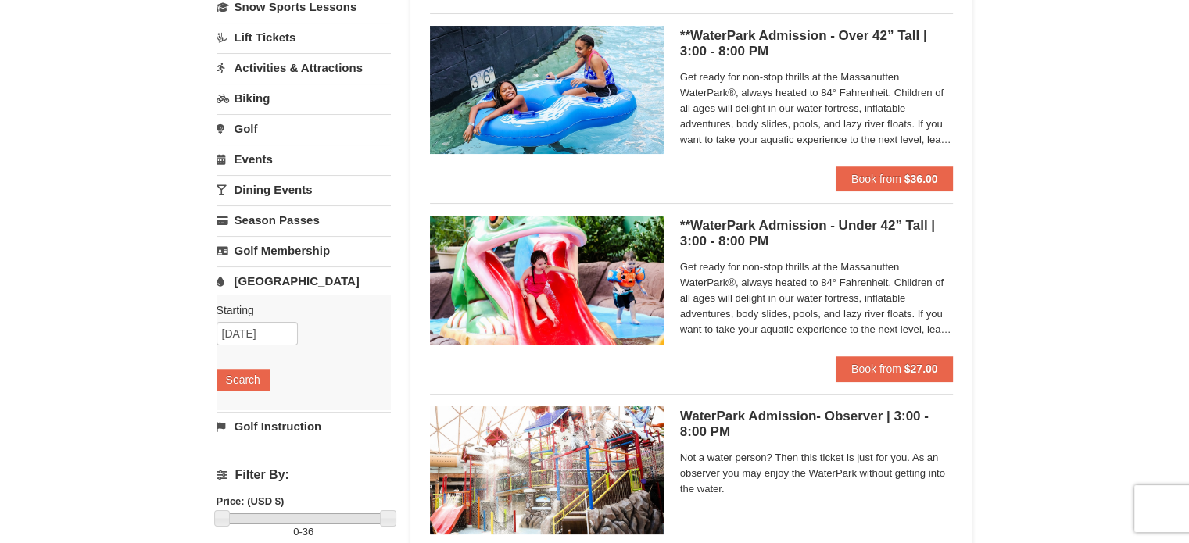
scroll to position [234, 0]
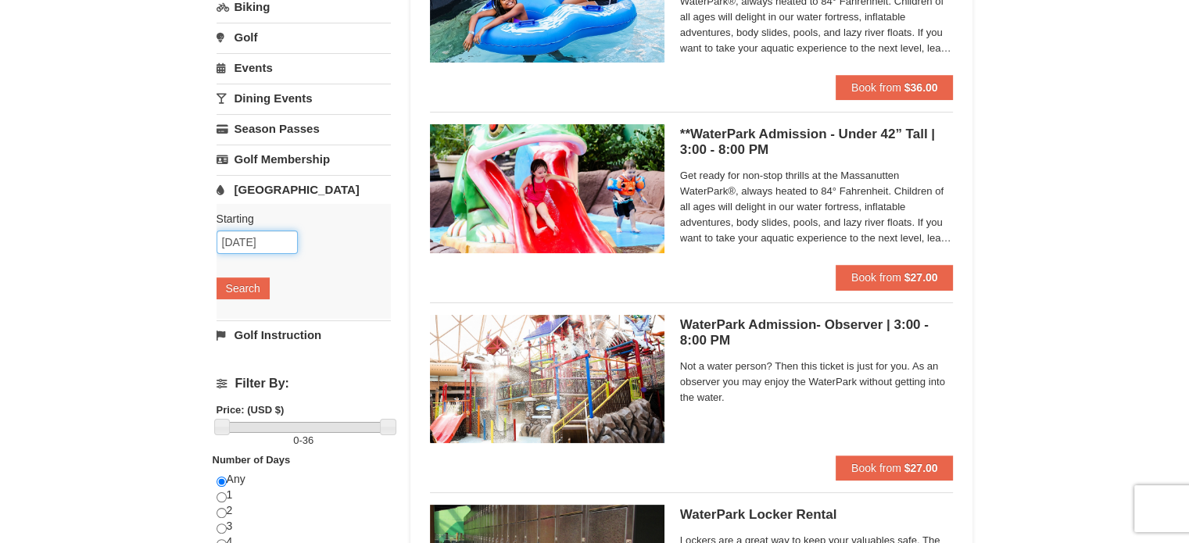
click at [284, 243] on input "[DATE]" at bounding box center [257, 242] width 81 height 23
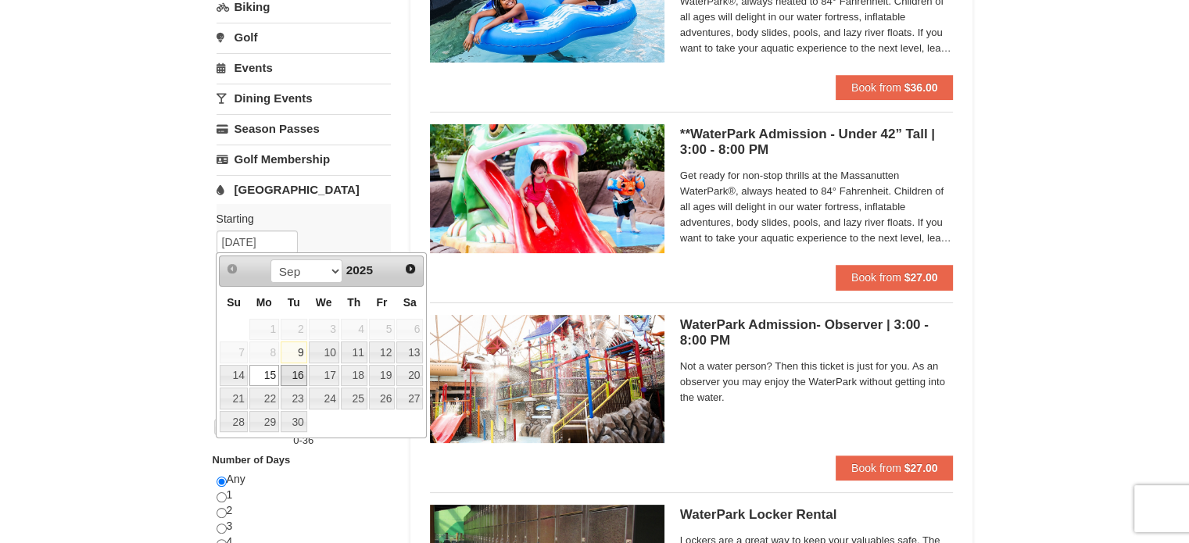
click at [297, 369] on link "16" at bounding box center [294, 376] width 27 height 22
type input "[DATE]"
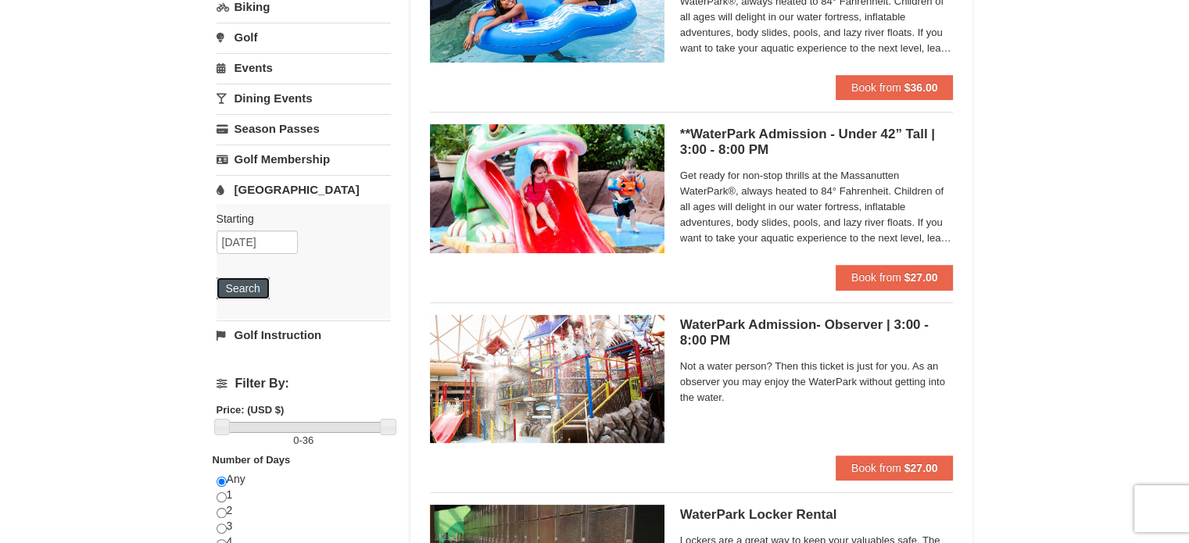
click at [249, 285] on button "Search" at bounding box center [243, 288] width 53 height 22
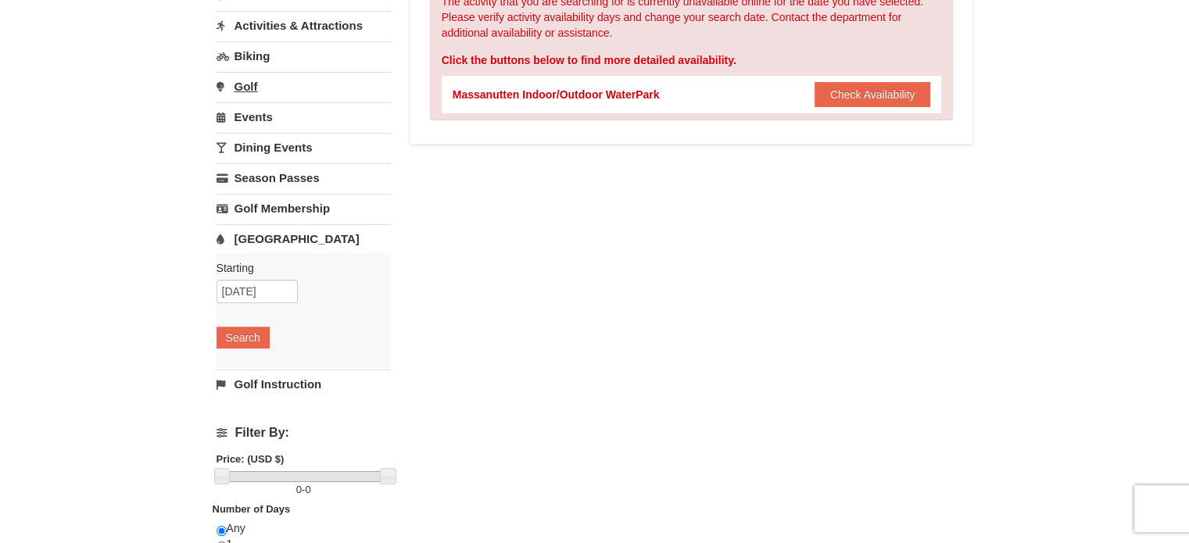
scroll to position [234, 0]
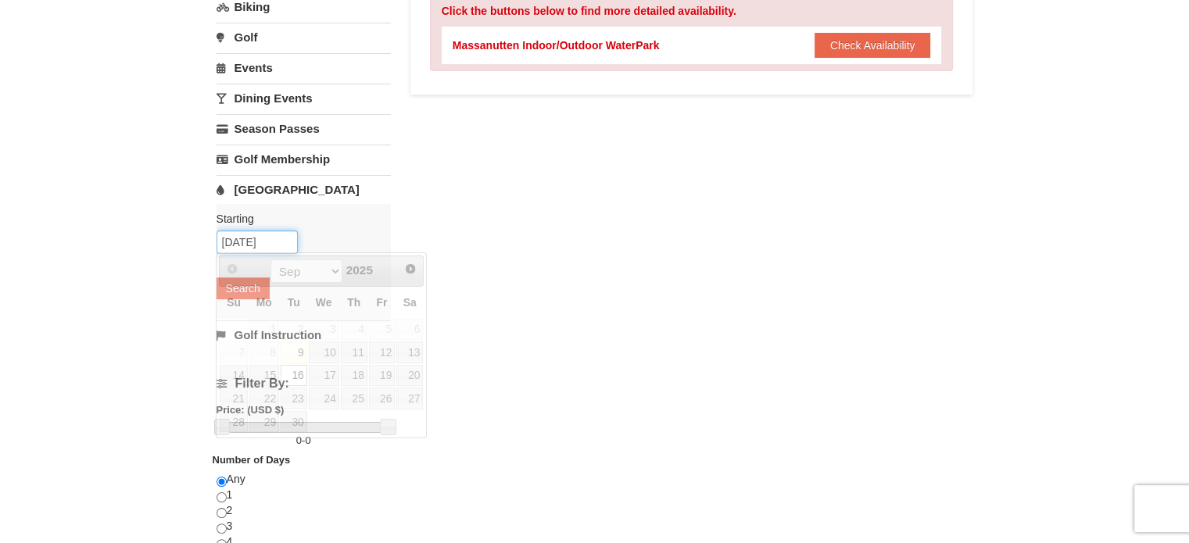
click at [285, 241] on input "[DATE]" at bounding box center [257, 242] width 81 height 23
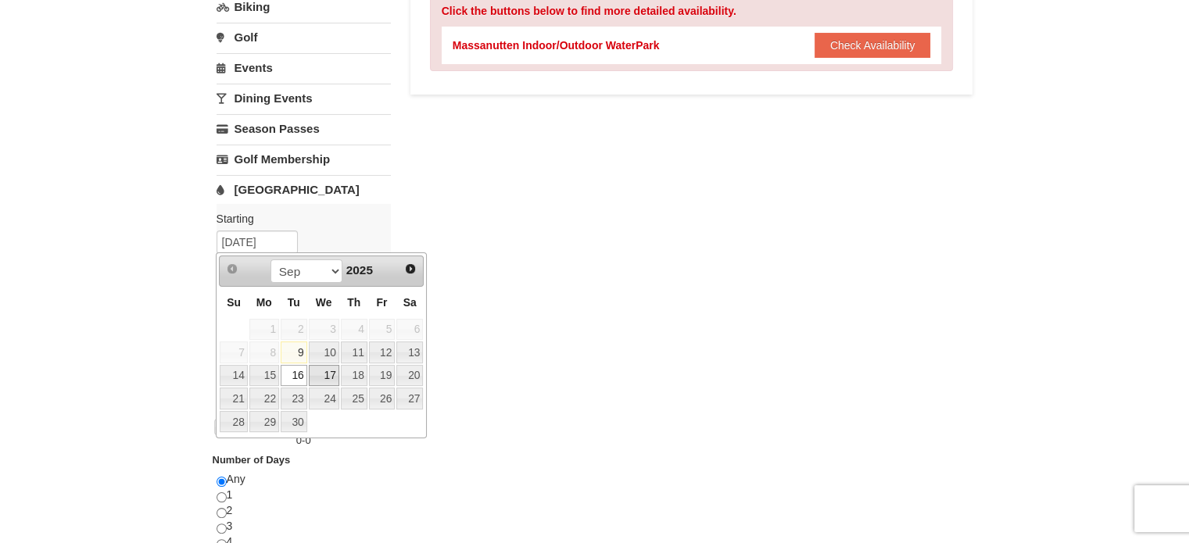
click at [332, 371] on link "17" at bounding box center [324, 376] width 30 height 22
type input "[DATE]"
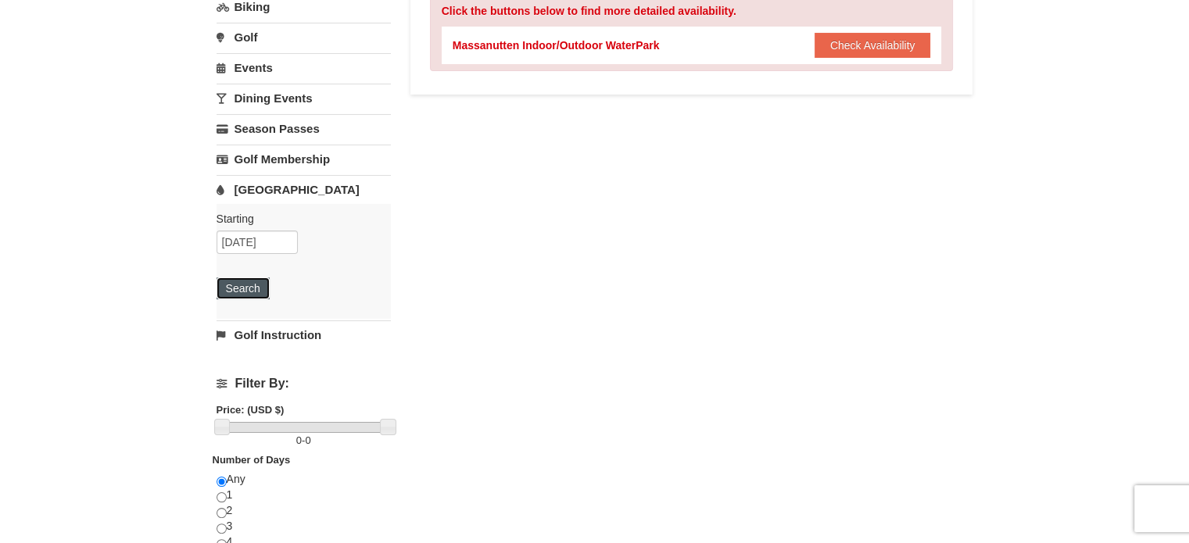
click at [253, 289] on button "Search" at bounding box center [243, 288] width 53 height 22
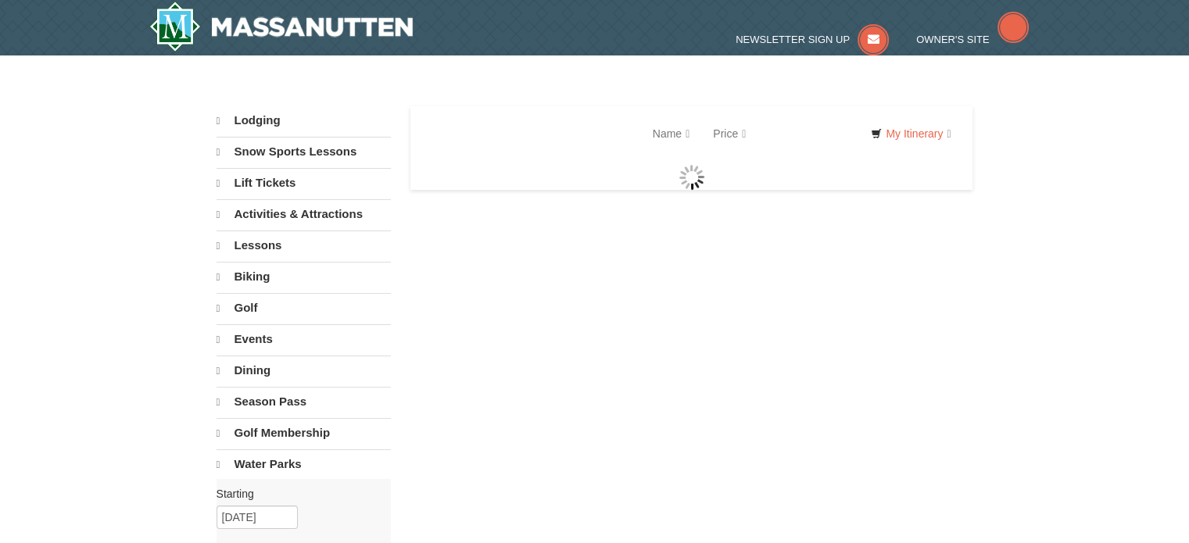
select select "9"
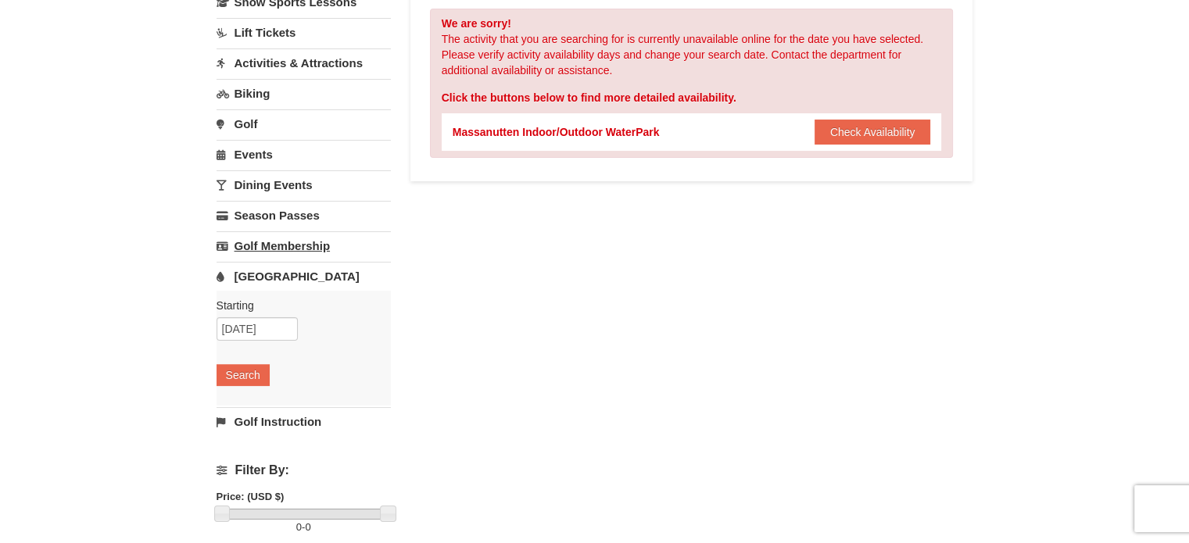
scroll to position [156, 0]
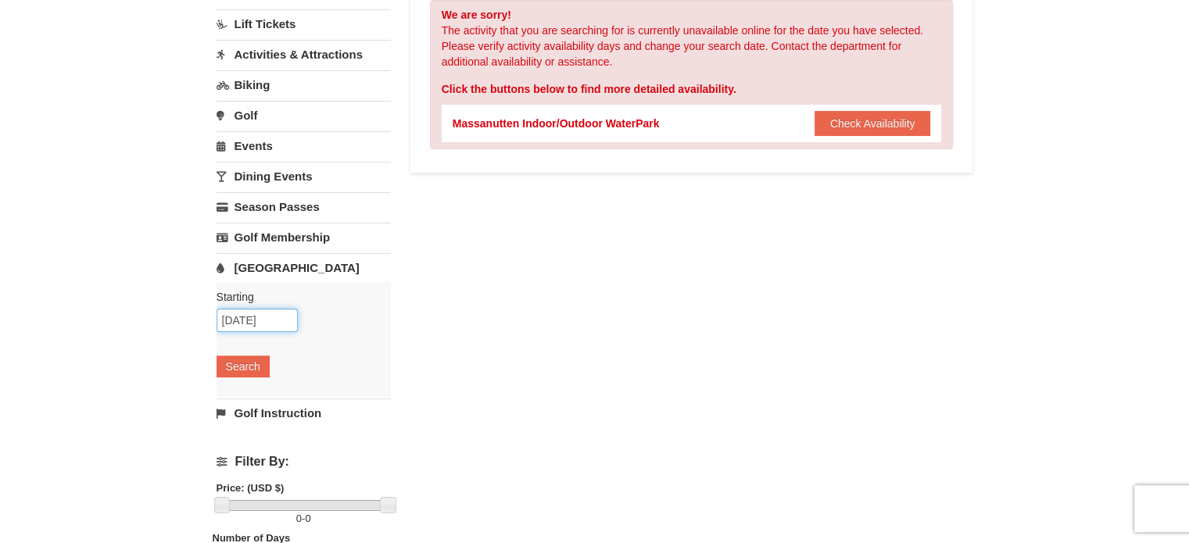
click at [281, 317] on input "[DATE]" at bounding box center [257, 320] width 81 height 23
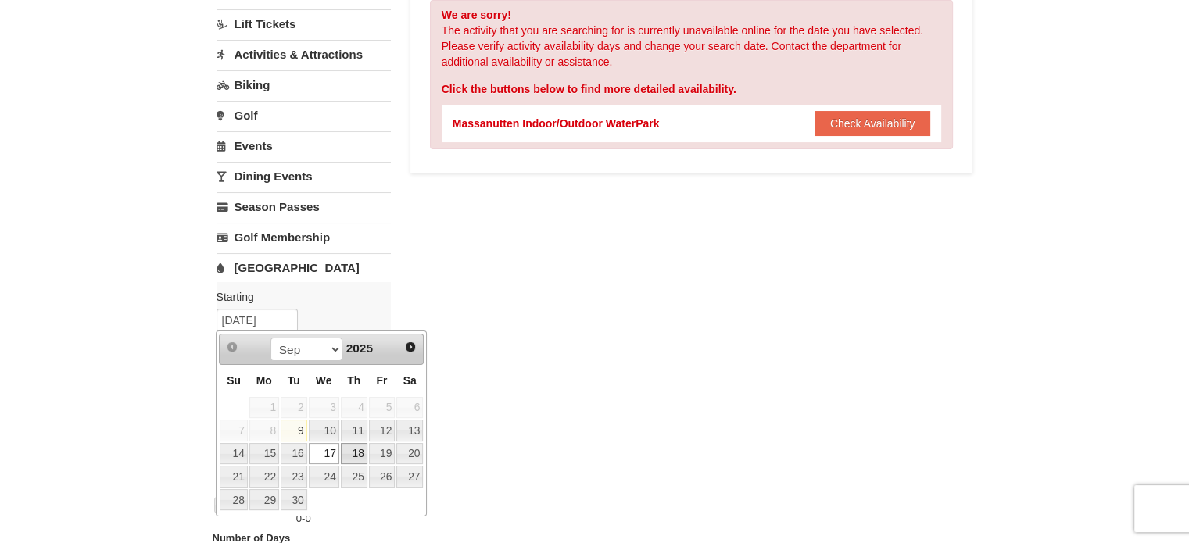
click at [348, 456] on link "18" at bounding box center [354, 454] width 27 height 22
type input "[DATE]"
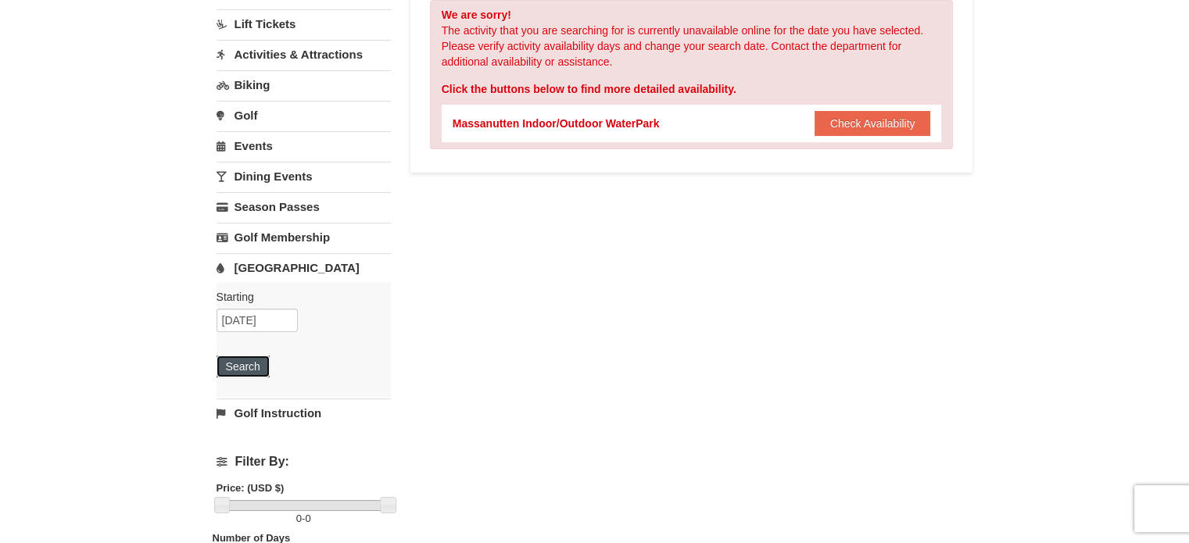
click at [250, 365] on button "Search" at bounding box center [243, 367] width 53 height 22
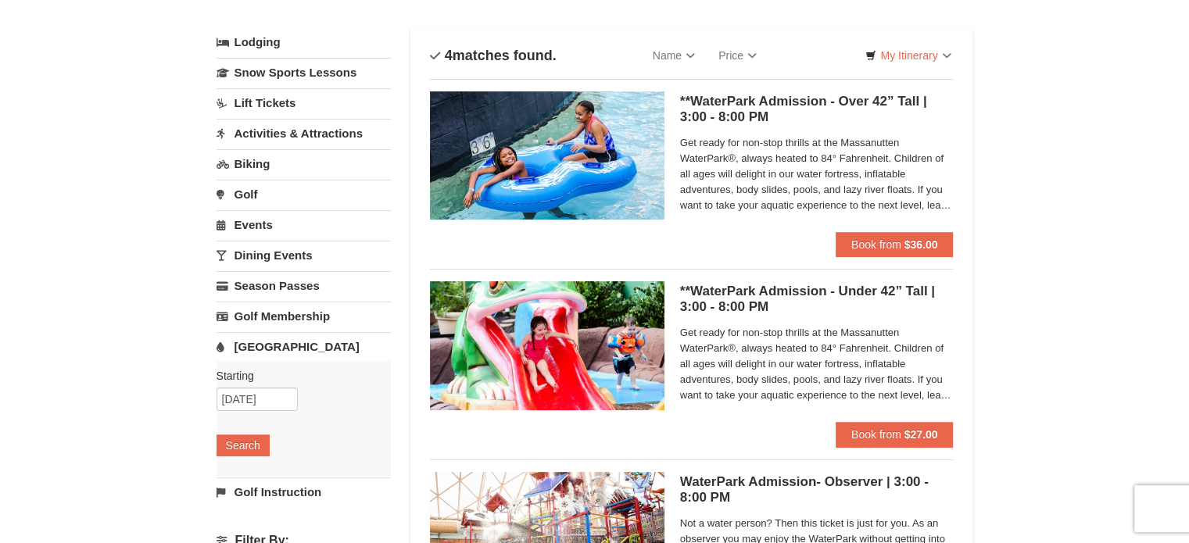
scroll to position [156, 0]
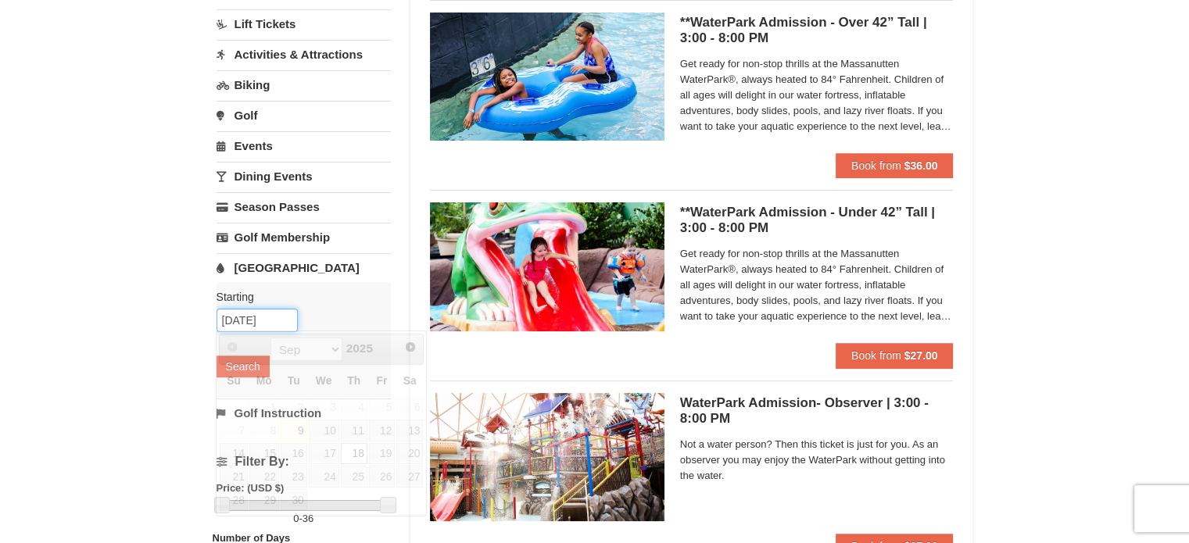
click at [277, 321] on input "09/18/2025" at bounding box center [257, 320] width 81 height 23
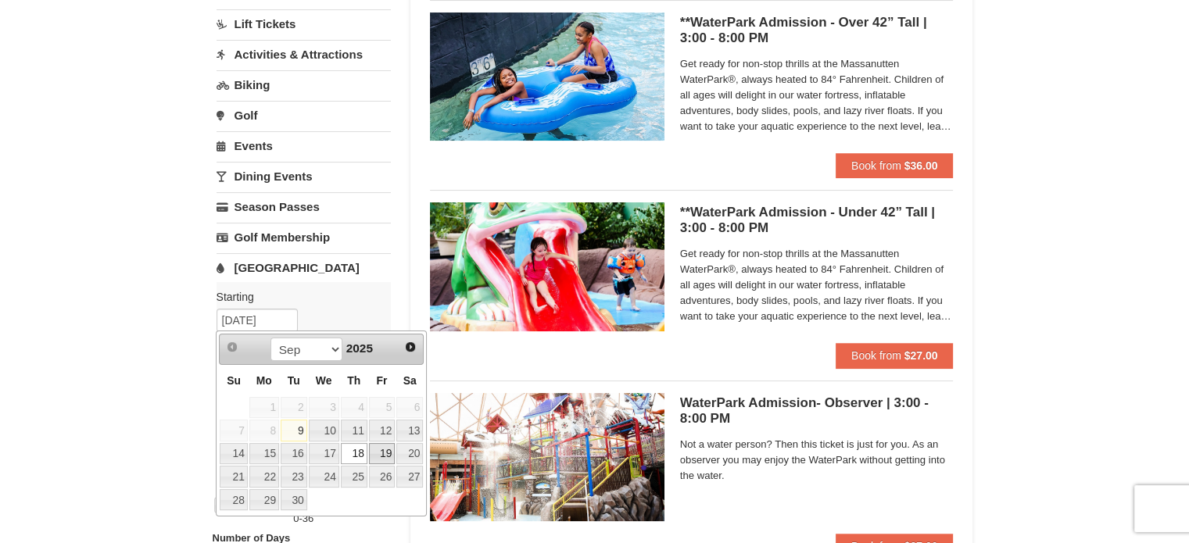
click at [382, 453] on link "19" at bounding box center [382, 454] width 27 height 22
type input "[DATE]"
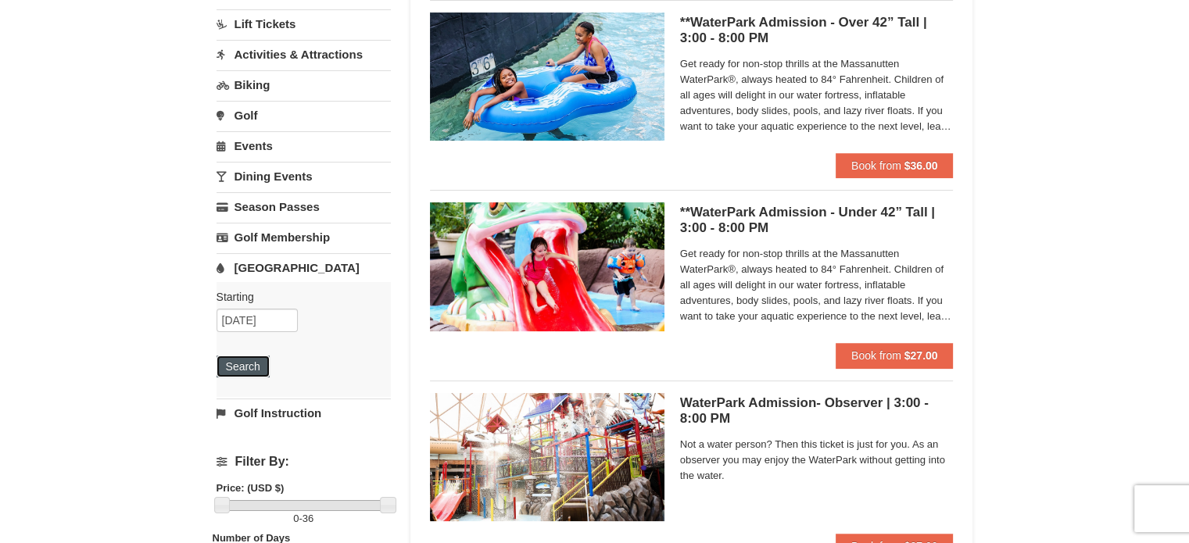
click at [239, 361] on button "Search" at bounding box center [243, 367] width 53 height 22
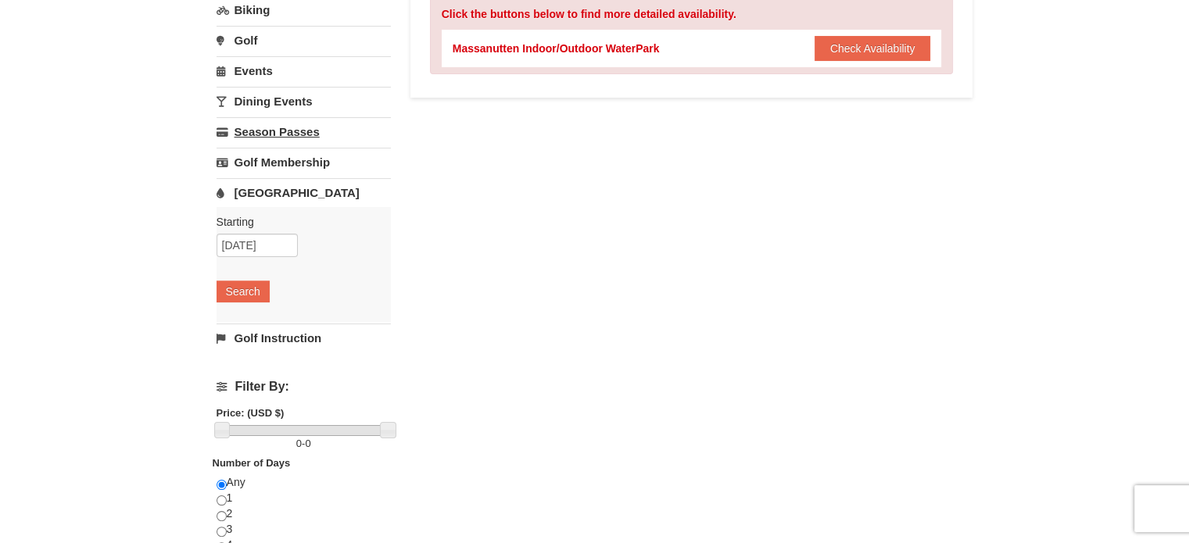
scroll to position [234, 0]
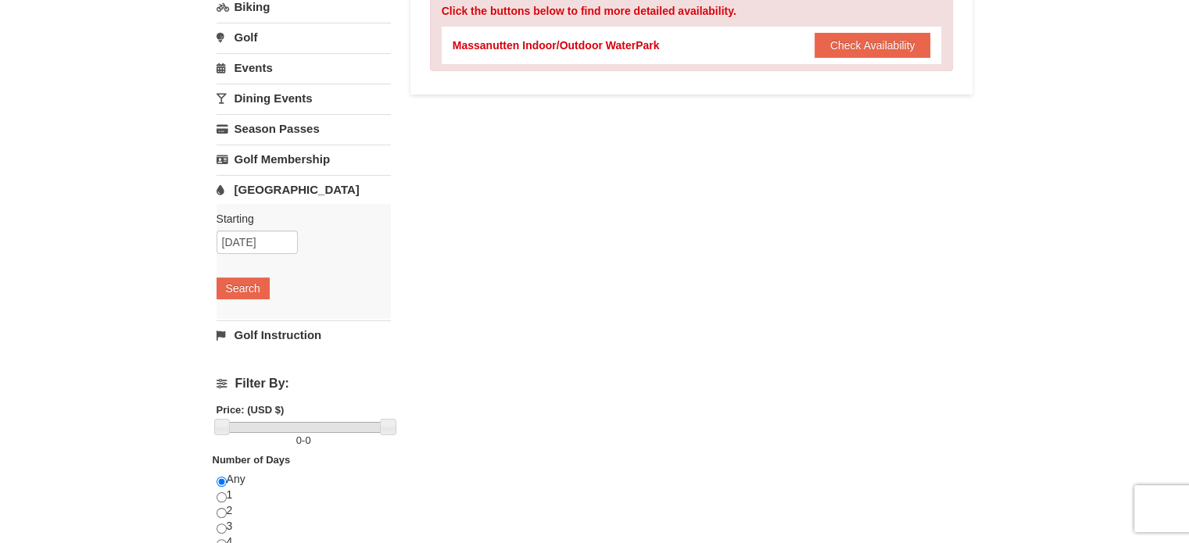
click at [272, 338] on link "Golf Instruction" at bounding box center [304, 334] width 174 height 29
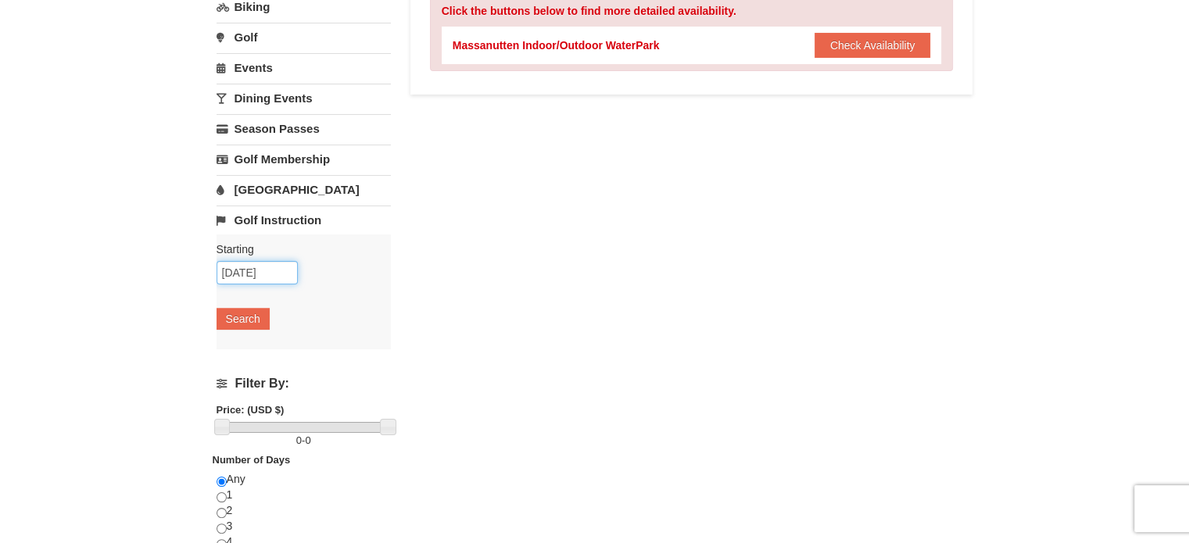
click at [285, 268] on input "[DATE]" at bounding box center [257, 272] width 81 height 23
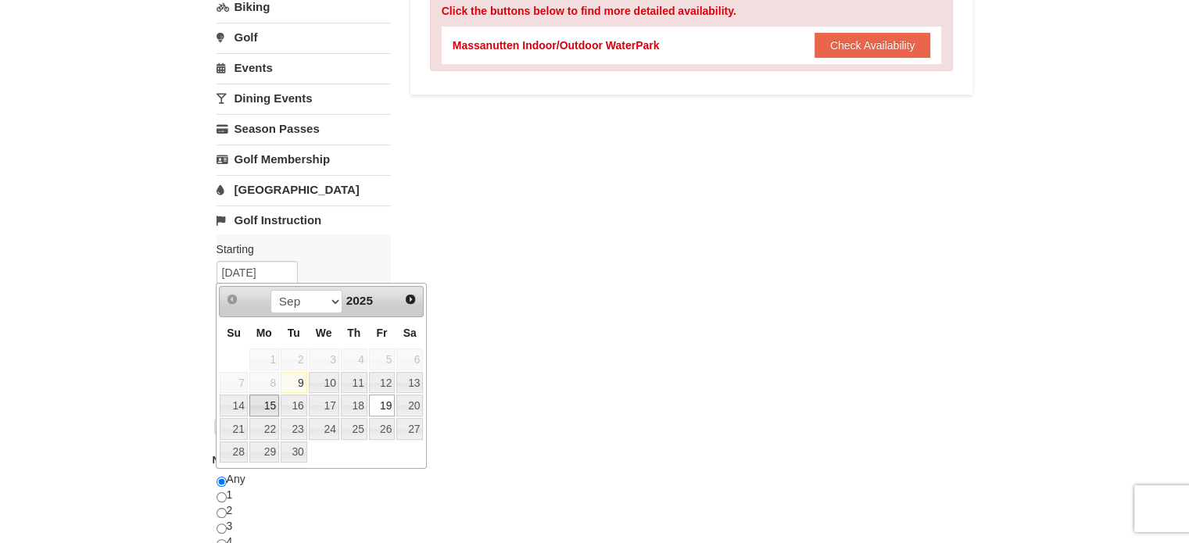
click at [272, 404] on link "15" at bounding box center [264, 406] width 30 height 22
type input "[DATE]"
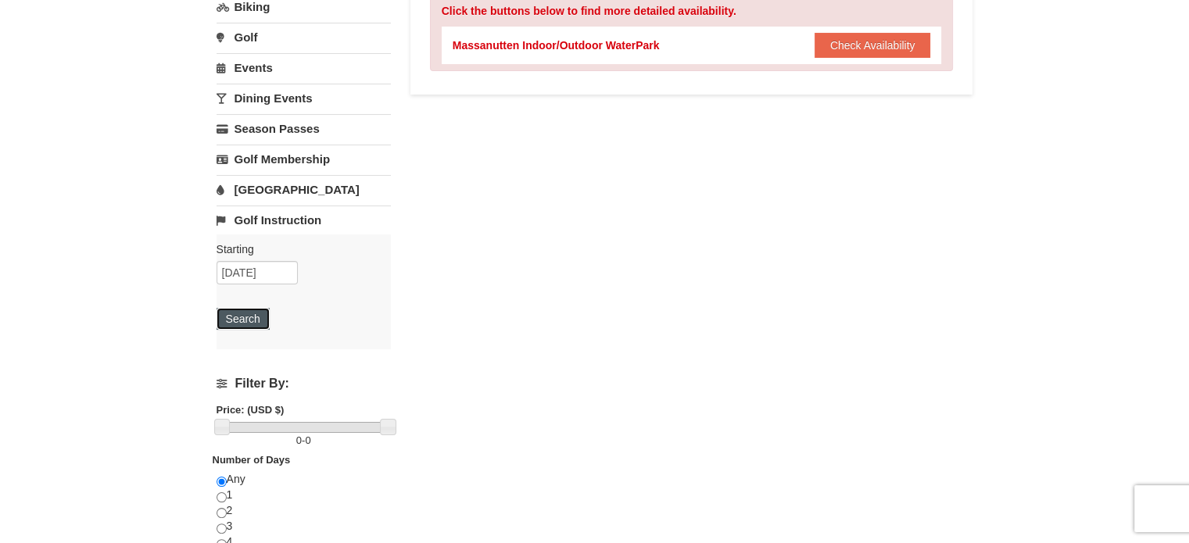
click at [244, 319] on button "Search" at bounding box center [243, 319] width 53 height 22
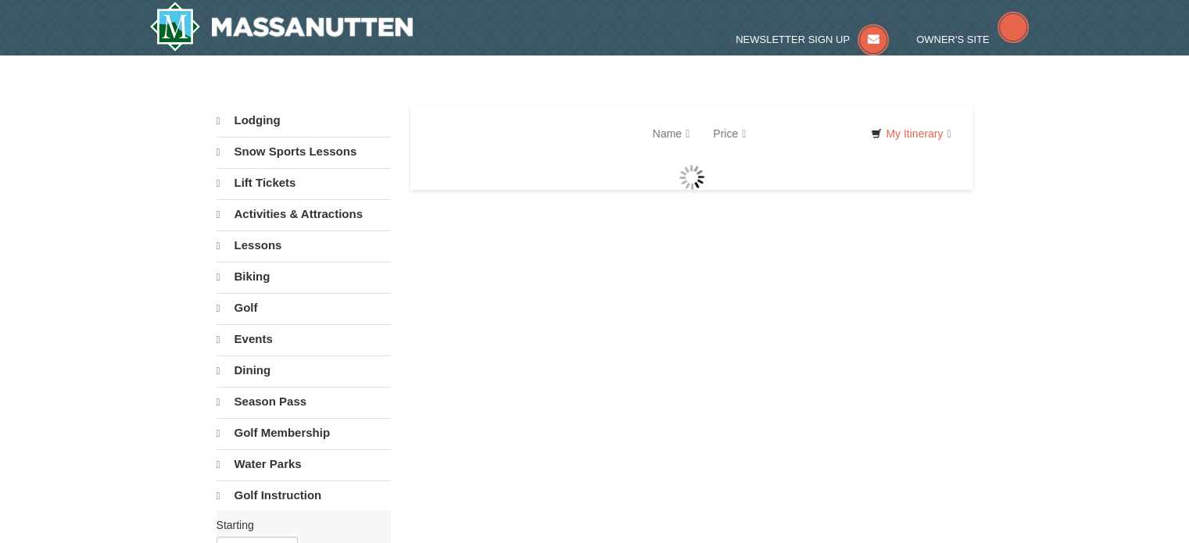
select select "9"
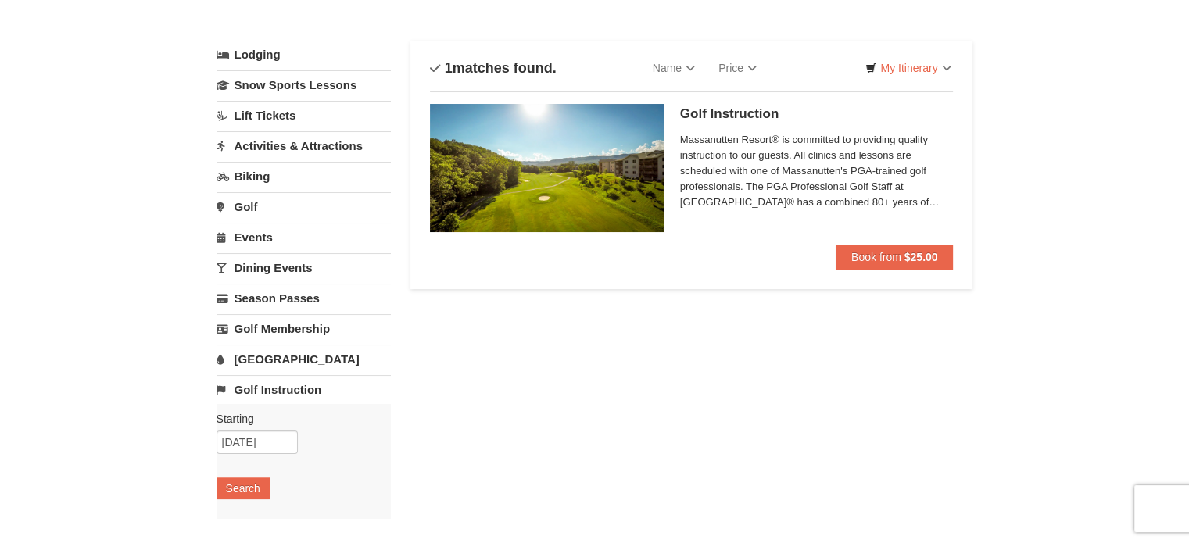
scroll to position [234, 0]
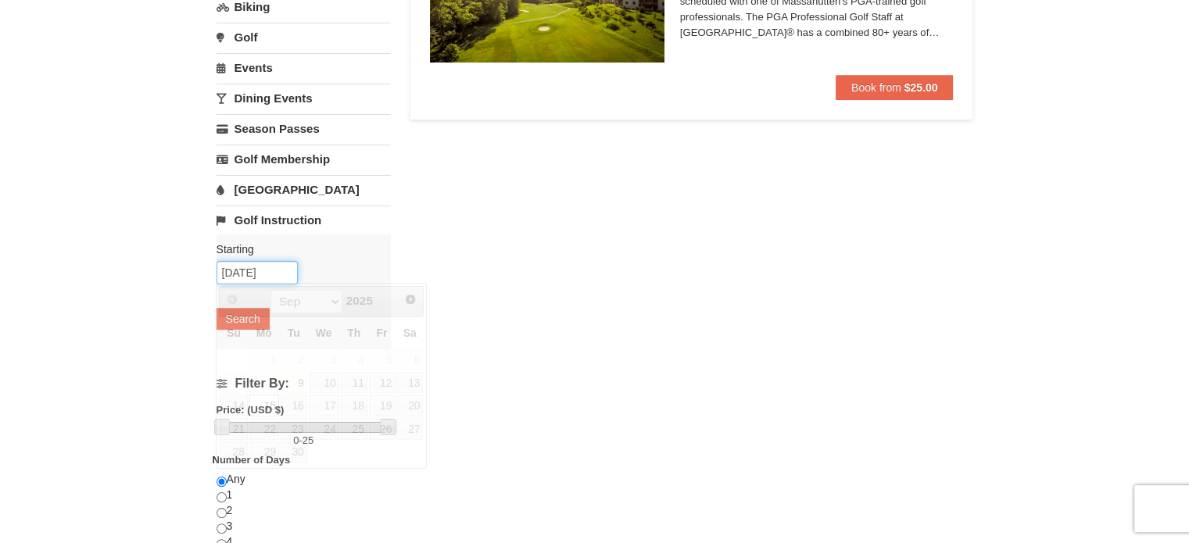
click at [278, 269] on input "09/15/2025" at bounding box center [257, 272] width 81 height 23
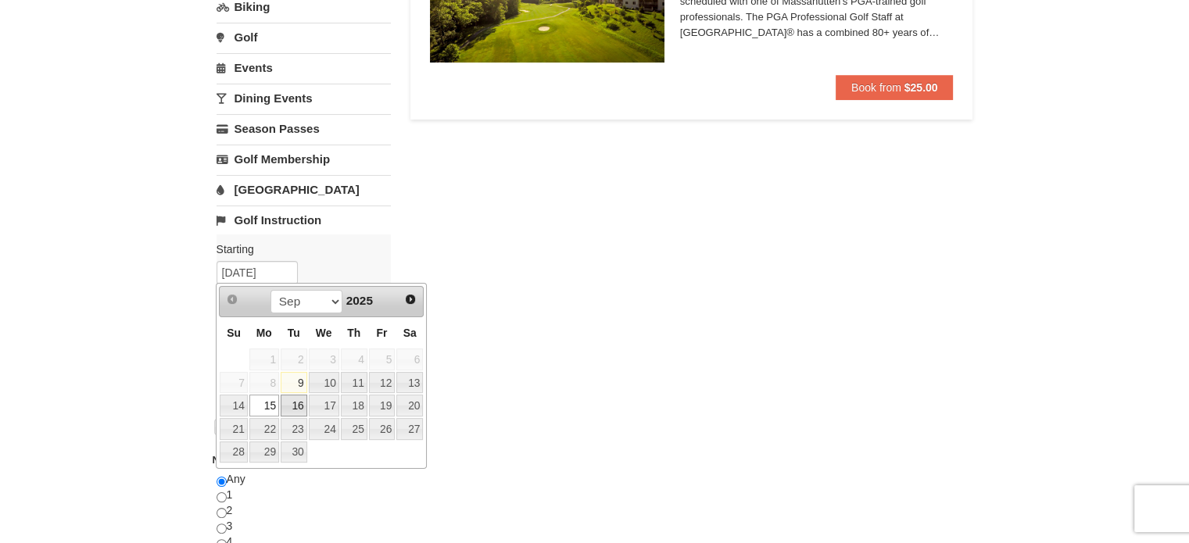
click at [299, 401] on link "16" at bounding box center [294, 406] width 27 height 22
type input "[DATE]"
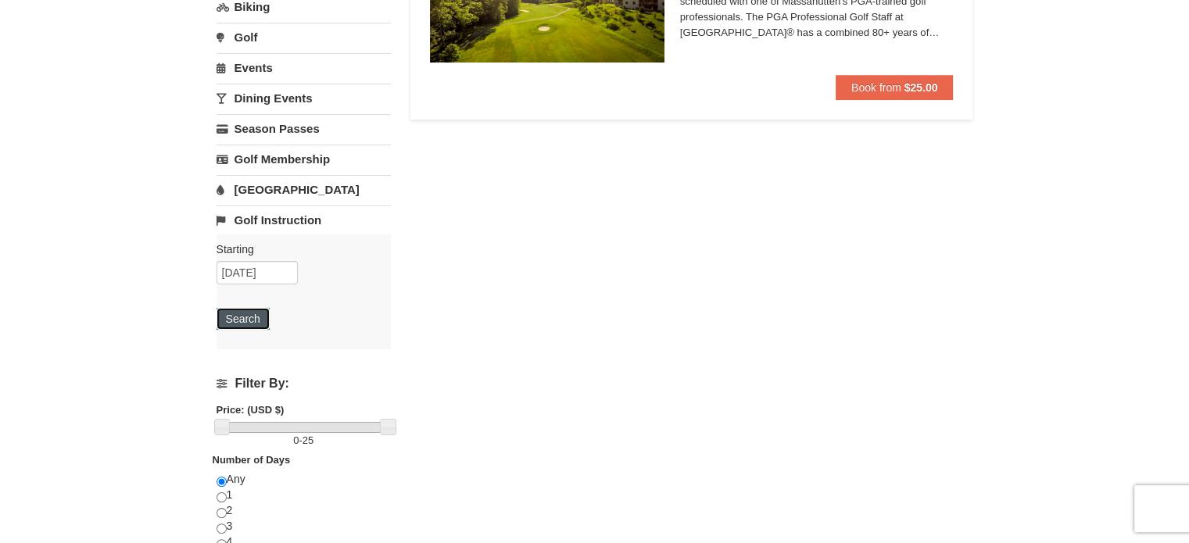
click at [254, 317] on button "Search" at bounding box center [243, 319] width 53 height 22
